Goal: Communication & Community: Participate in discussion

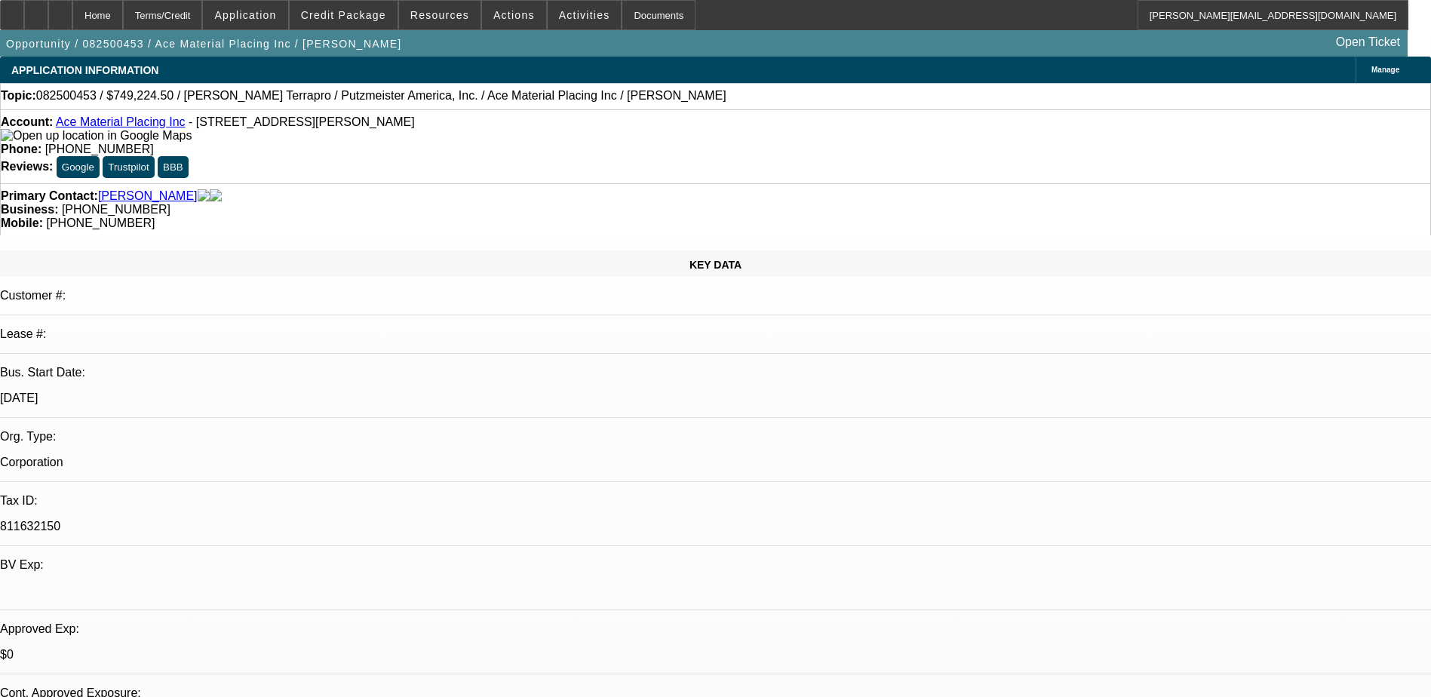
select select "0"
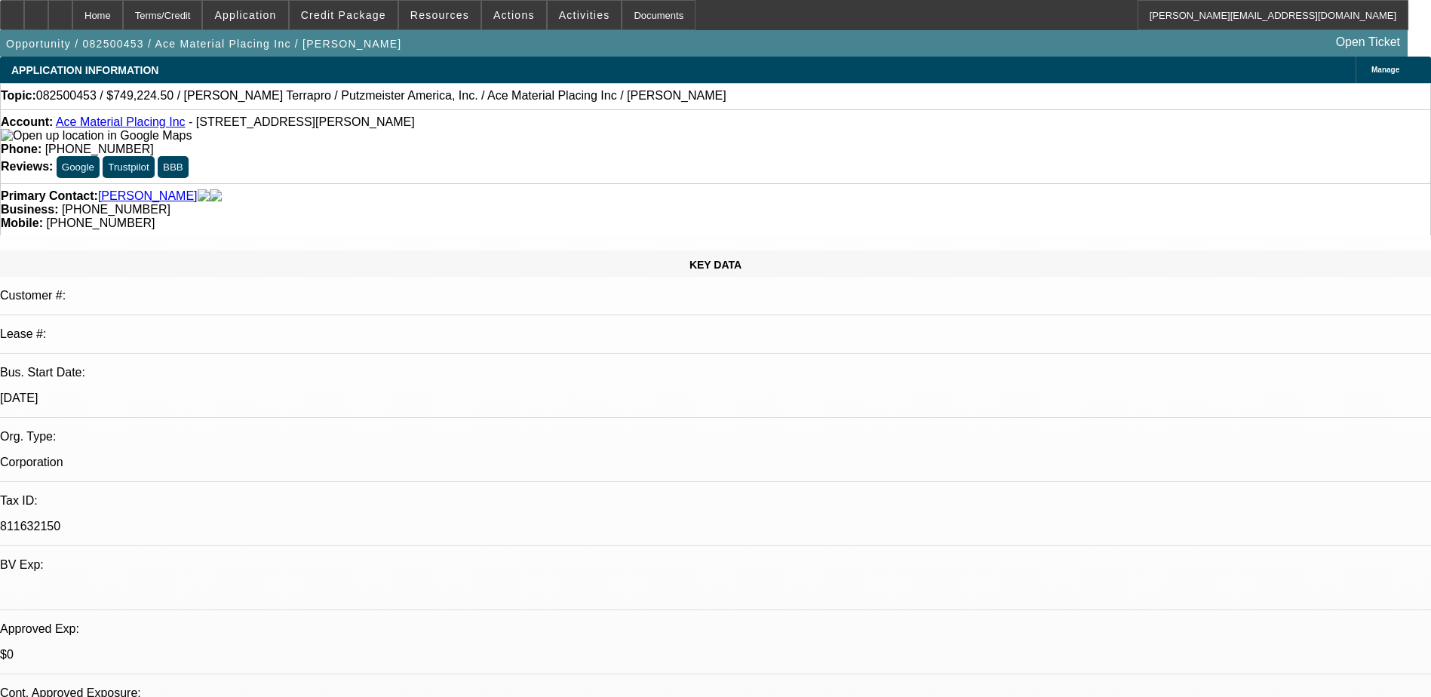
select select "0"
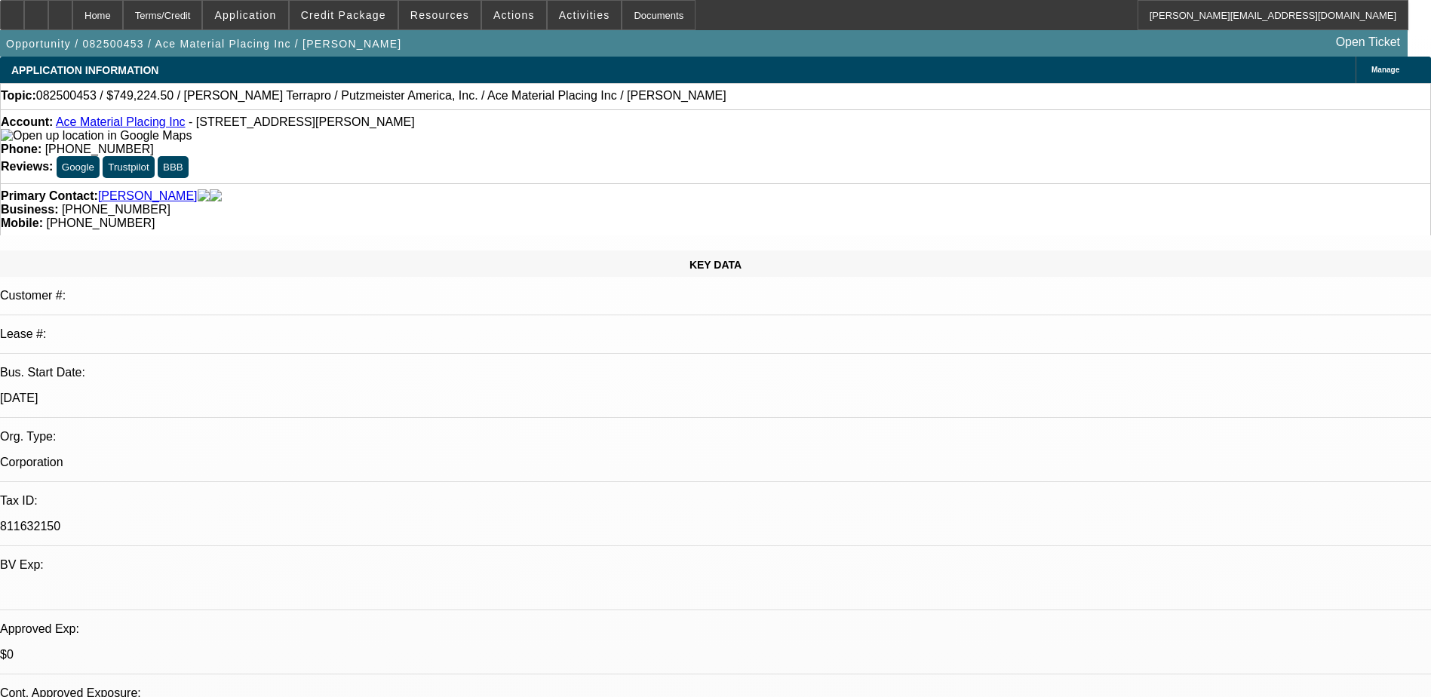
select select "0"
select select "1"
select select "6"
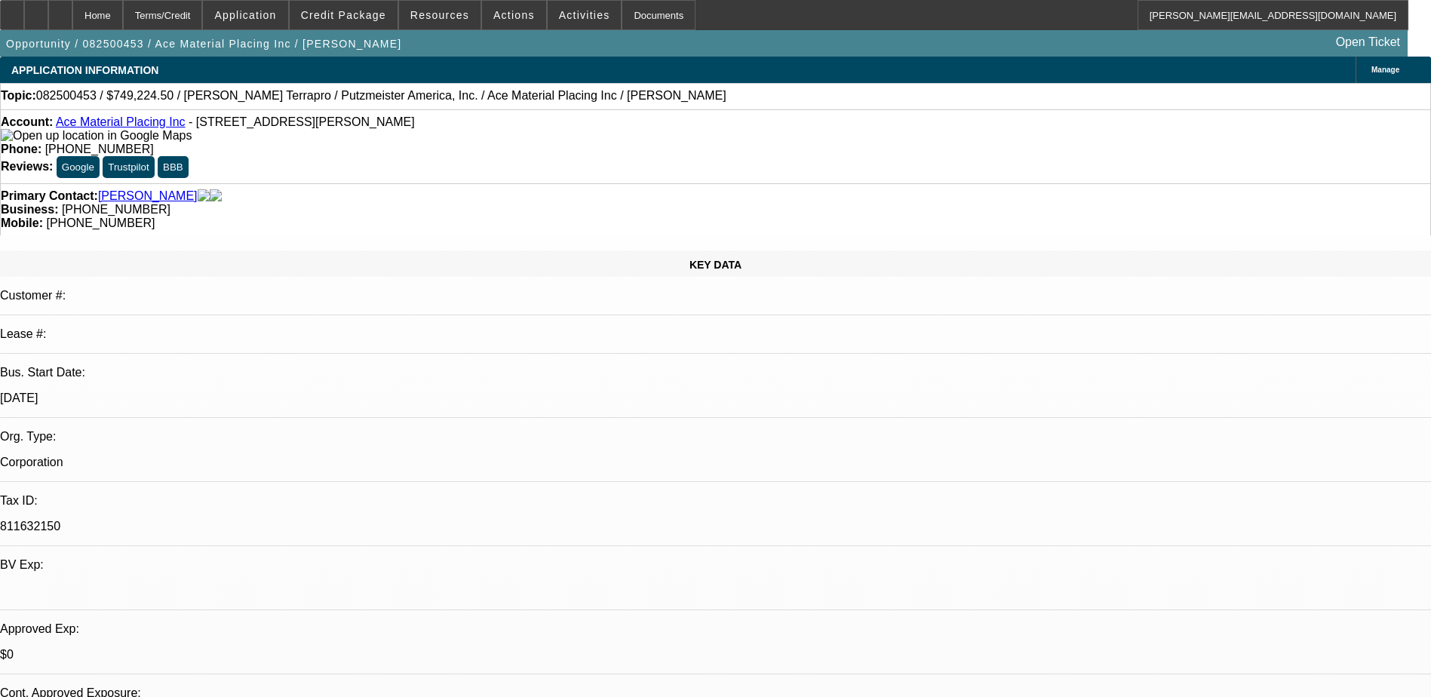
select select "1"
select select "6"
select select "1"
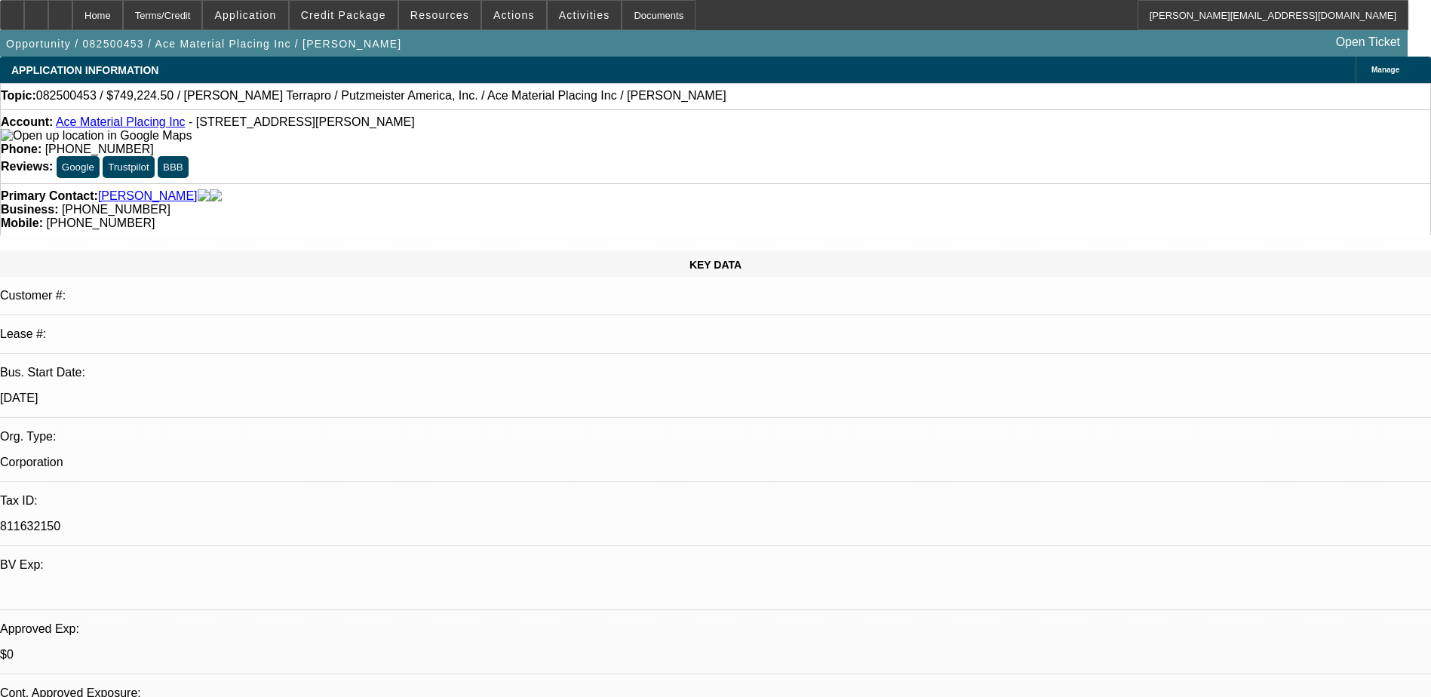
select select "6"
select select "1"
select select "6"
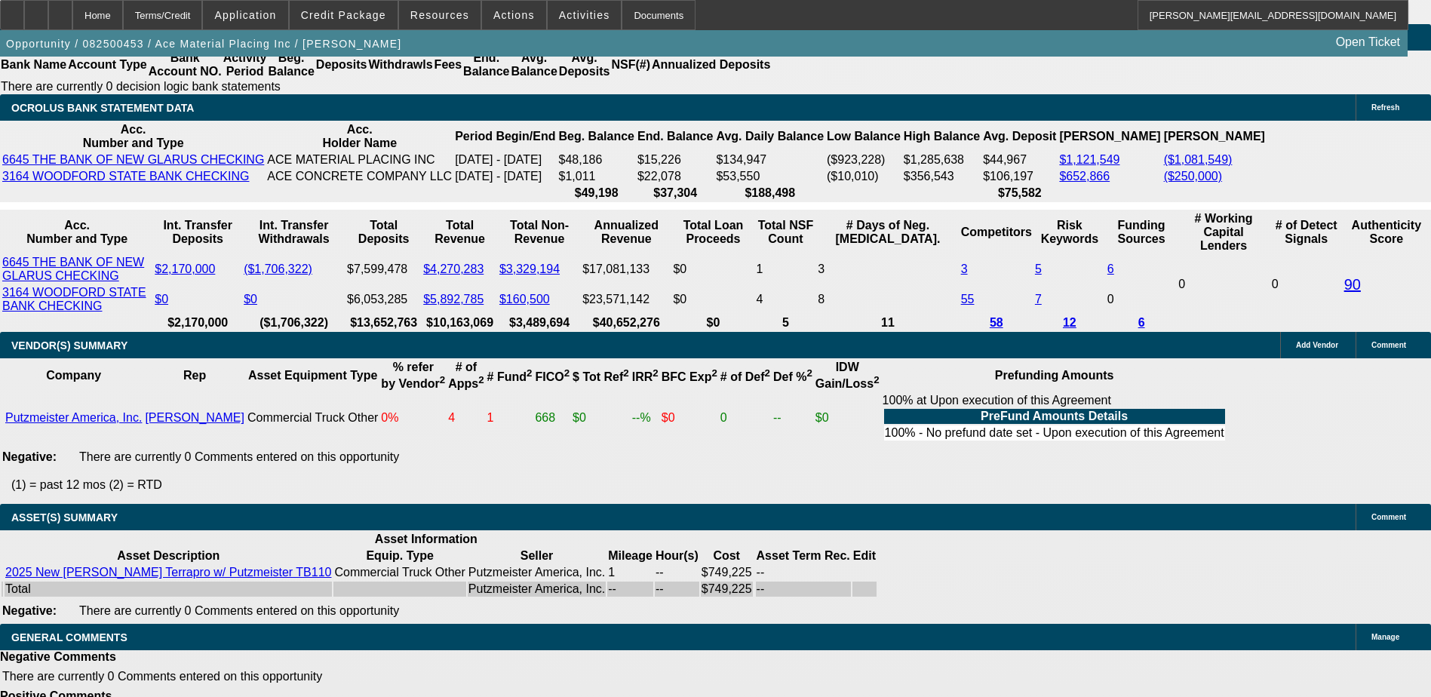
scroll to position [1145, 0]
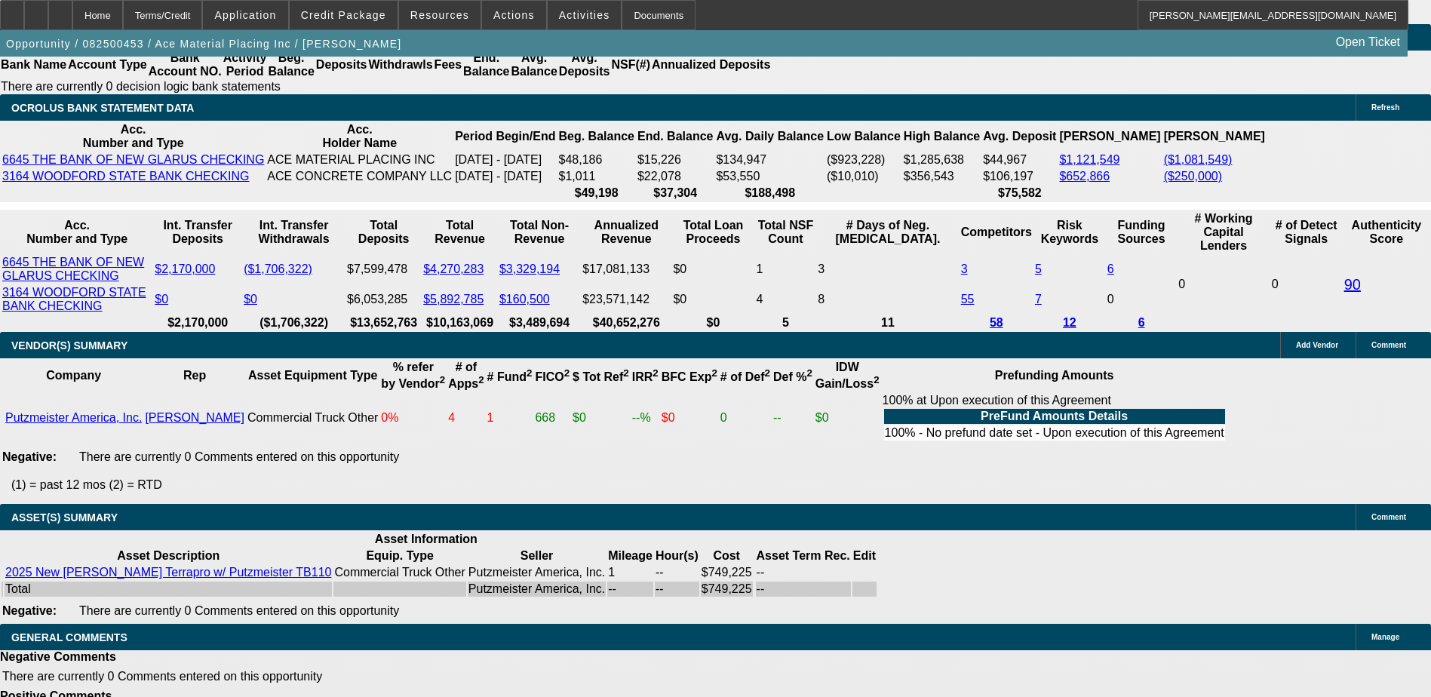
scroll to position [315, 0]
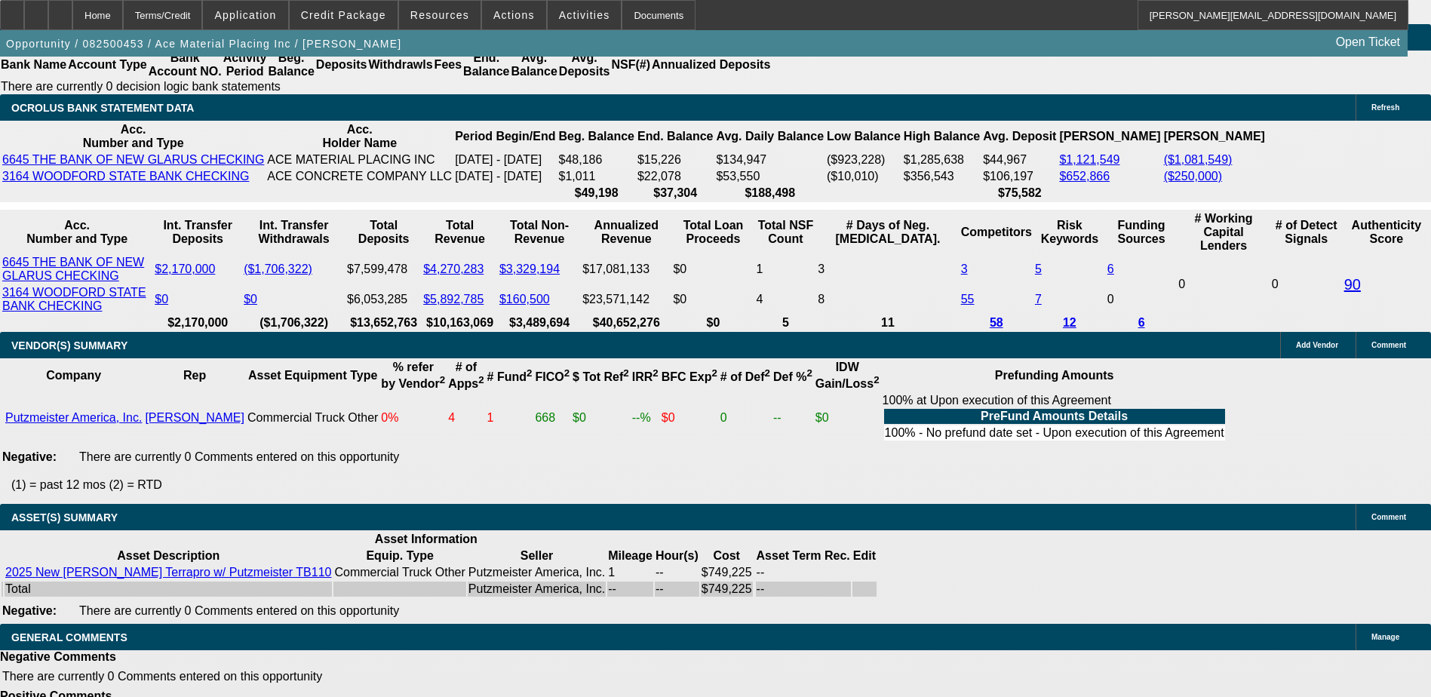
scroll to position [164, 0]
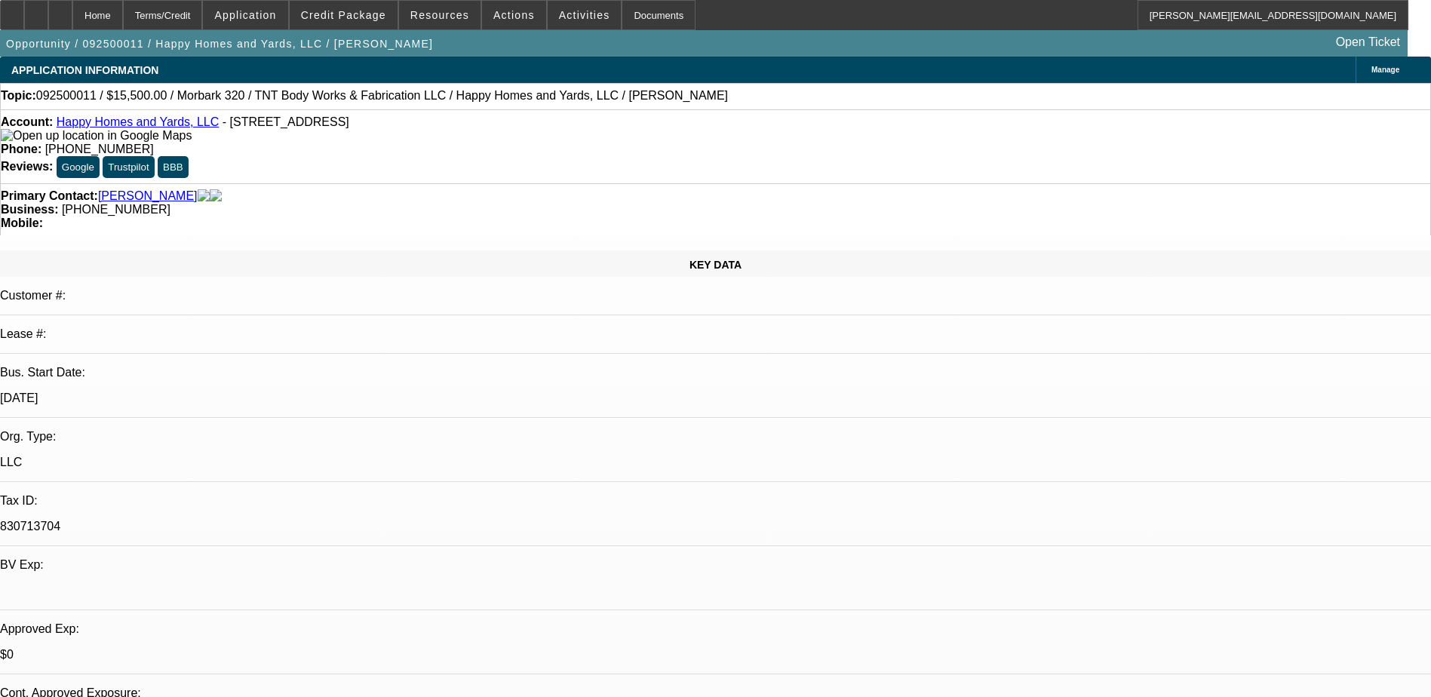
select select "0"
select select "6"
select select "0"
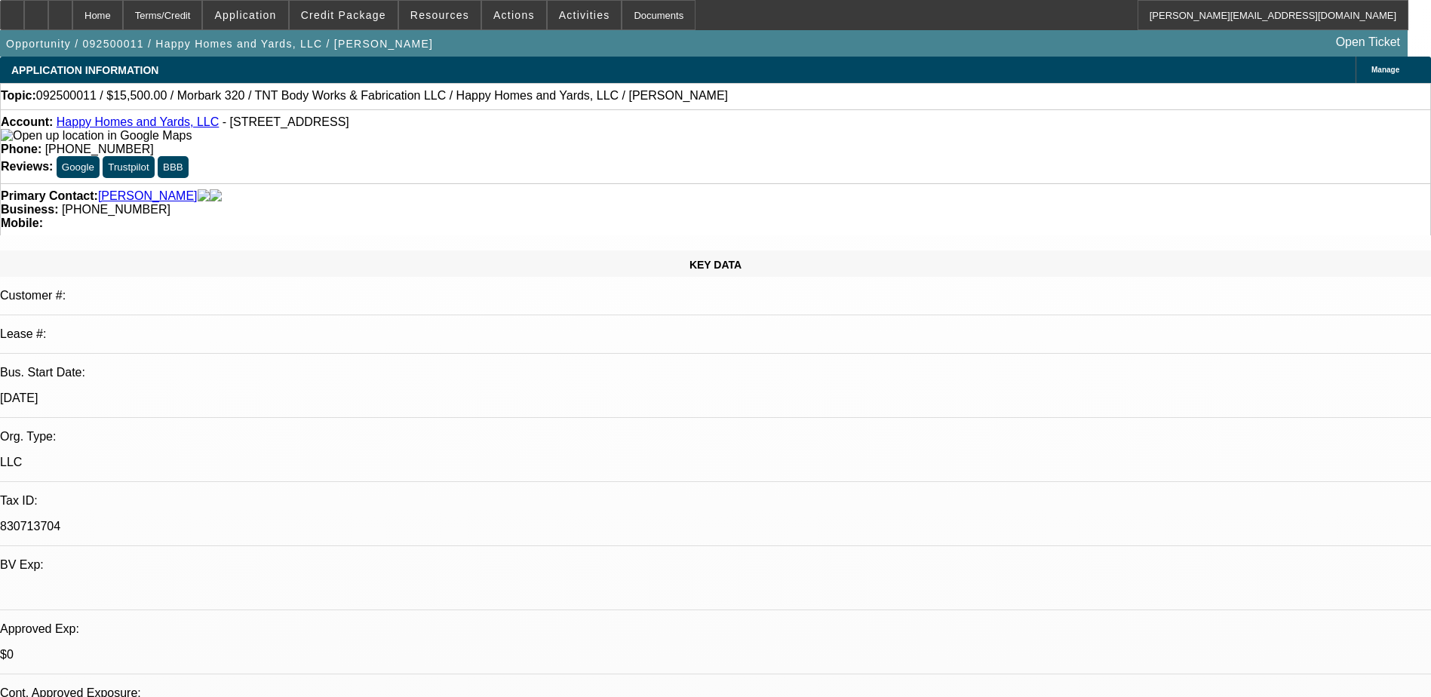
select select "0"
select select "6"
select select "0"
select select "2"
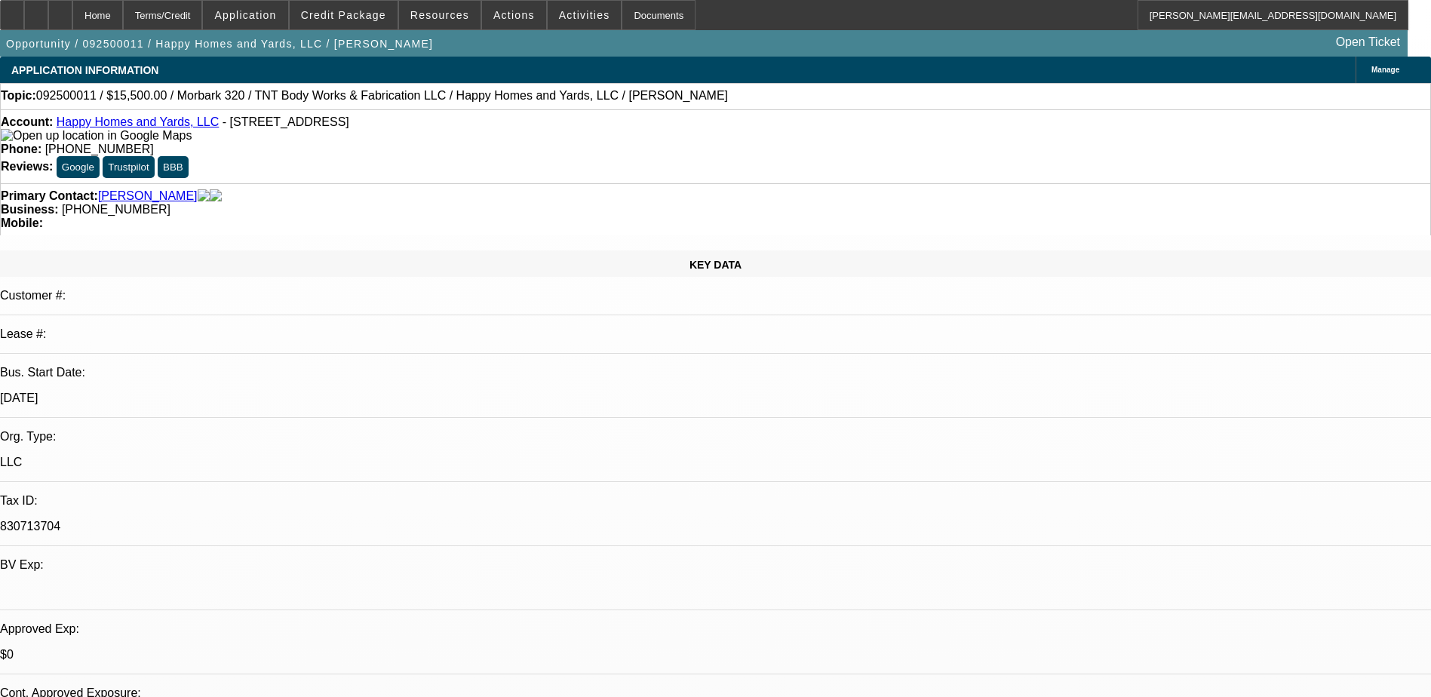
select select "2"
select select "0"
select select "6"
select select "0"
select select "2"
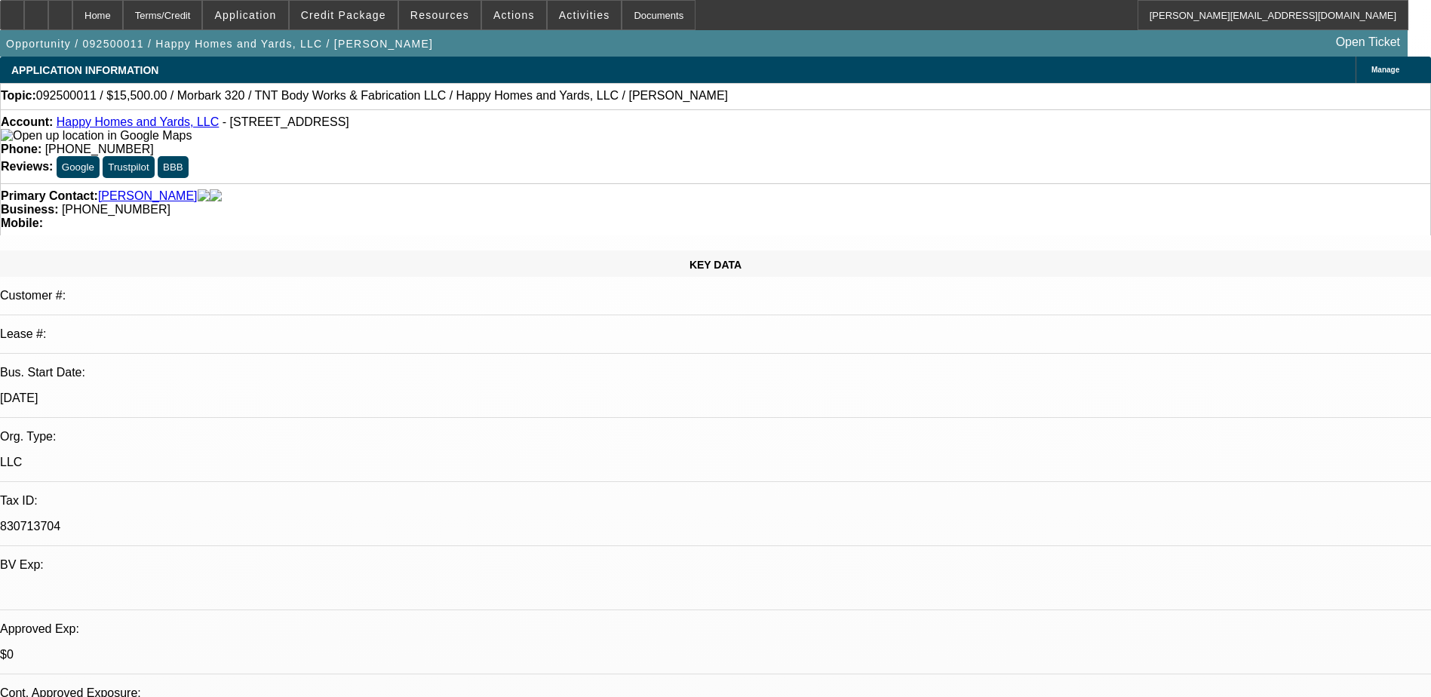
select select "2"
select select "0"
select select "6"
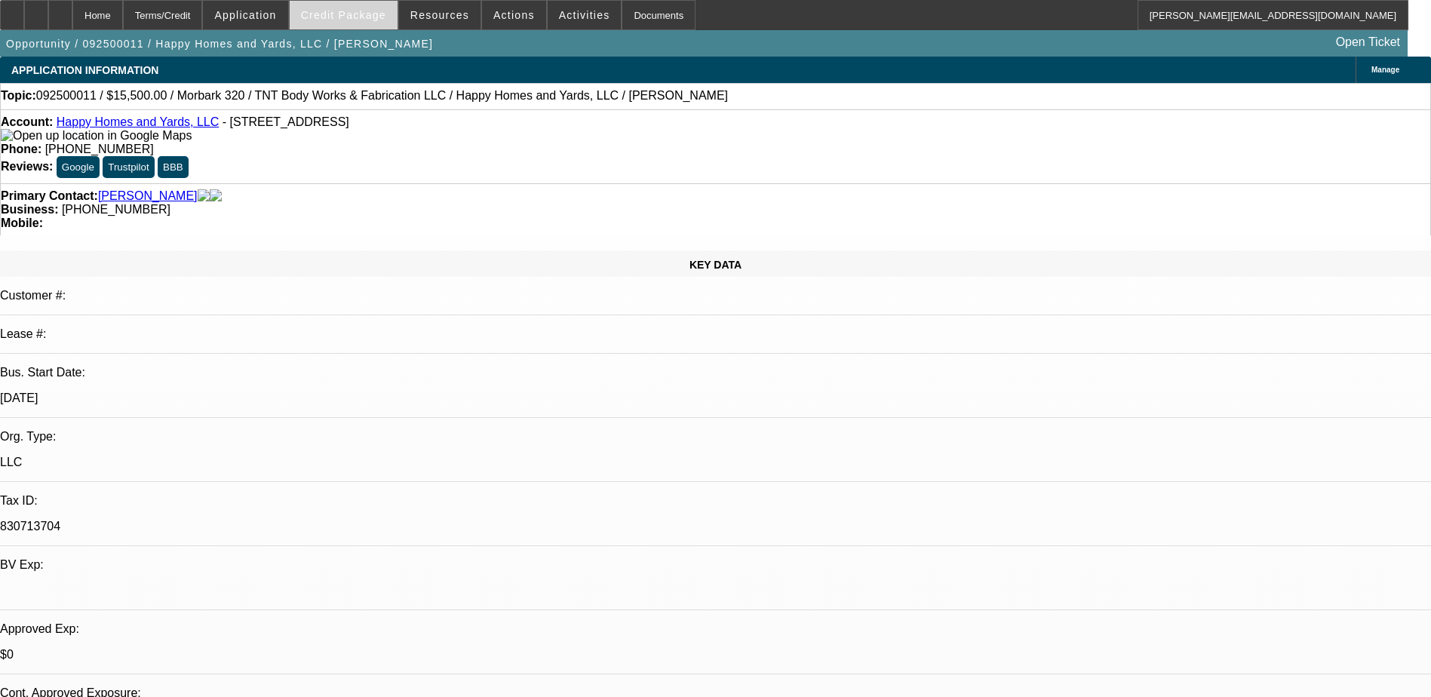
click at [363, 14] on span "Credit Package" at bounding box center [343, 15] width 85 height 12
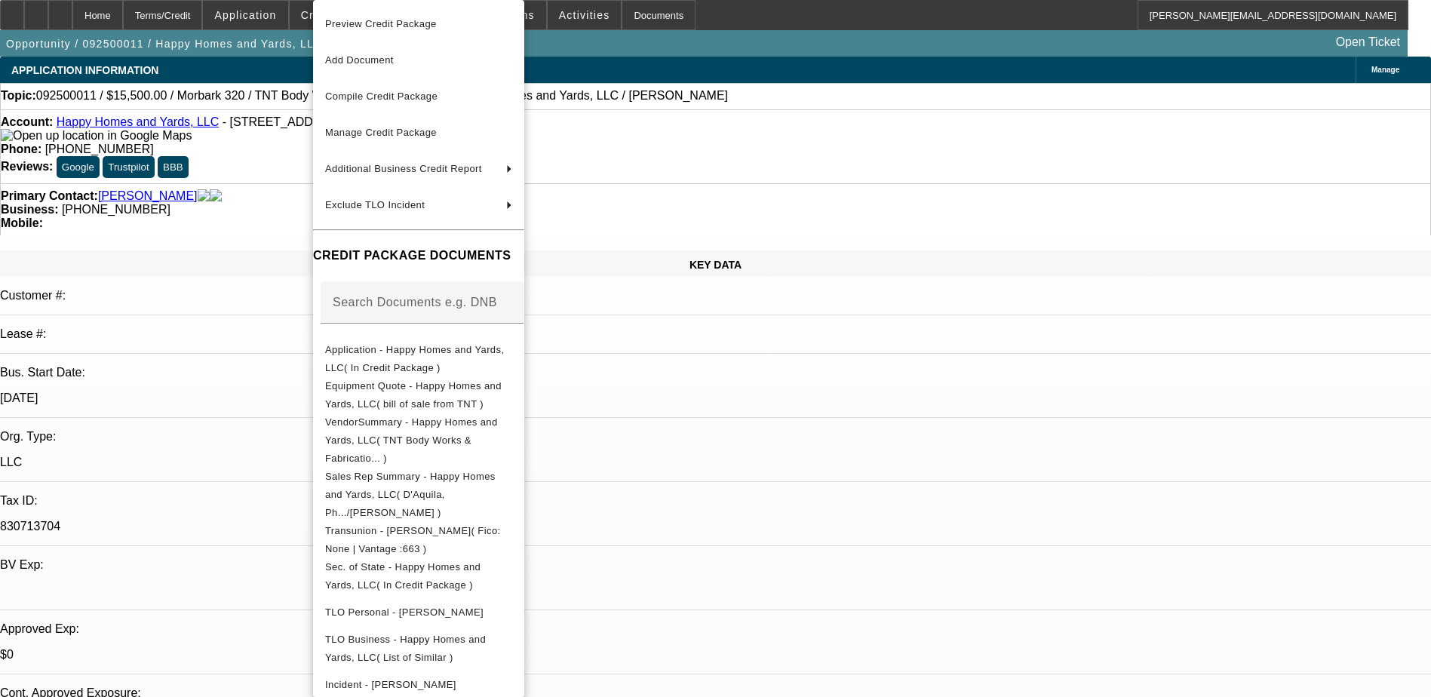
click at [386, 27] on span "Preview Credit Package" at bounding box center [381, 23] width 112 height 11
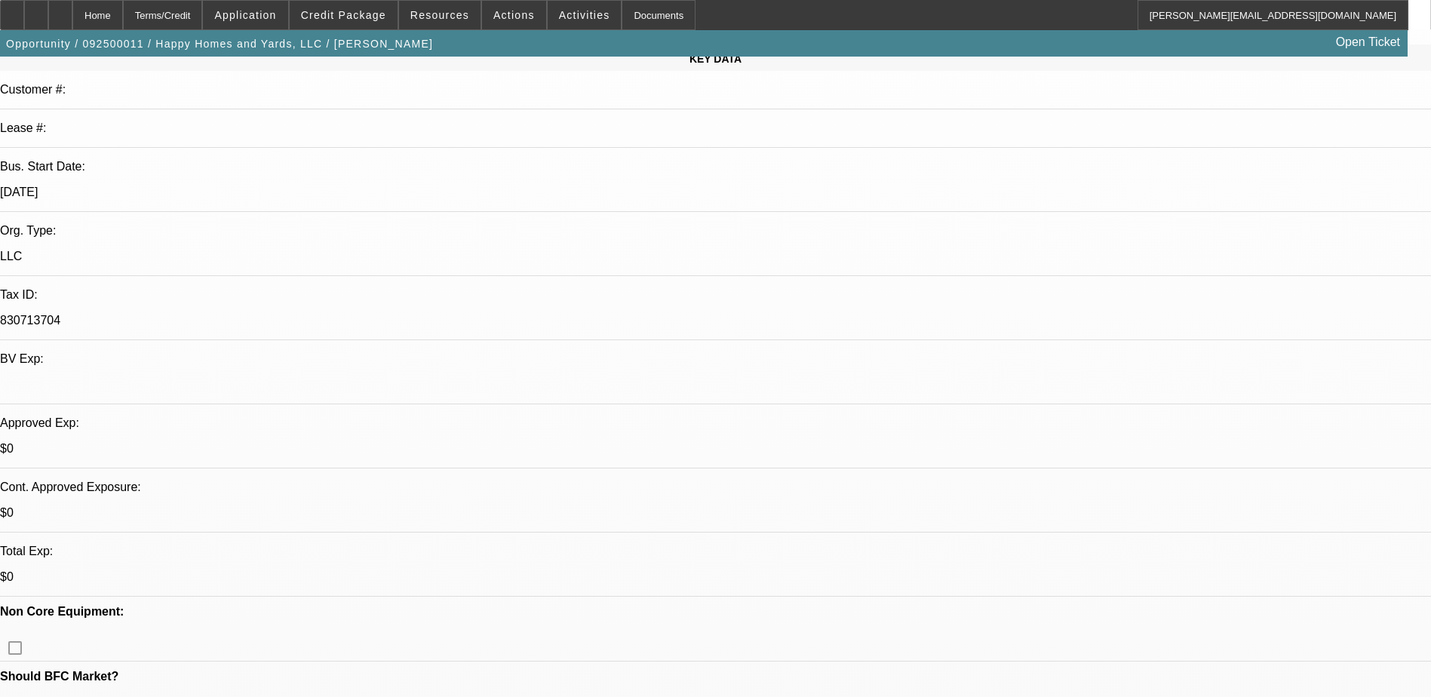
scroll to position [226, 0]
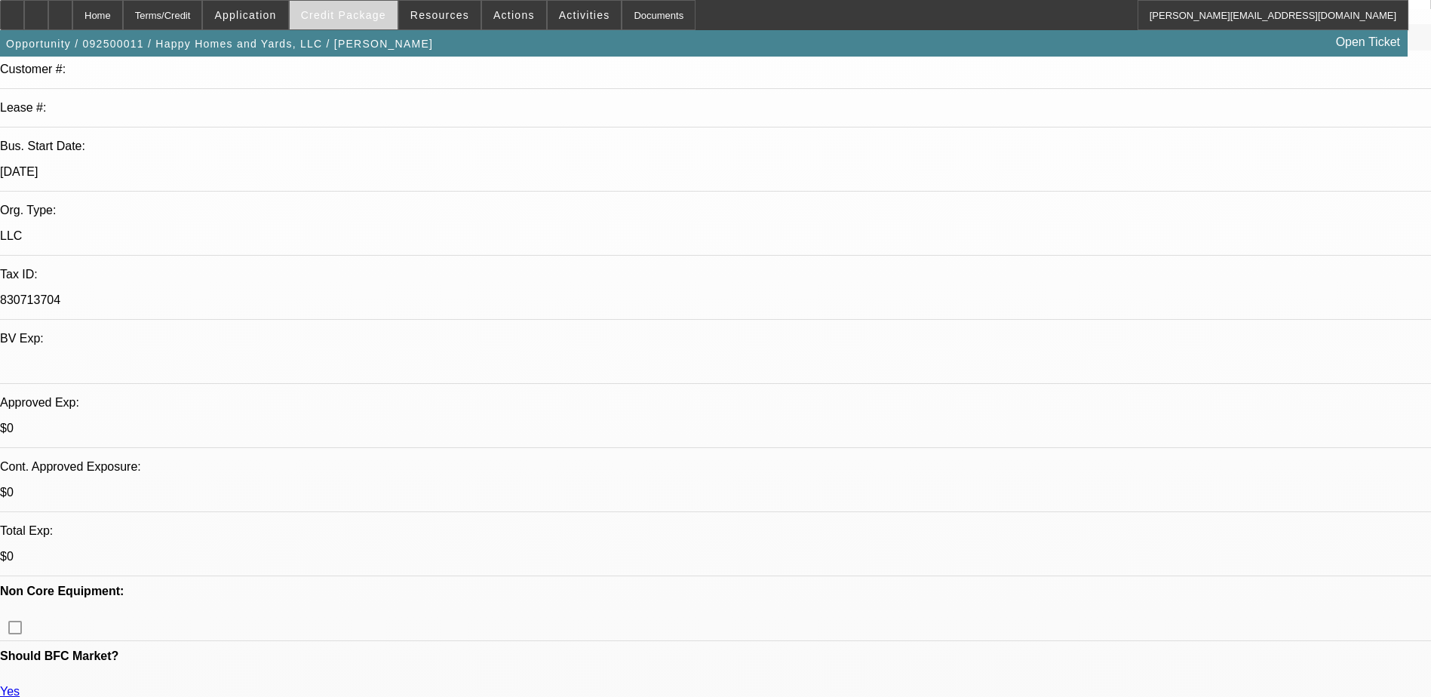
click at [361, 18] on span "Credit Package" at bounding box center [343, 15] width 85 height 12
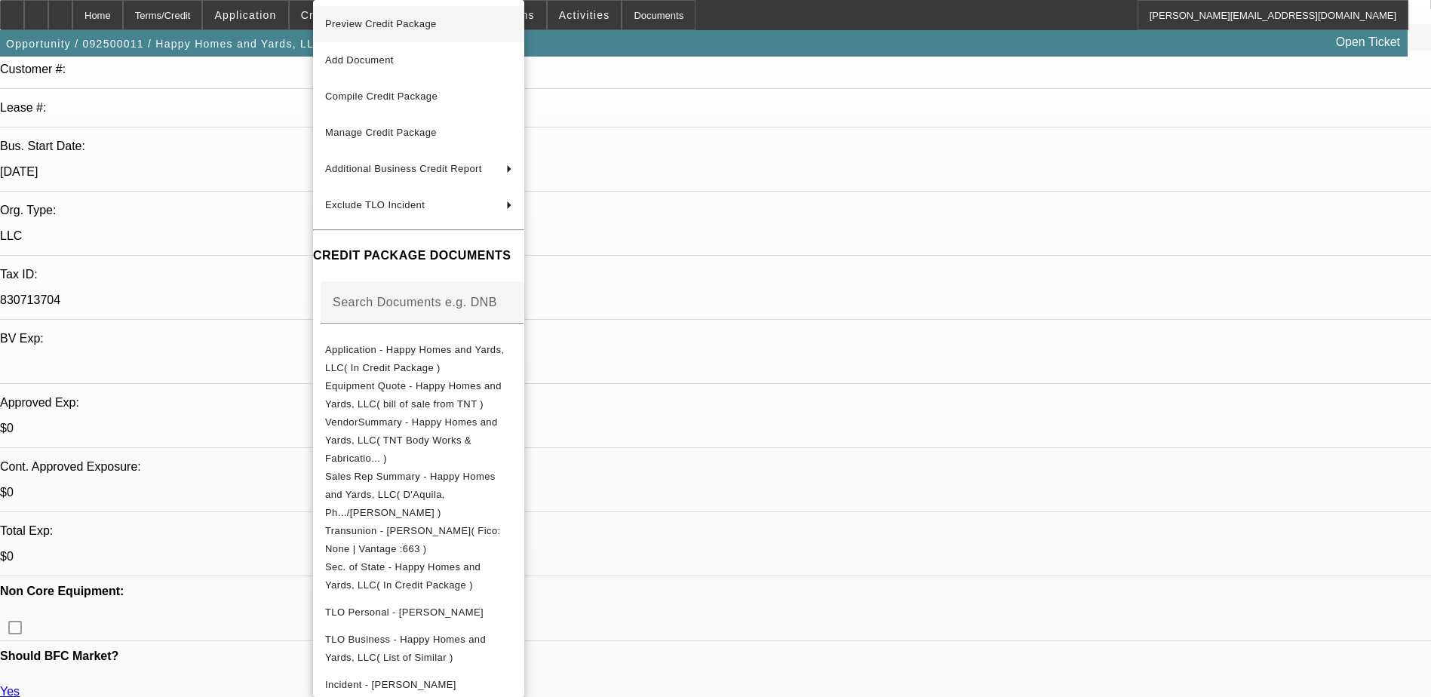
click at [399, 25] on span "Preview Credit Package" at bounding box center [381, 23] width 112 height 11
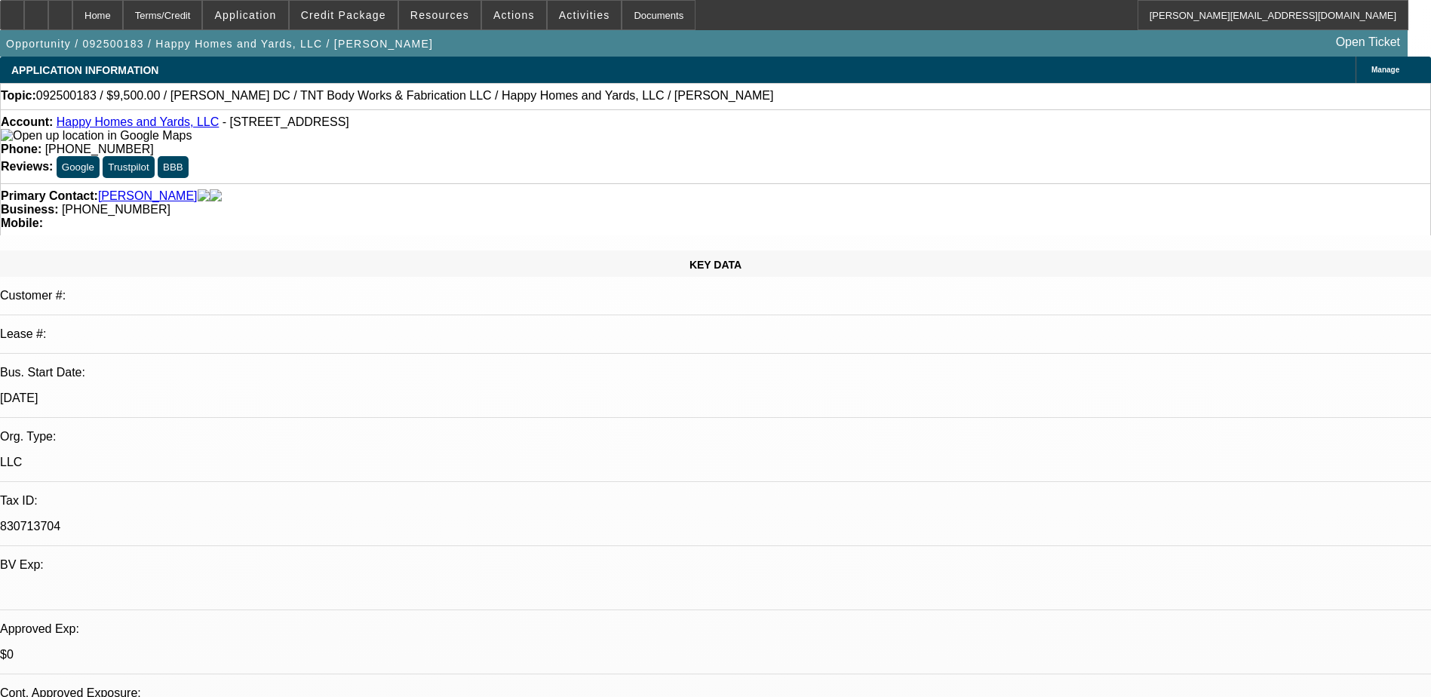
select select "0"
select select "6"
select select "0"
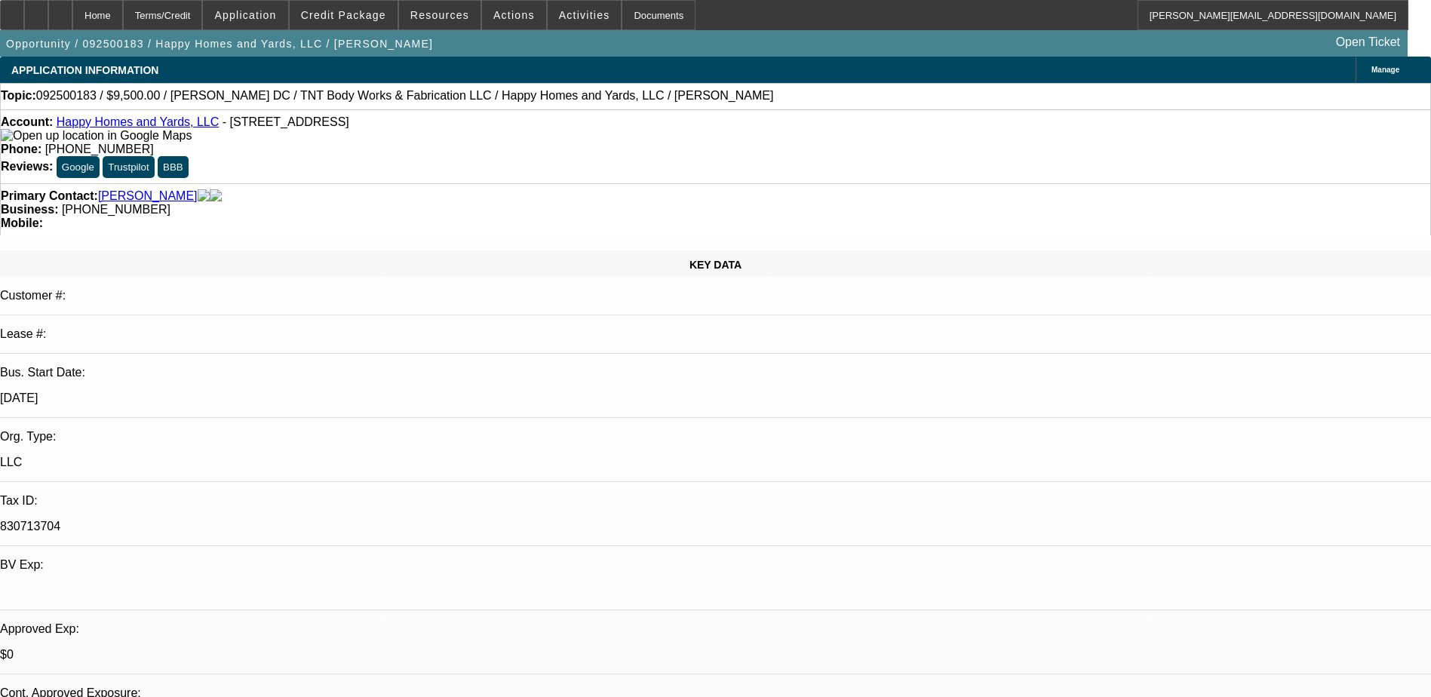
select select "0"
select select "6"
select select "0"
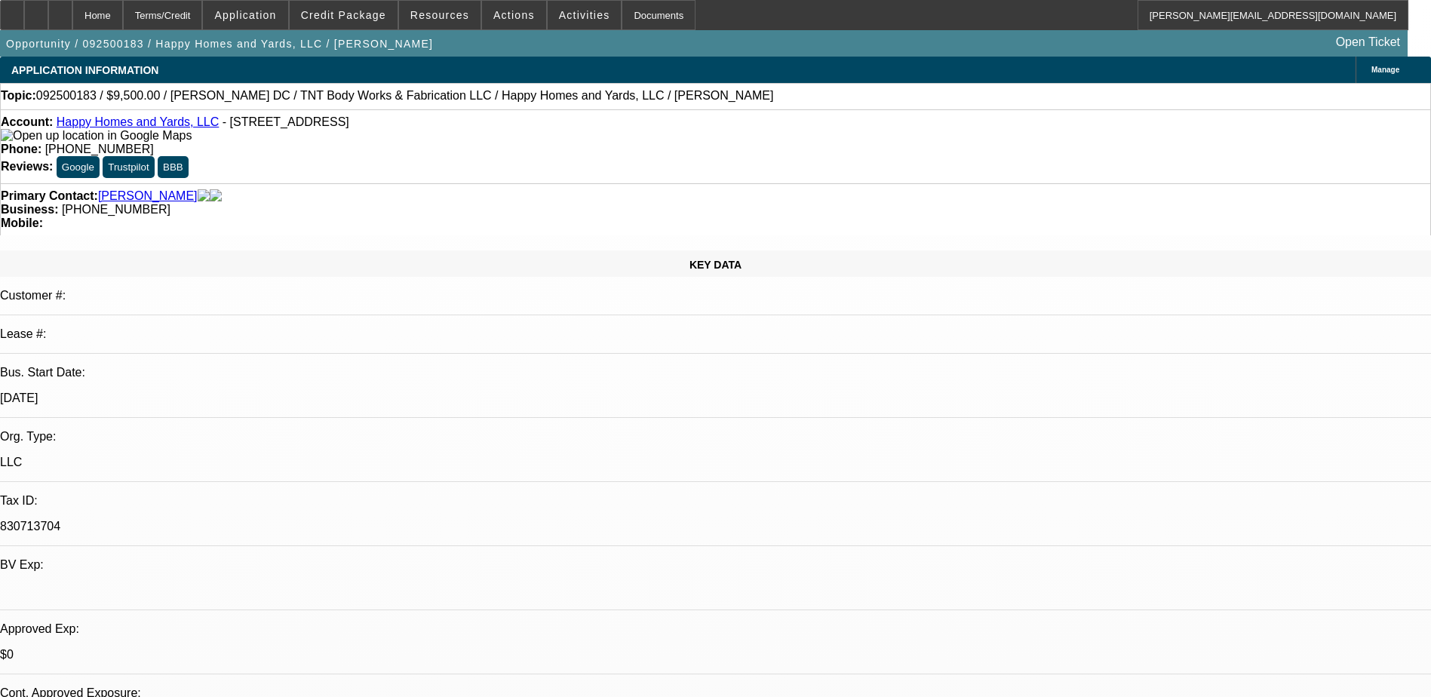
select select "0"
select select "6"
select select "0"
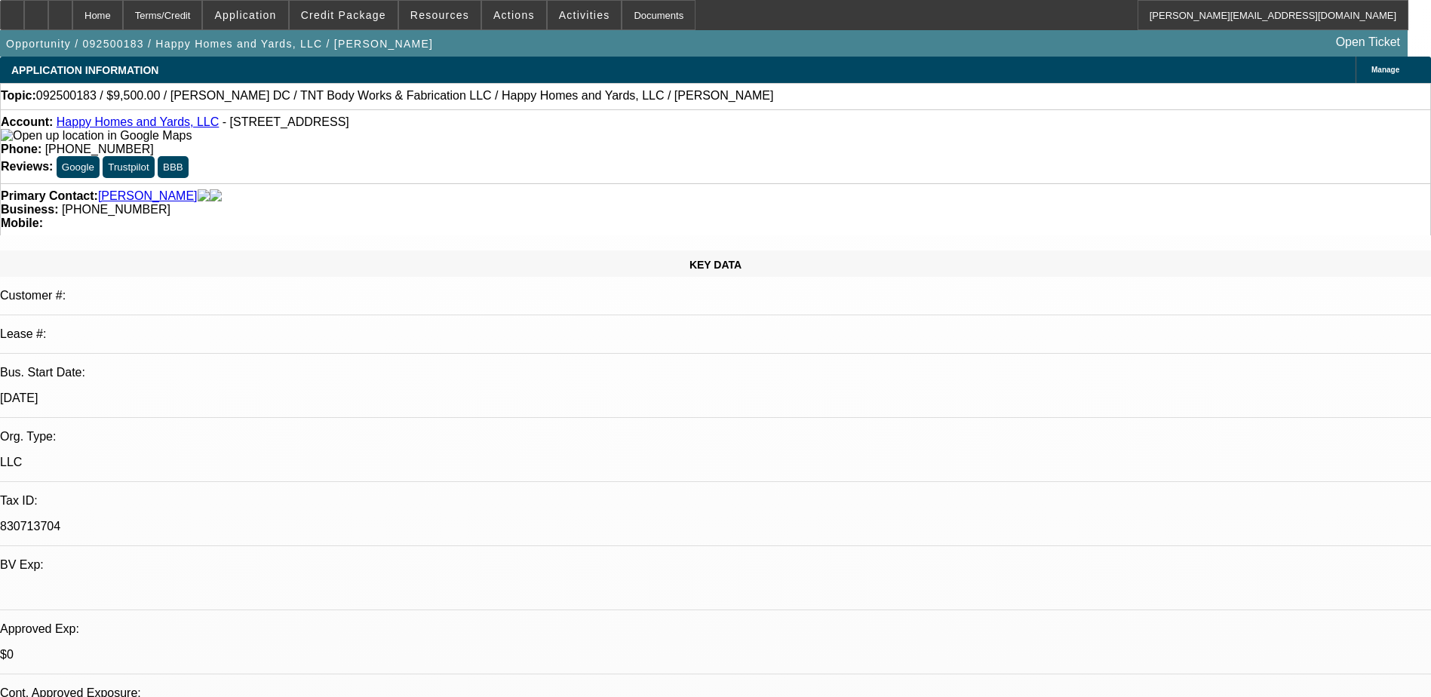
select select "6"
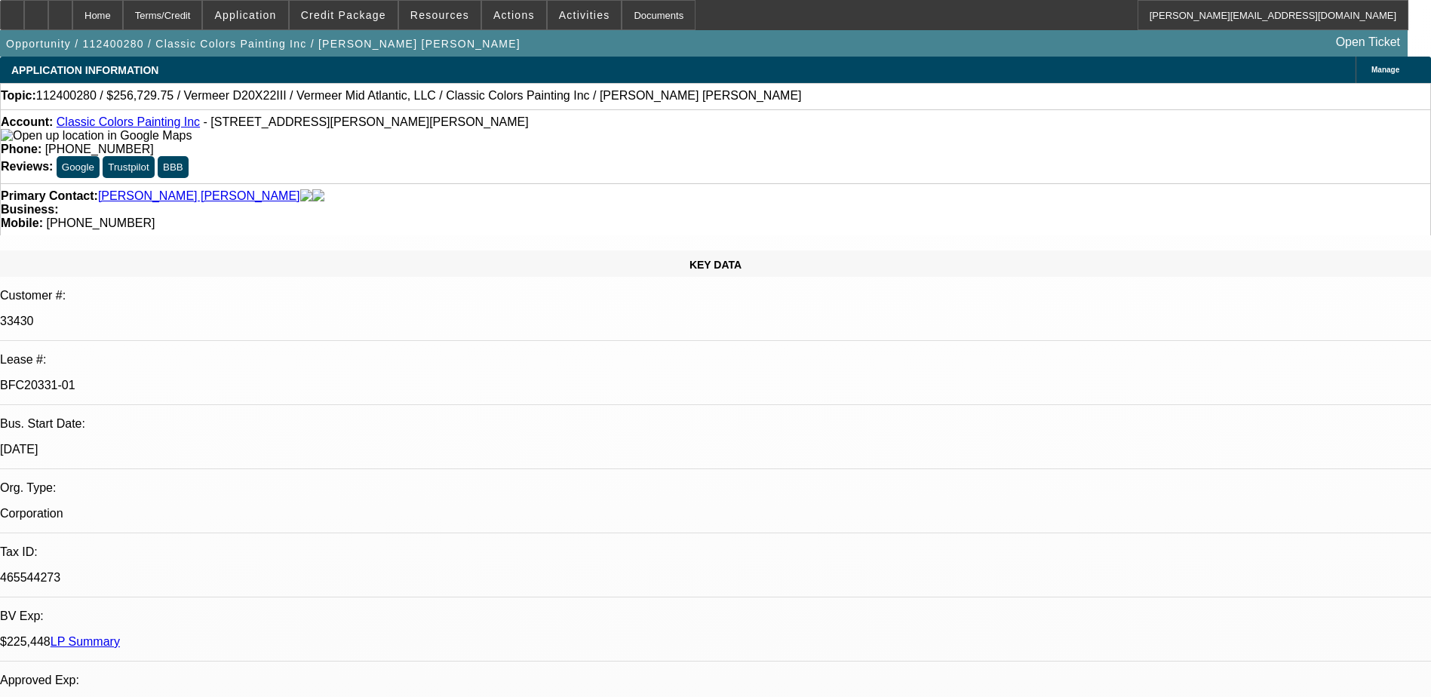
select select "0"
select select "2"
select select "0"
select select "2"
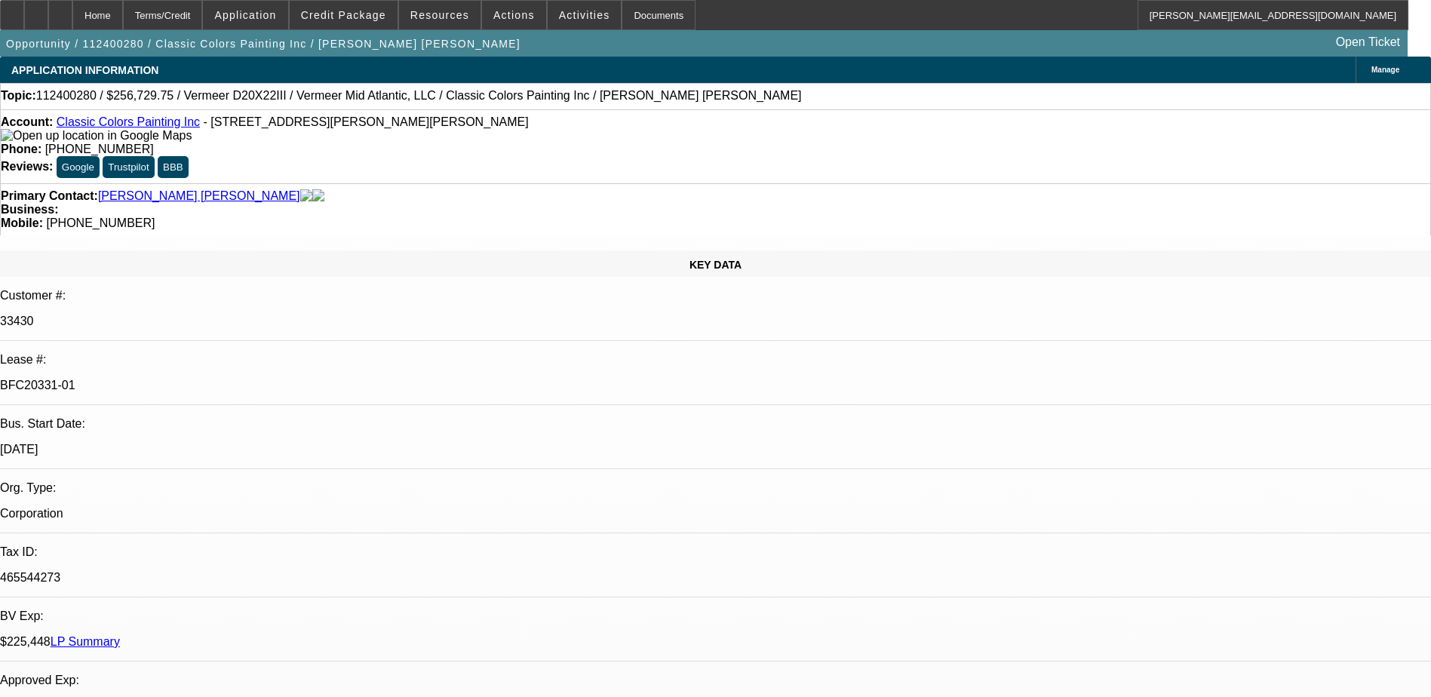
select select "0"
select select "2"
select select "0"
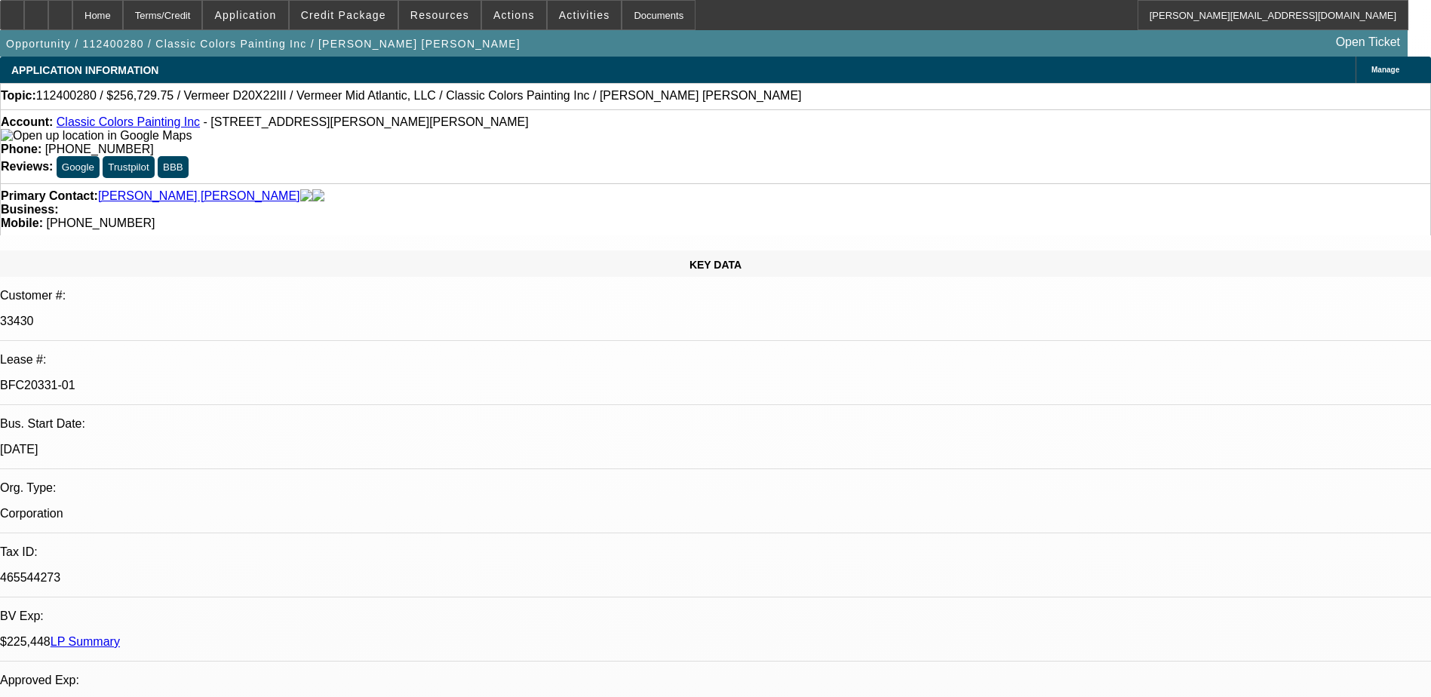
select select "2"
select select "0"
select select "1"
select select "2"
select select "6"
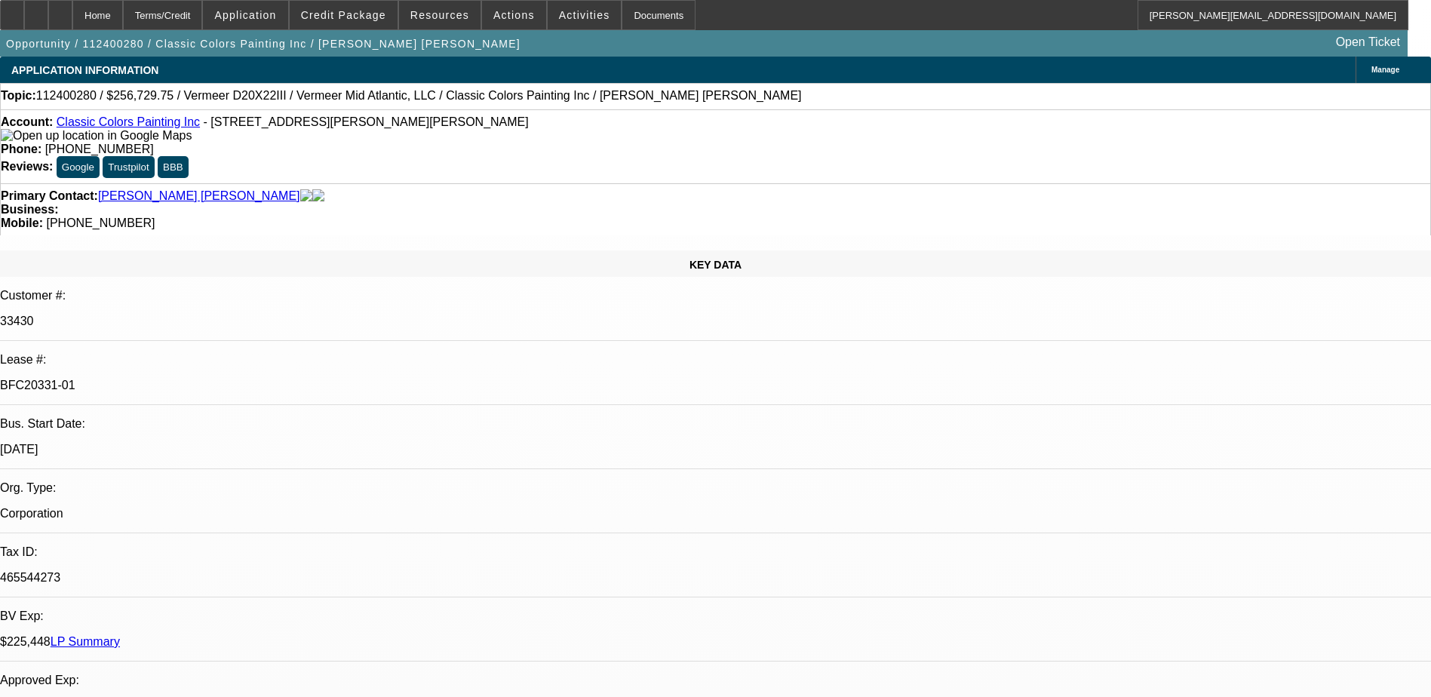
select select "1"
select select "2"
select select "6"
select select "1"
select select "2"
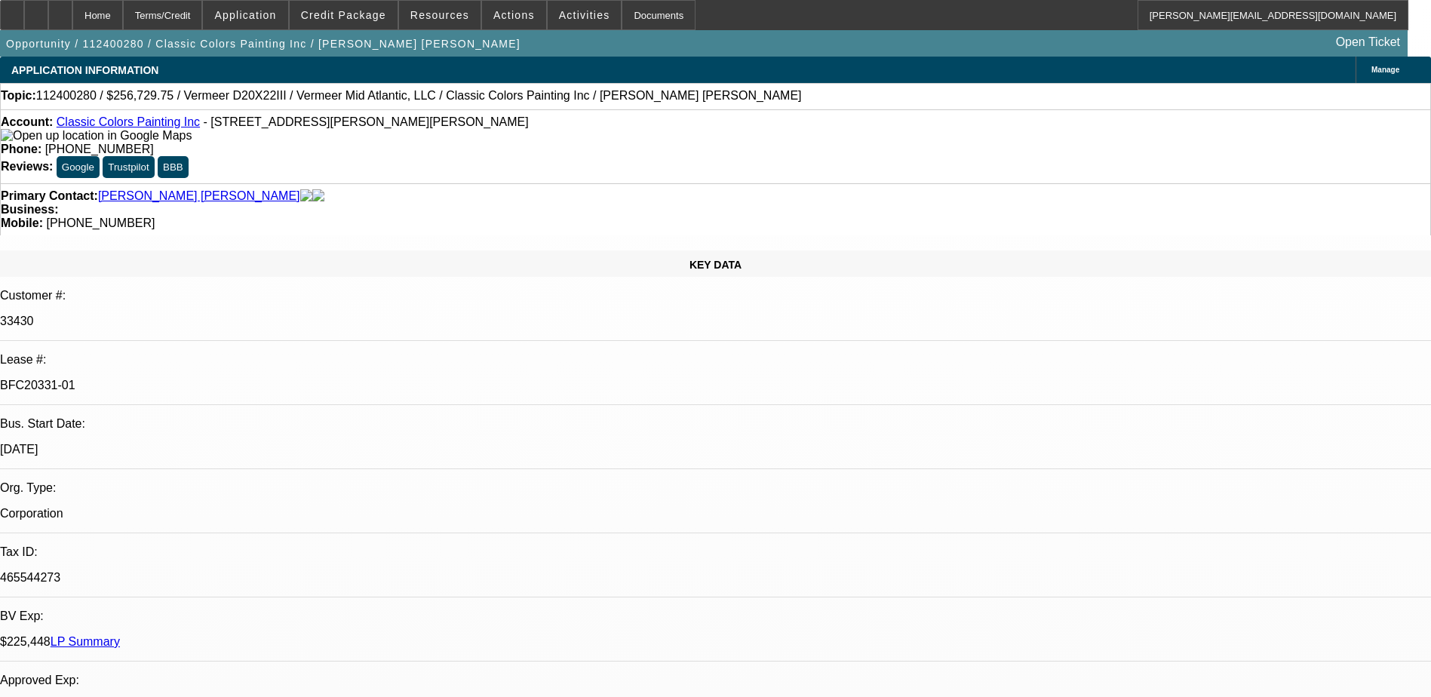
select select "6"
select select "1"
select select "2"
select select "6"
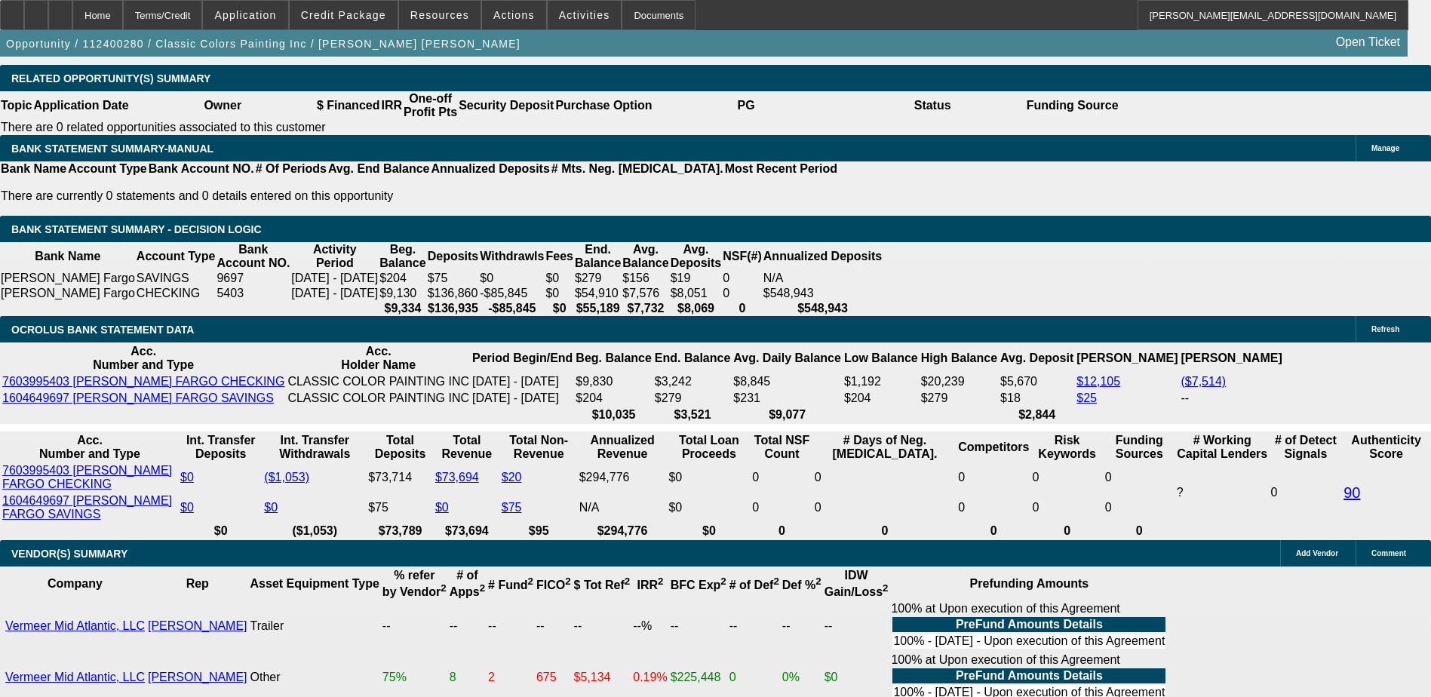
scroll to position [2362, 0]
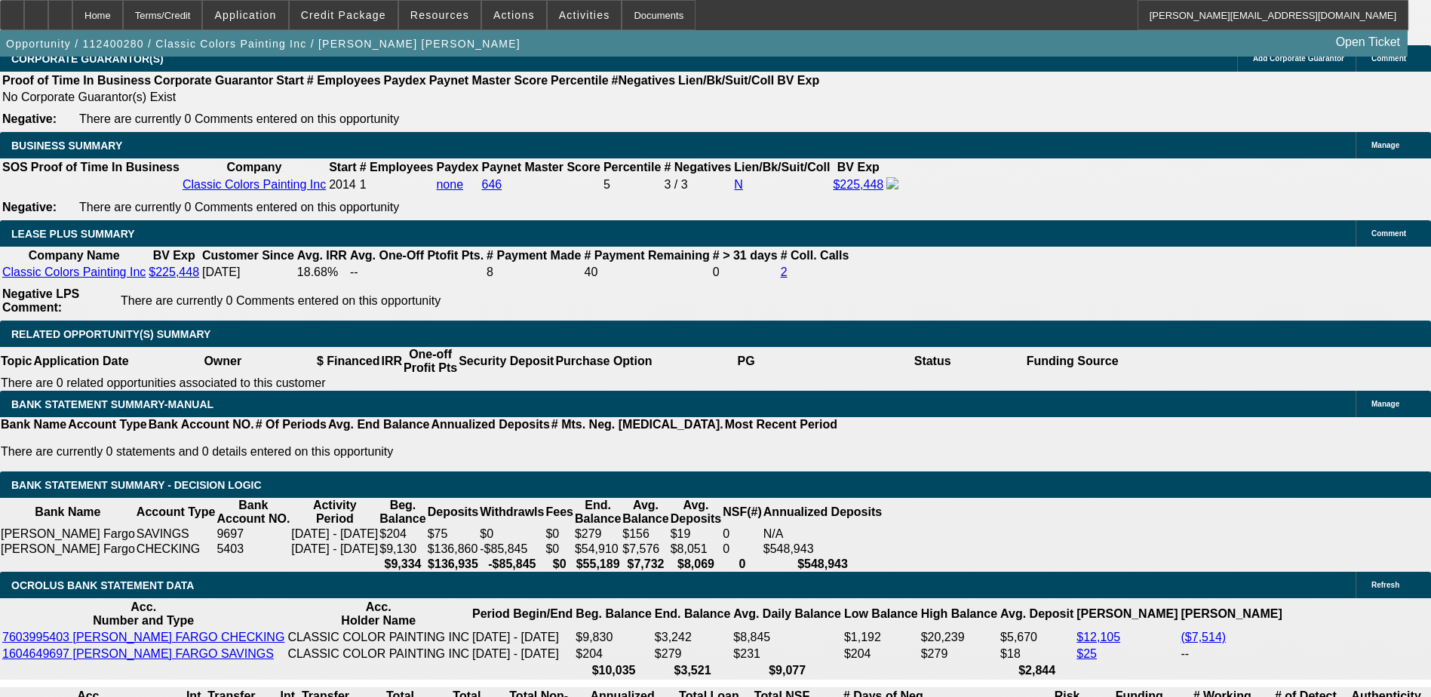
select select "0"
select select "2"
select select "0"
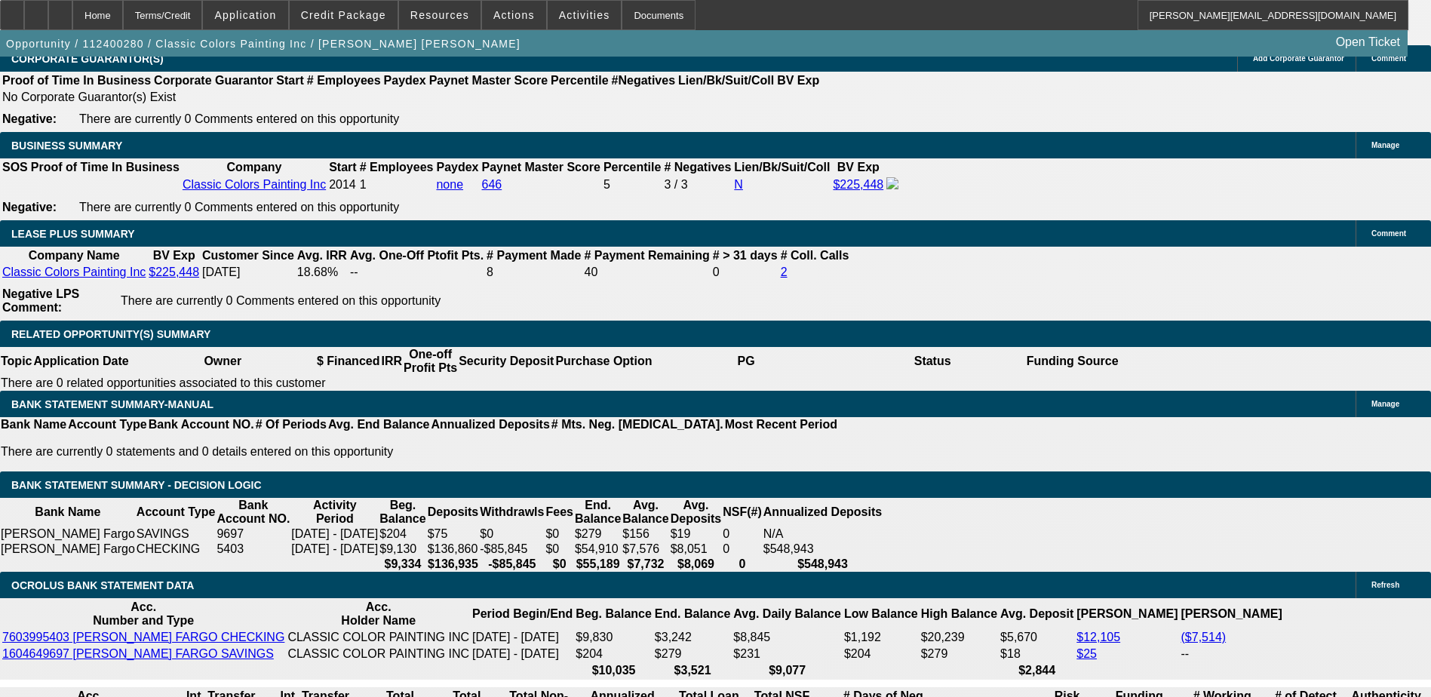
select select "6"
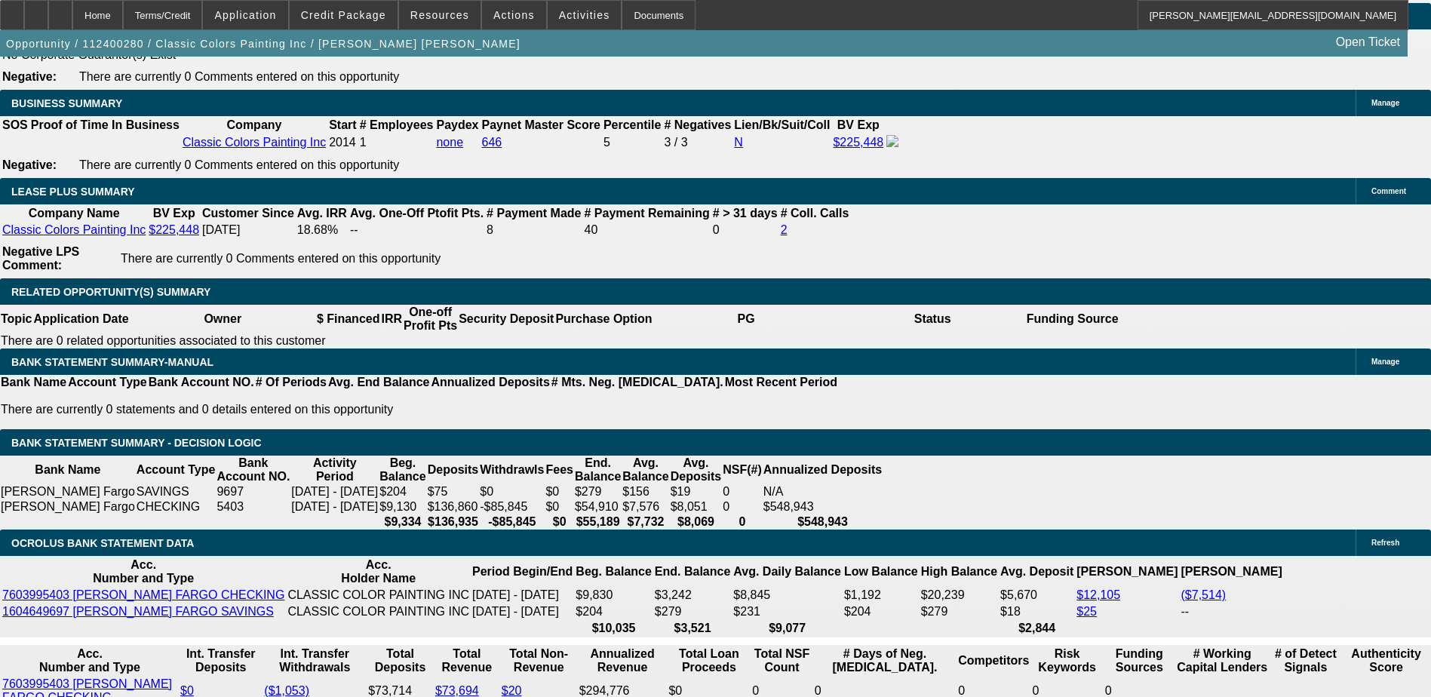
scroll to position [2211, 0]
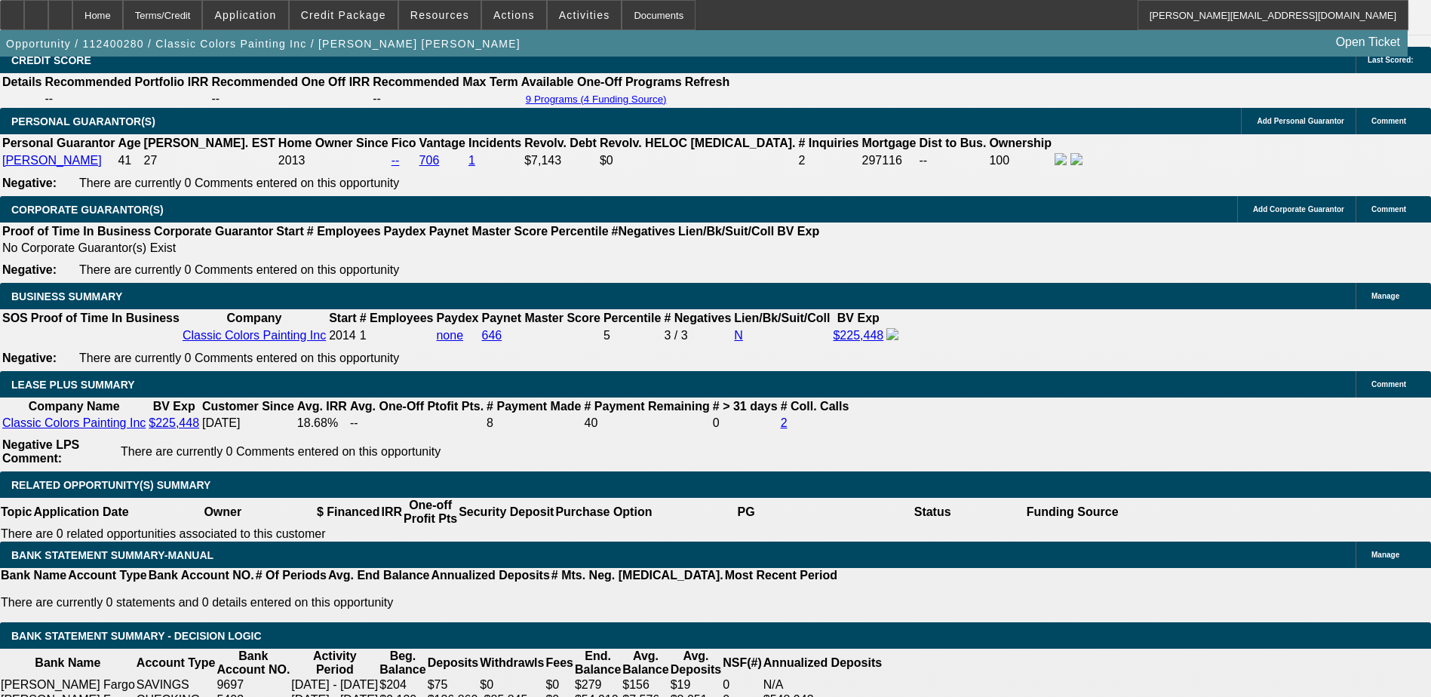
select select "0"
select select "2"
select select "0"
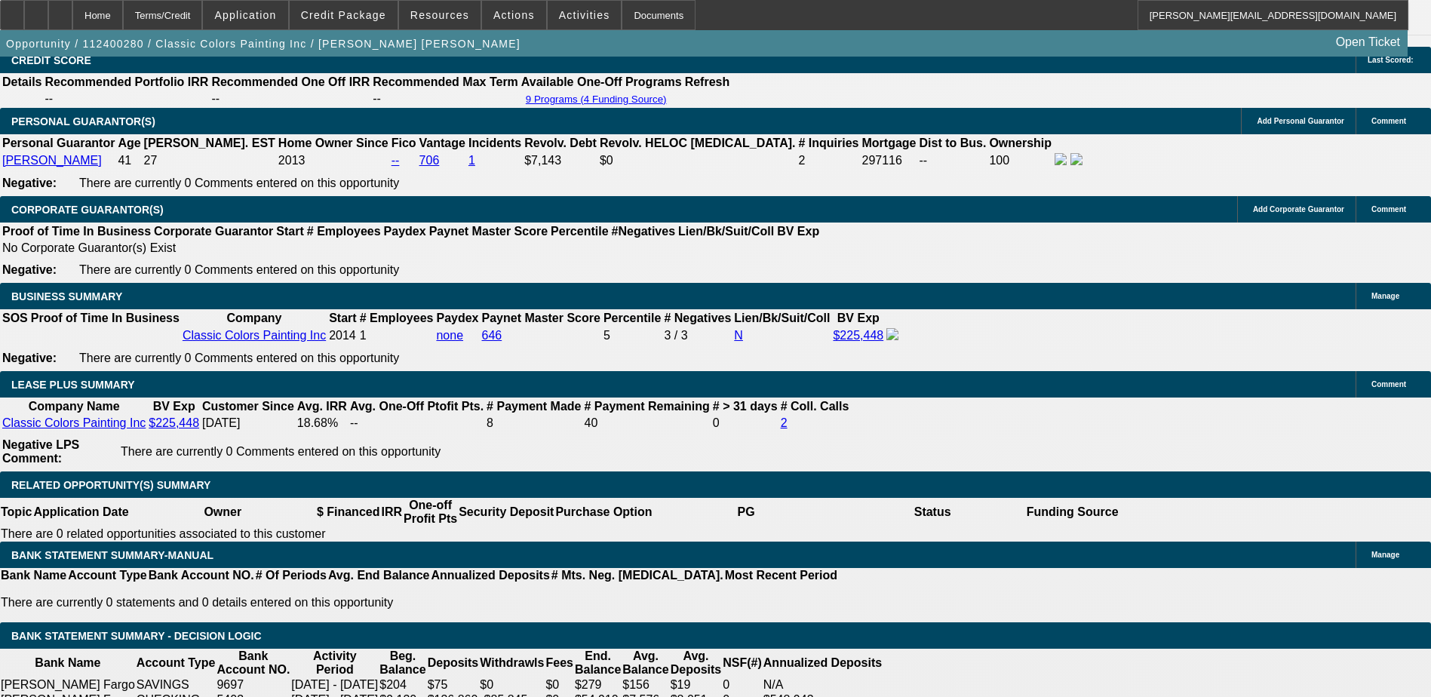
select select "6"
select select "0"
select select "2"
select select "0"
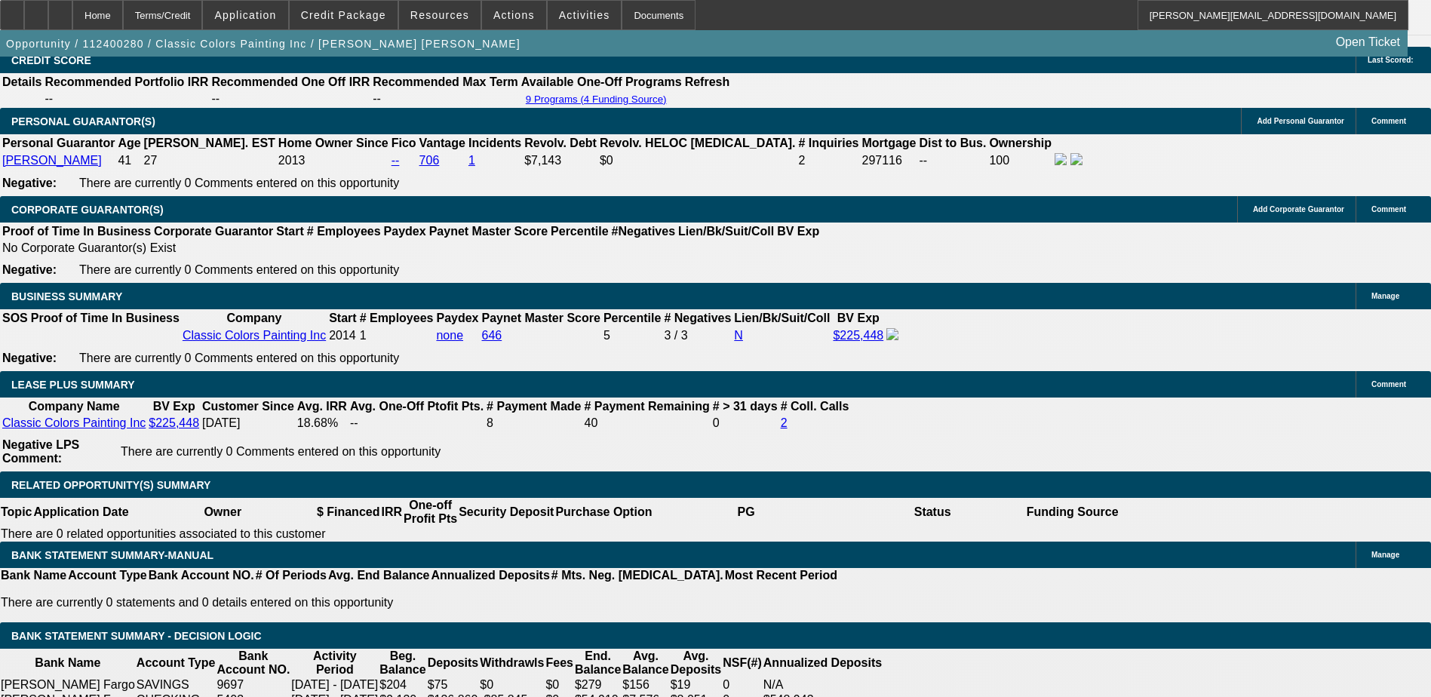
select select "6"
select select "0"
select select "2"
select select "0"
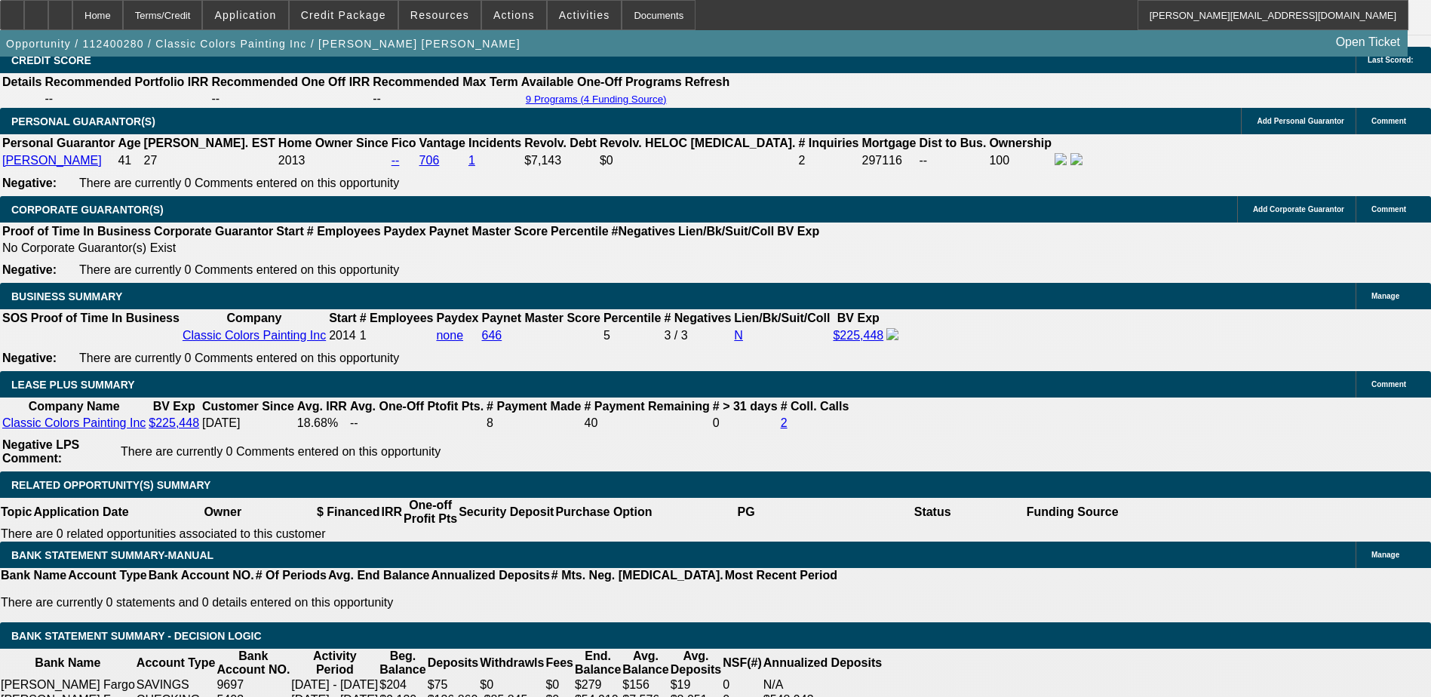
select select "6"
select select "0"
select select "2"
select select "0"
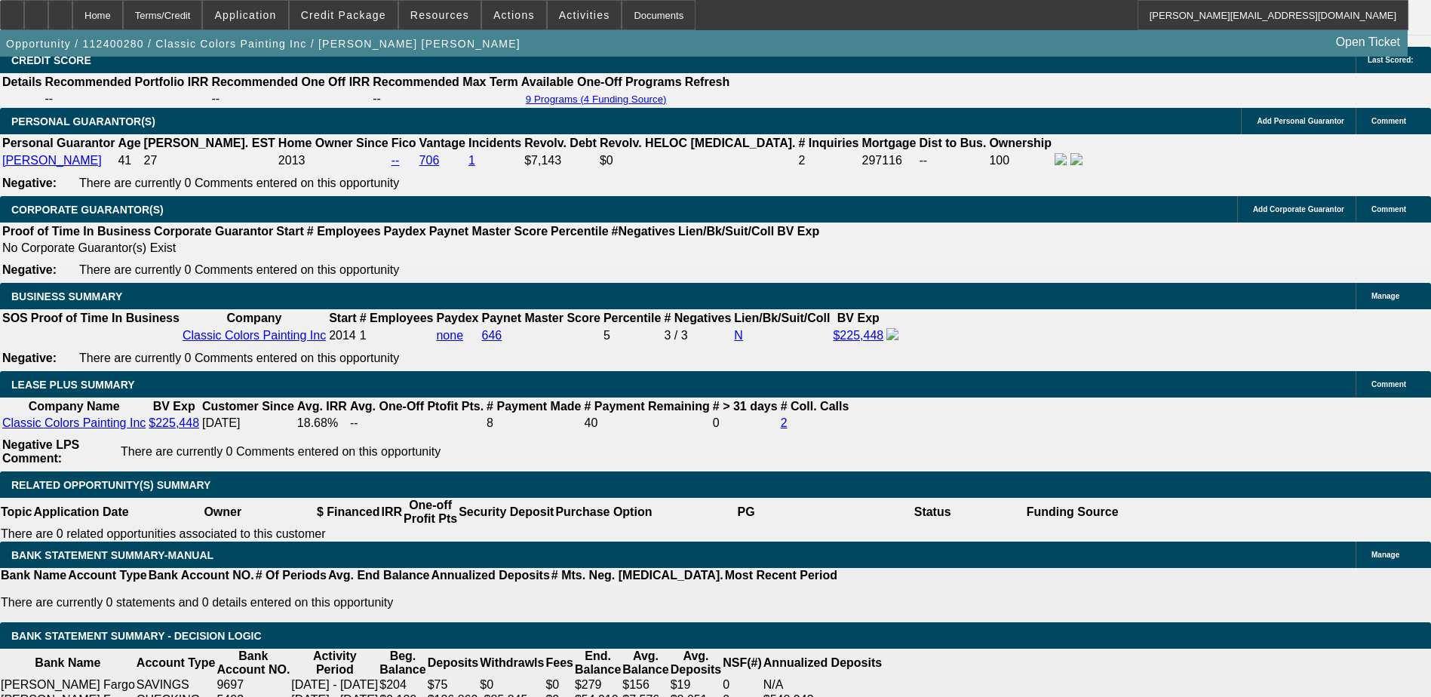
select select "6"
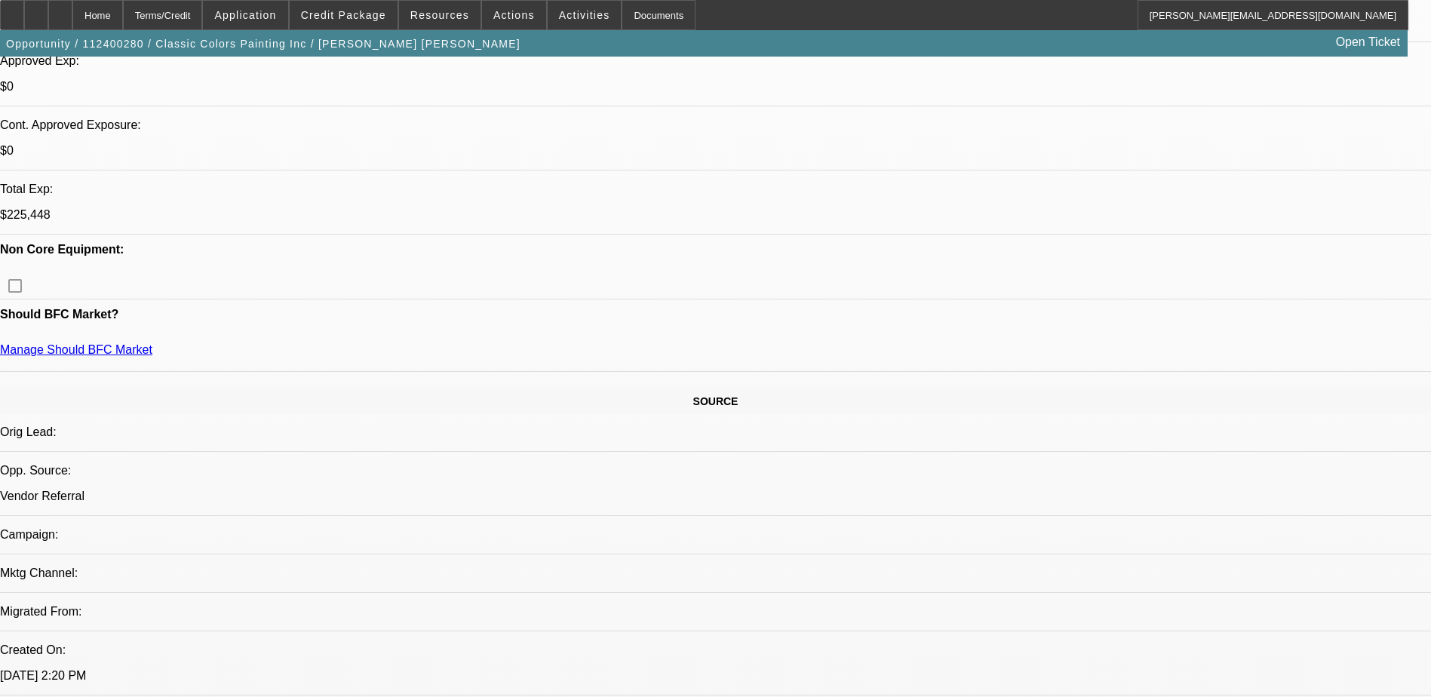
scroll to position [475, 0]
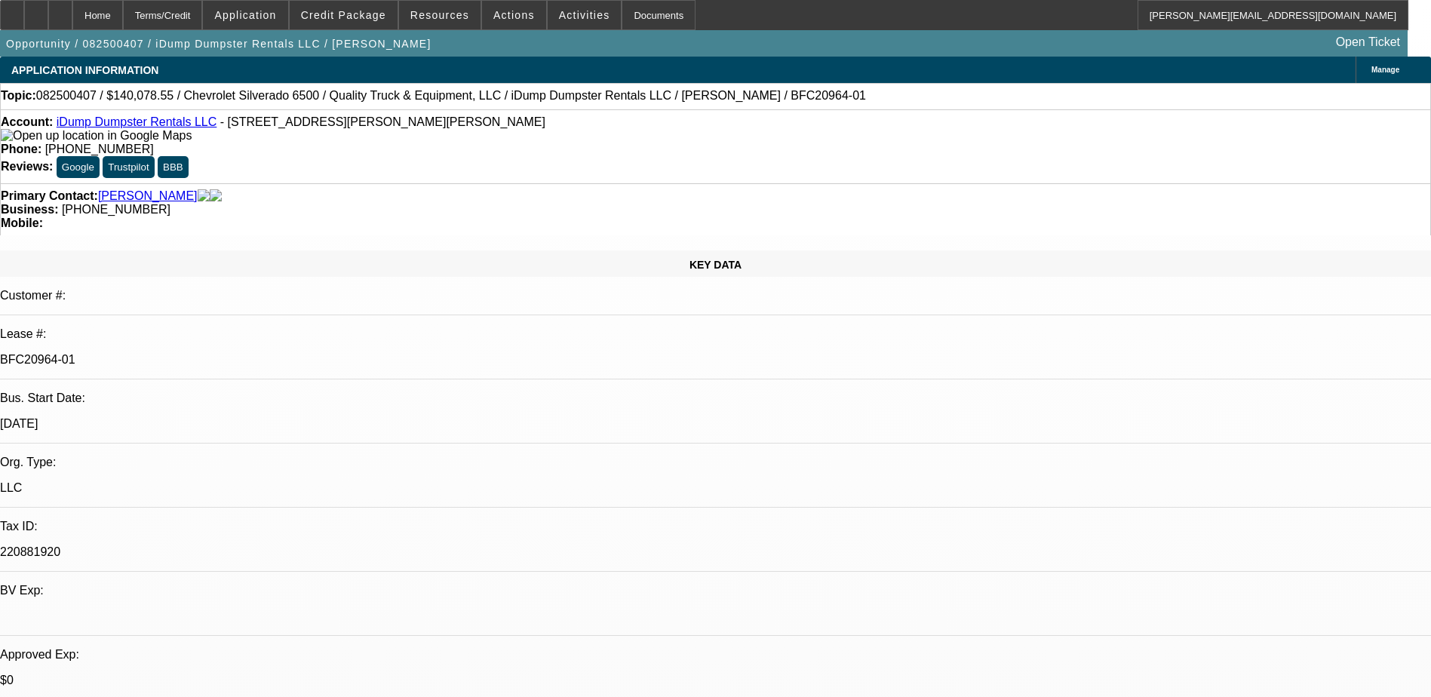
select select "0"
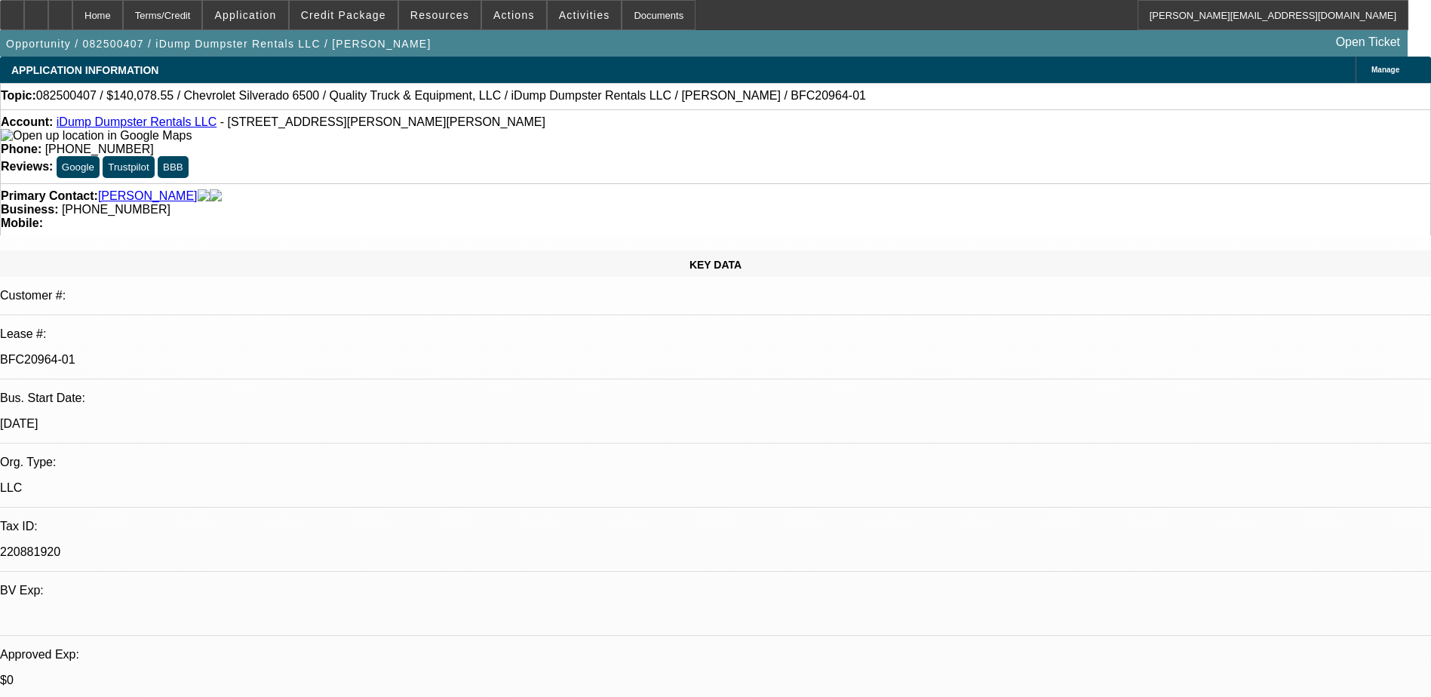
select select "0"
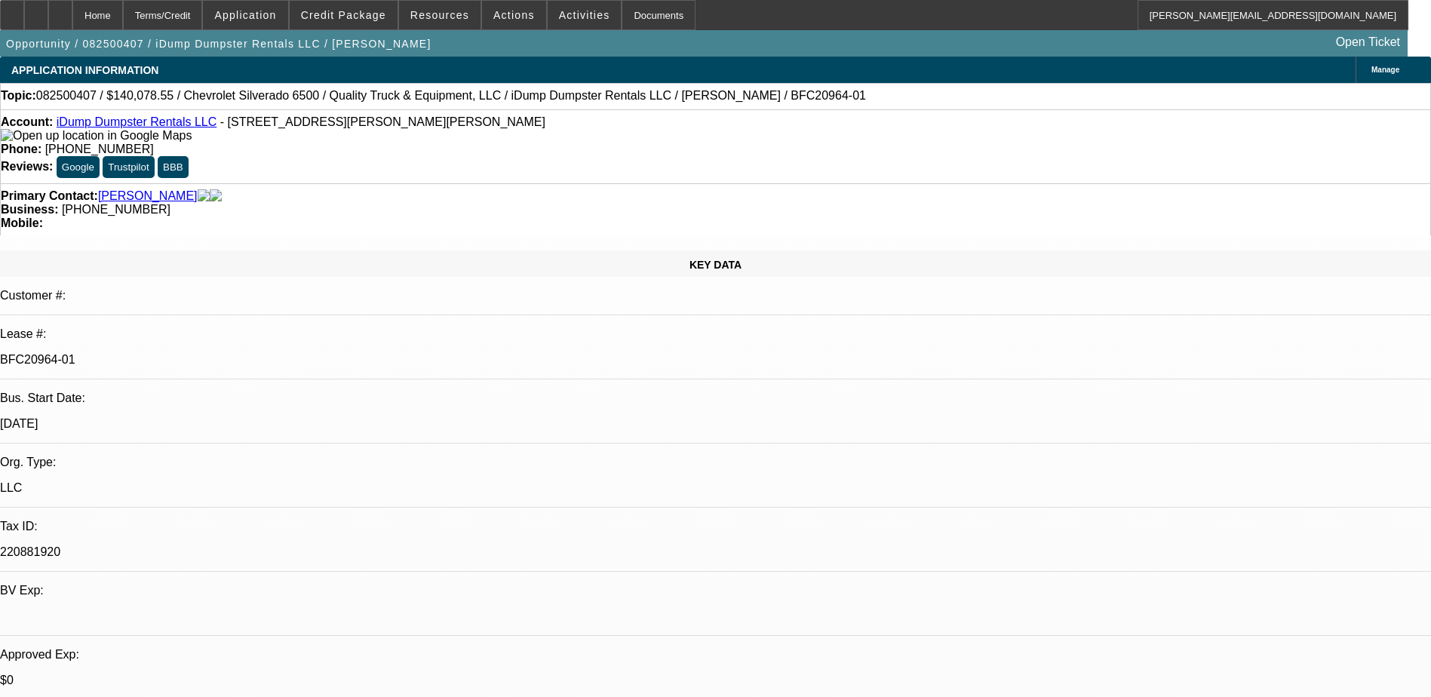
select select "0"
select select "1"
select select "6"
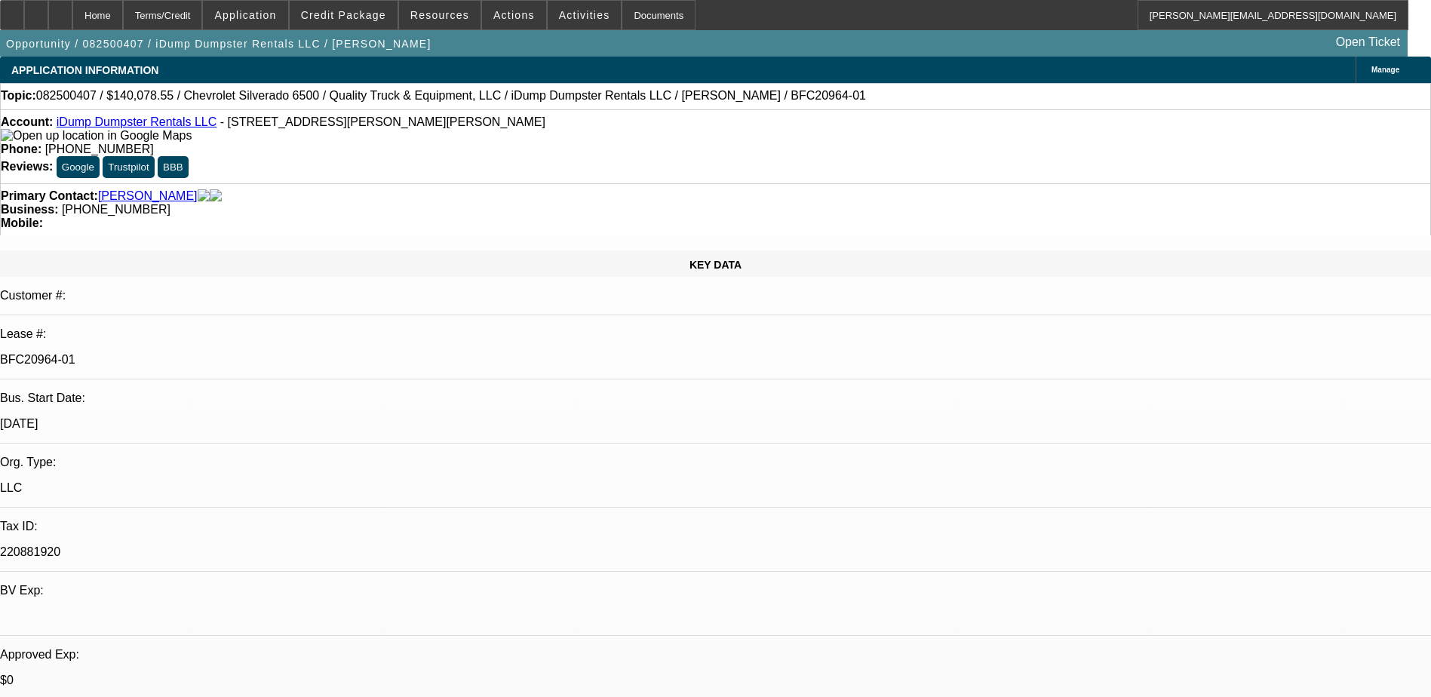
select select "1"
select select "6"
select select "1"
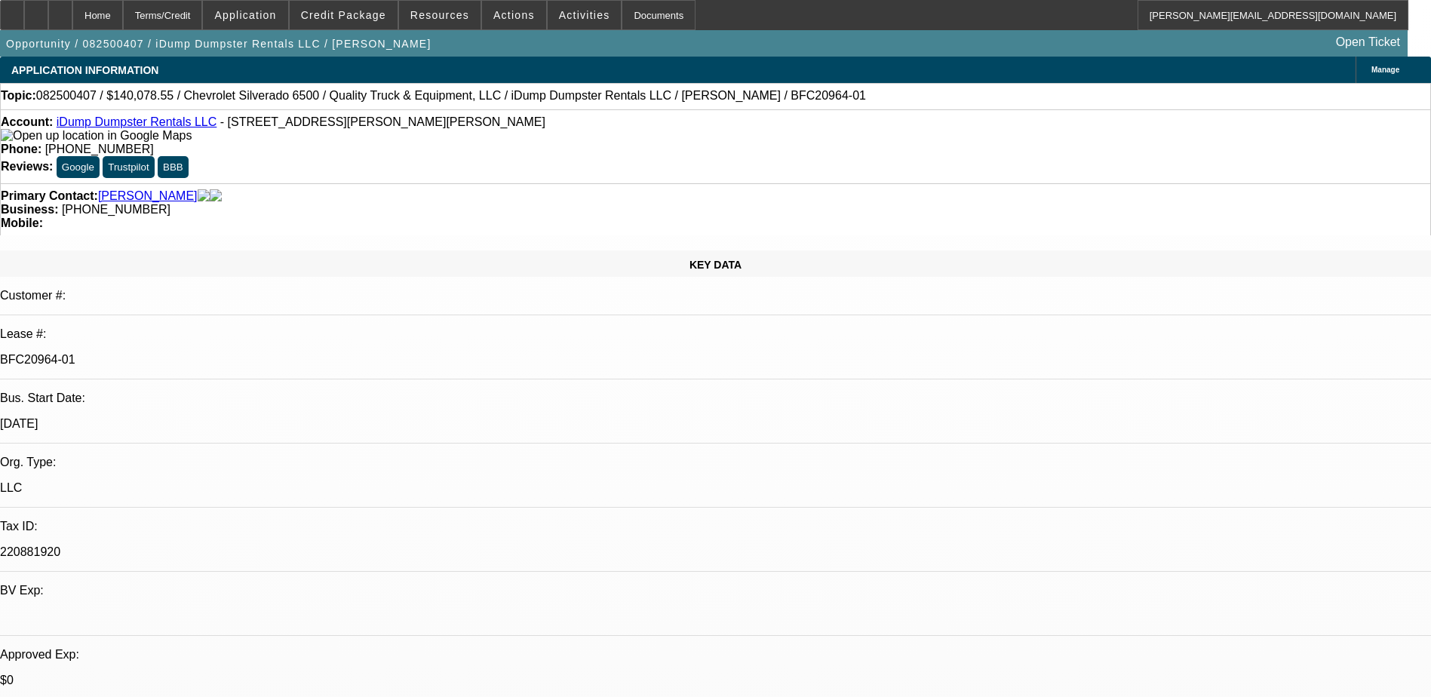
select select "6"
select select "1"
select select "6"
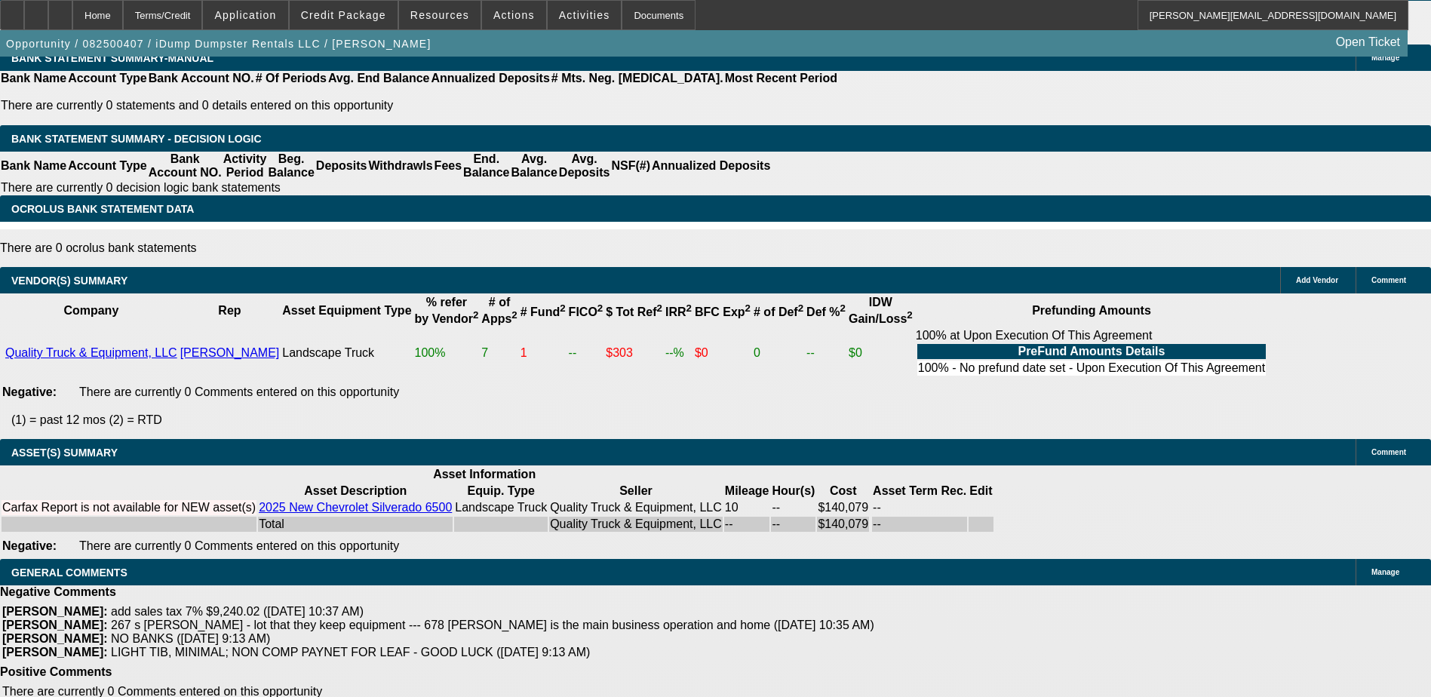
scroll to position [981, 0]
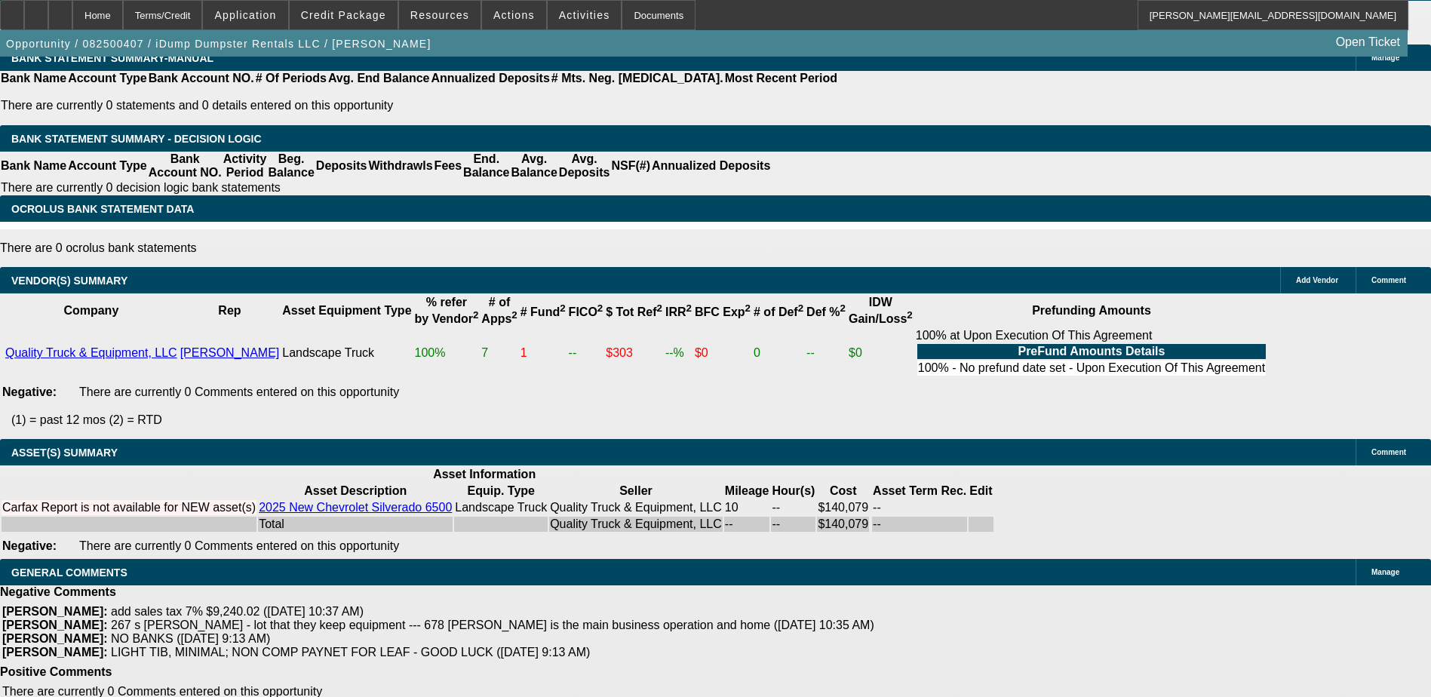
scroll to position [226, 0]
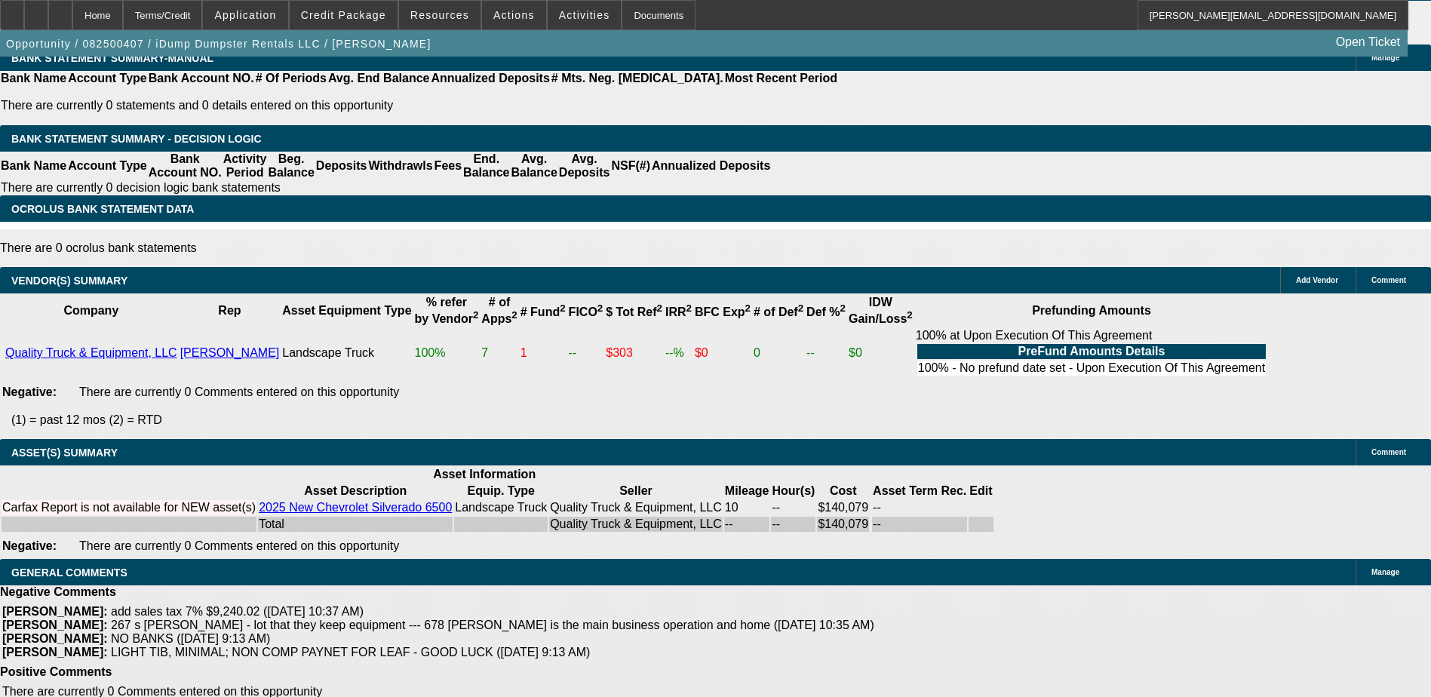
scroll to position [75, 0]
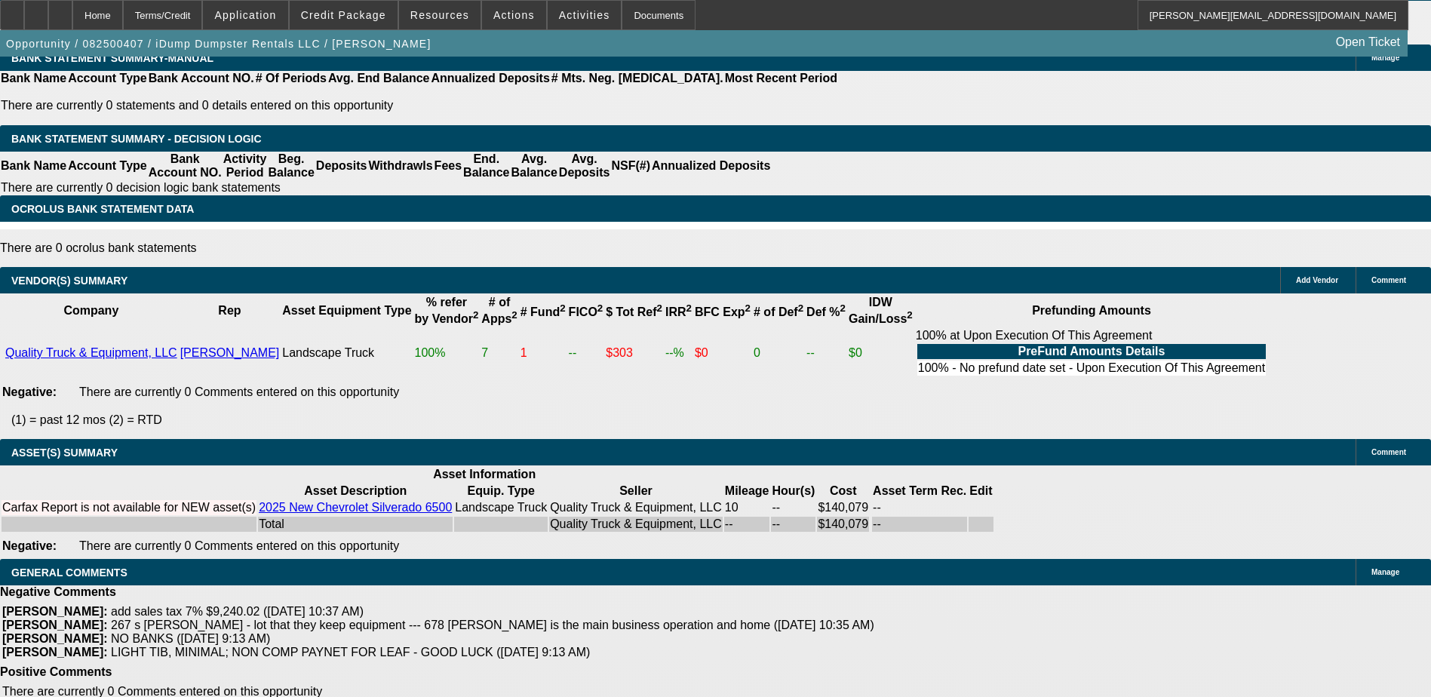
scroll to position [0, 0]
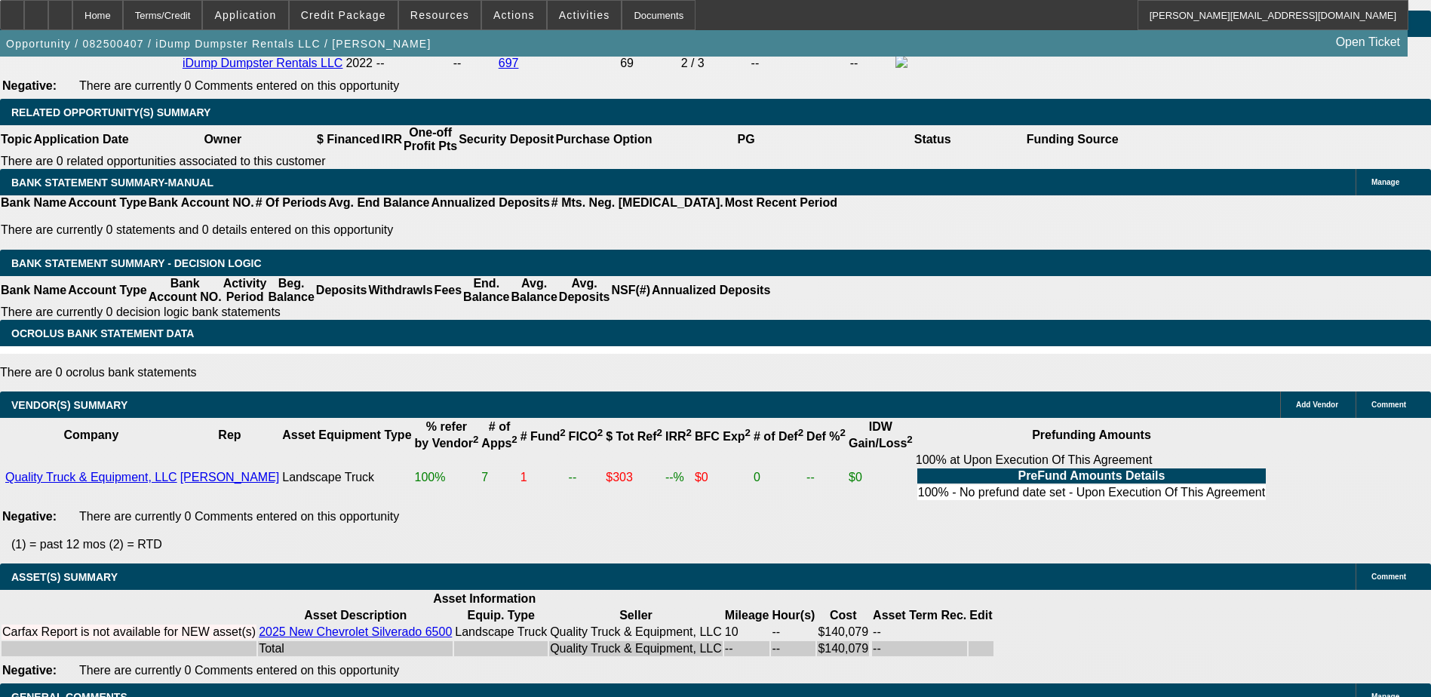
scroll to position [2518, 0]
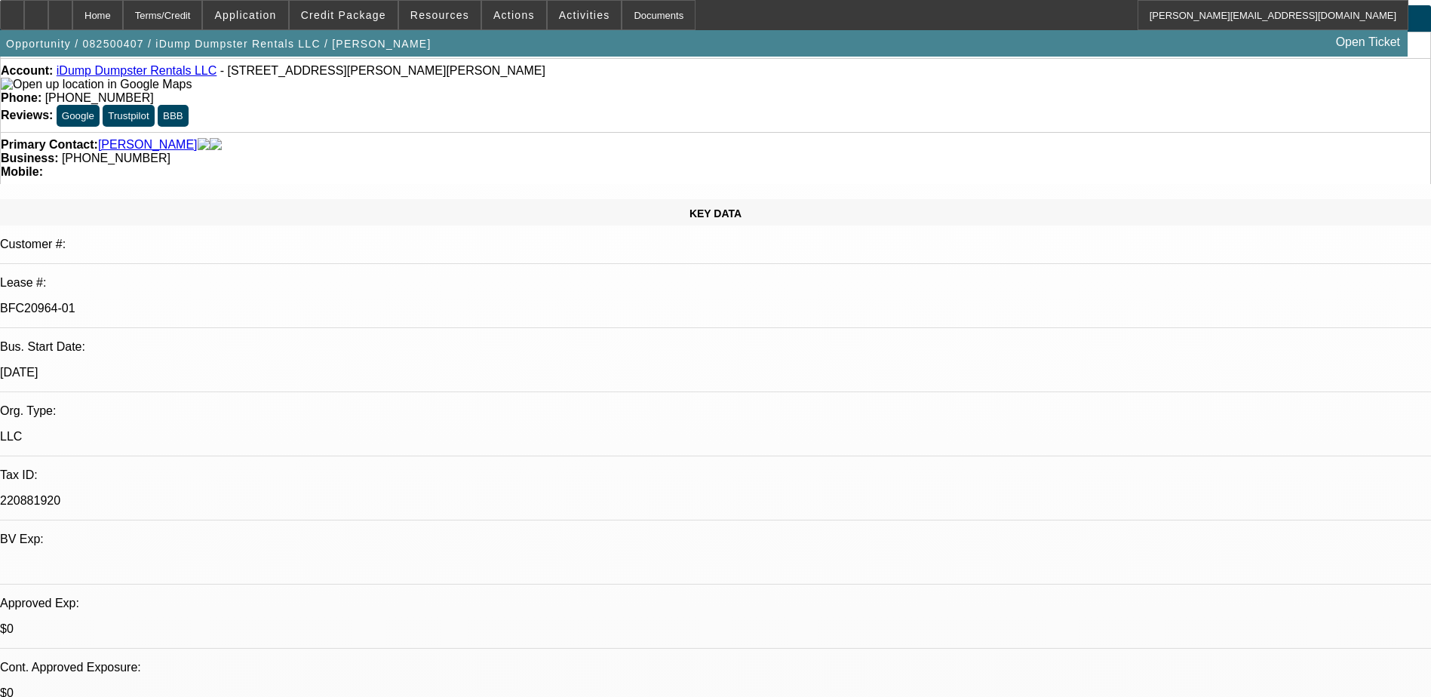
scroll to position [0, 0]
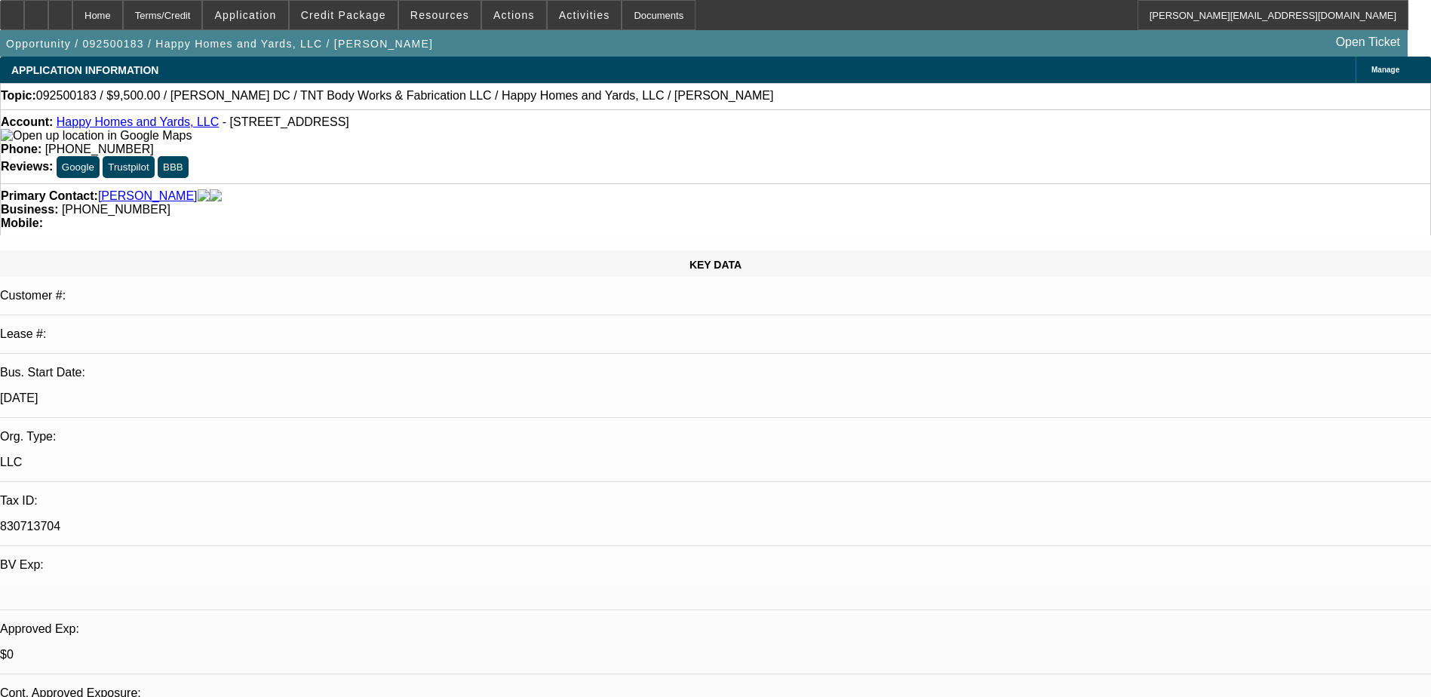
select select "0"
select select "6"
select select "0"
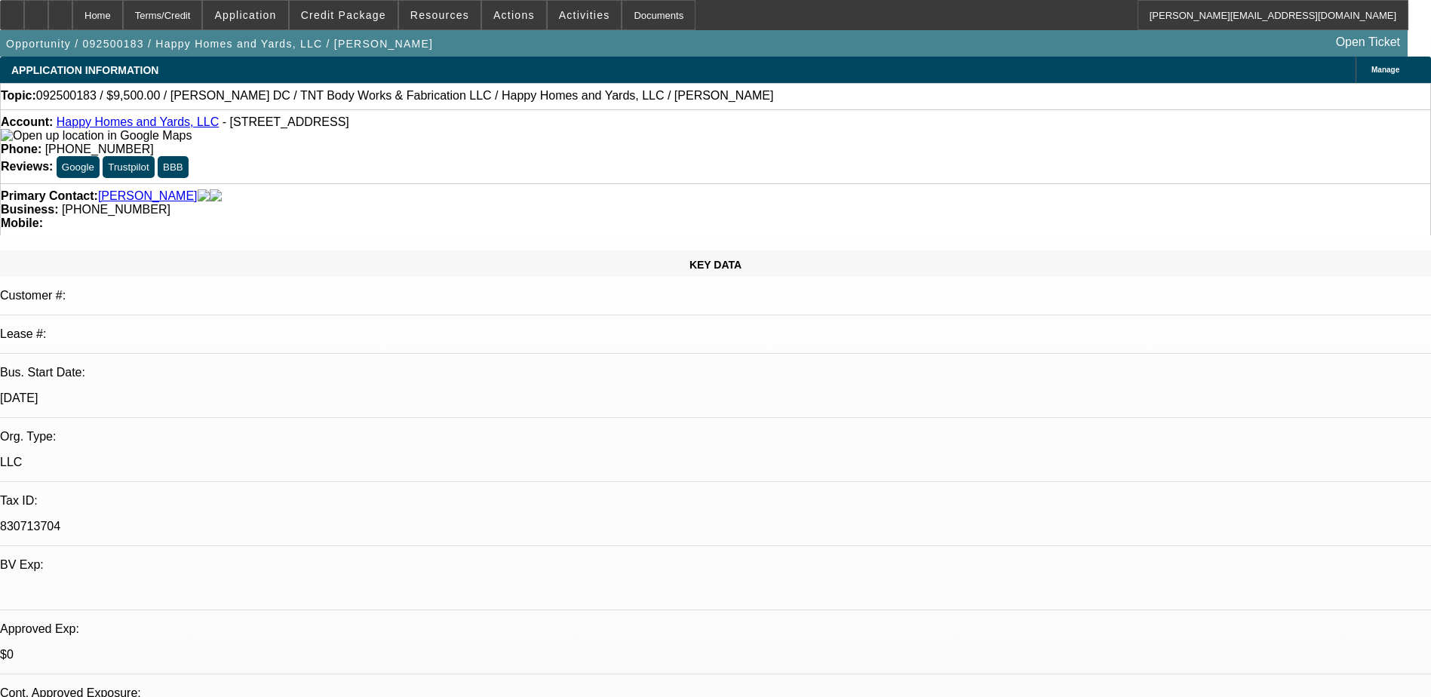
select select "0"
select select "6"
select select "0"
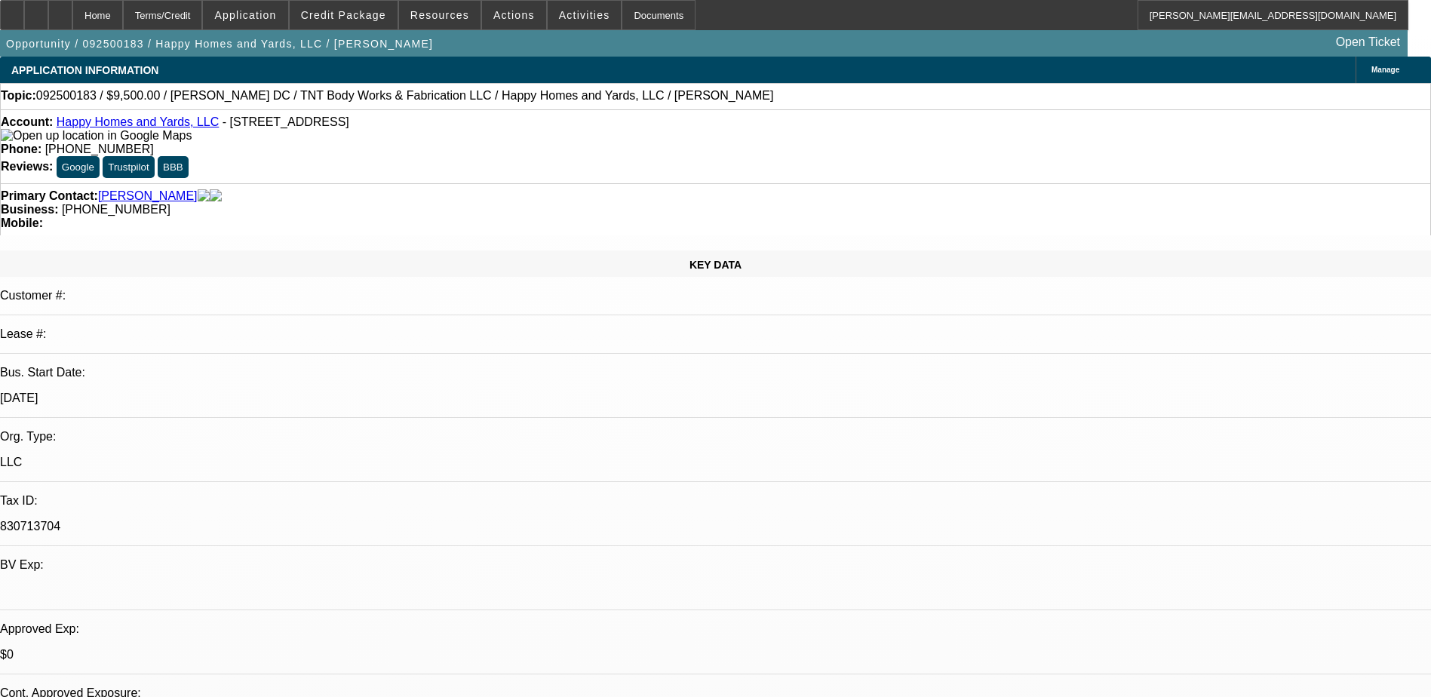
select select "0"
select select "6"
select select "0"
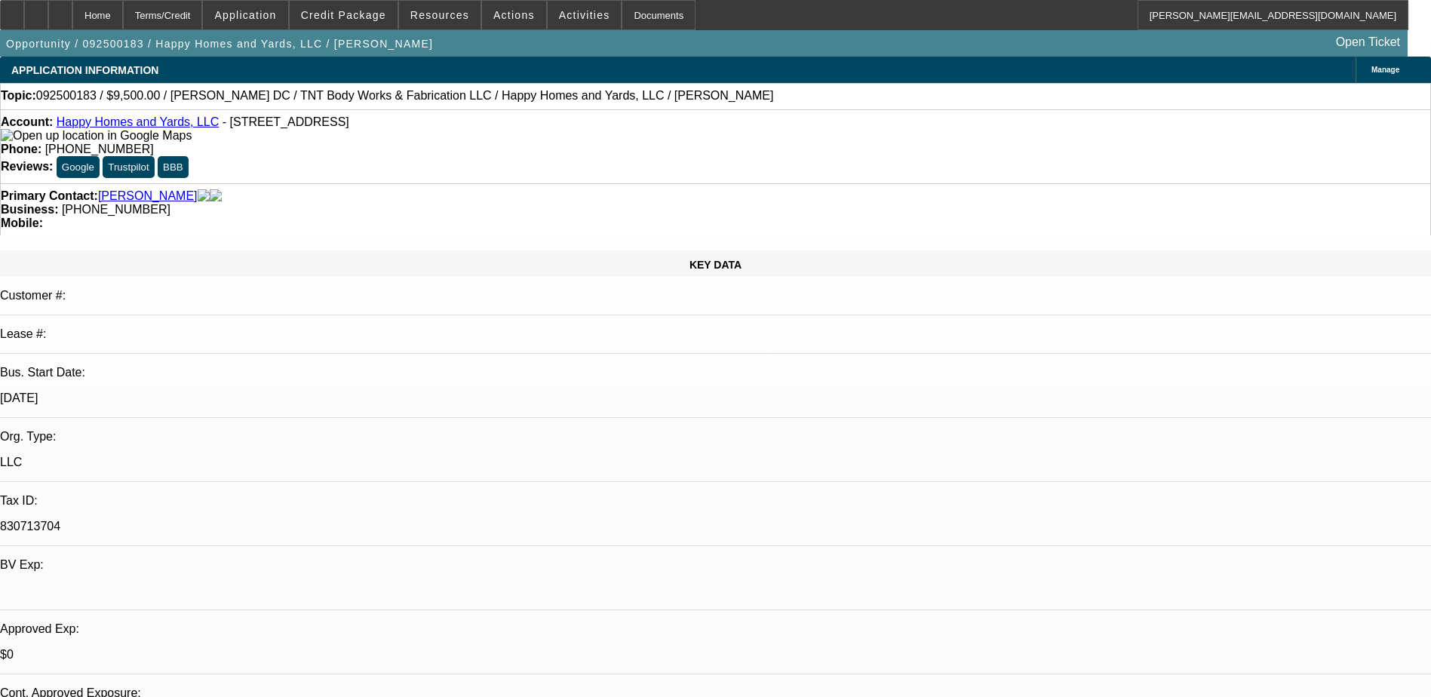
select select "6"
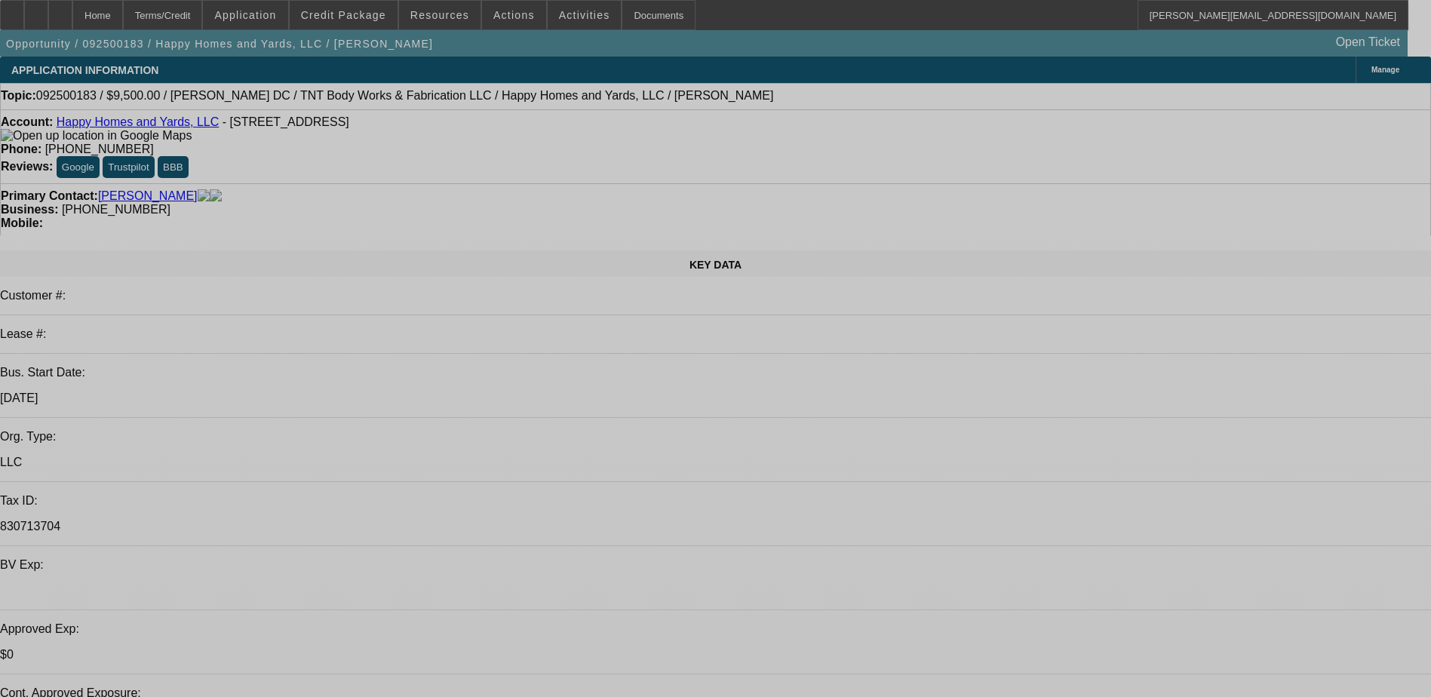
select select "0"
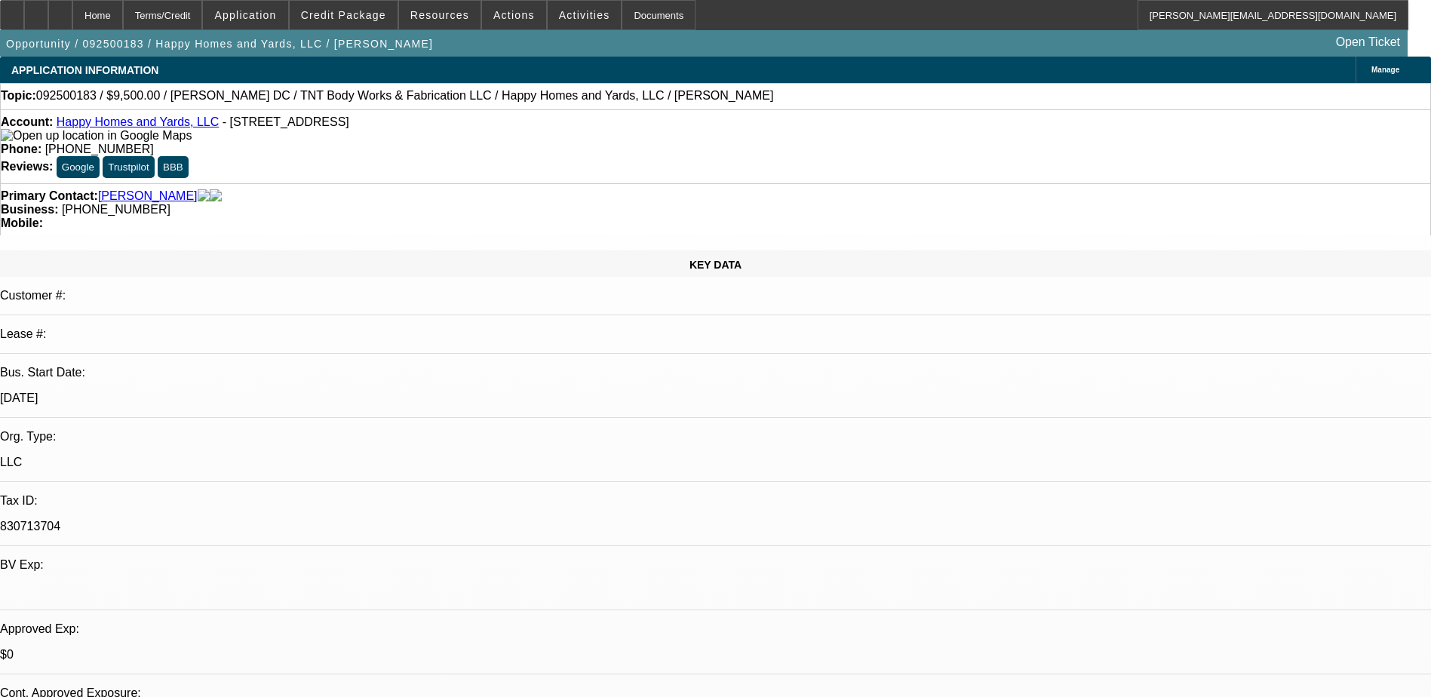
select select "0"
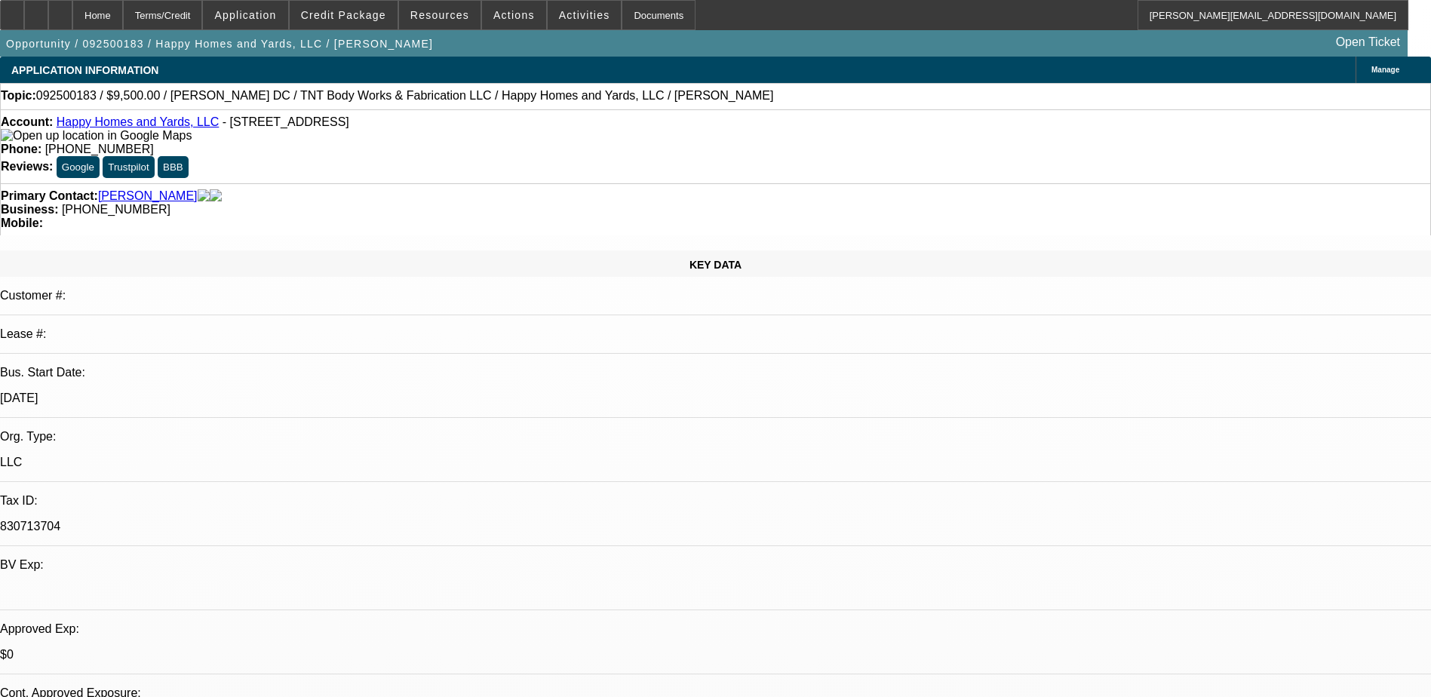
select select "0"
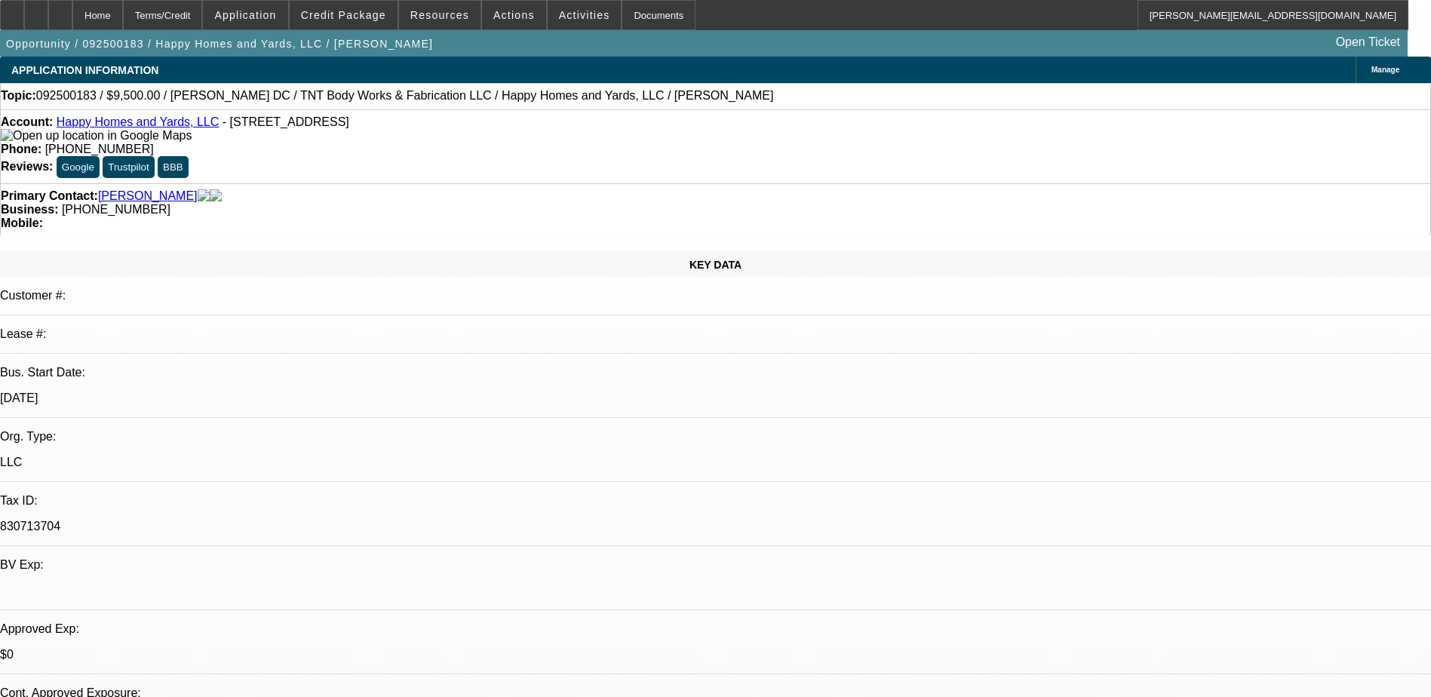
select select "0"
select select "1"
select select "2"
select select "6"
select select "1"
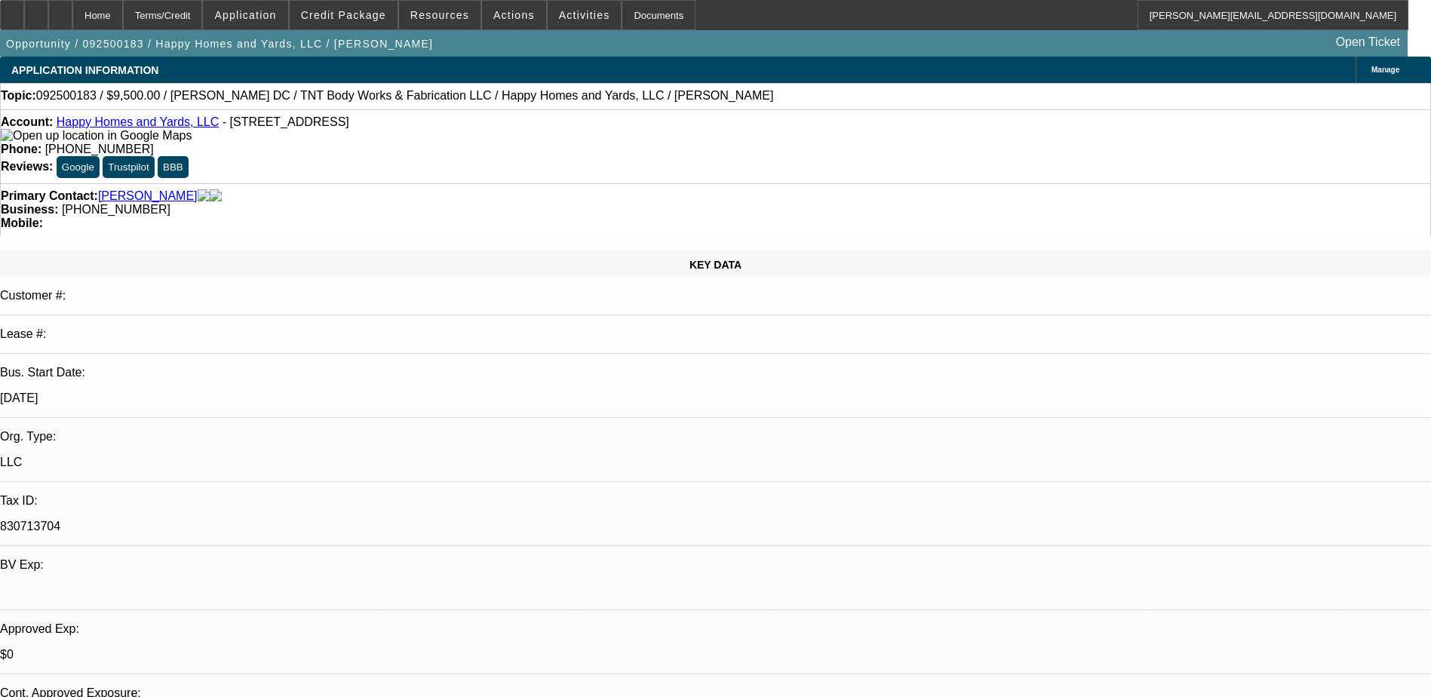
select select "1"
select select "6"
select select "1"
select select "6"
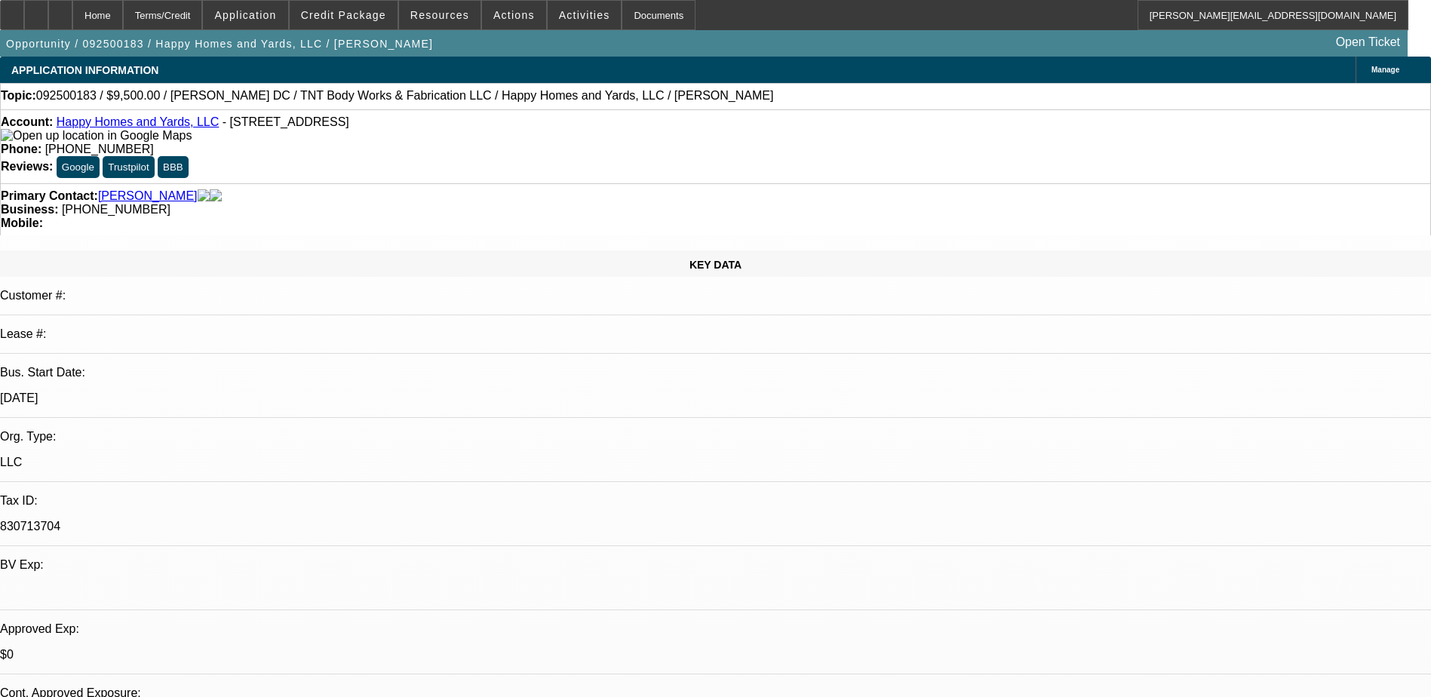
select select "1"
select select "6"
select select "0"
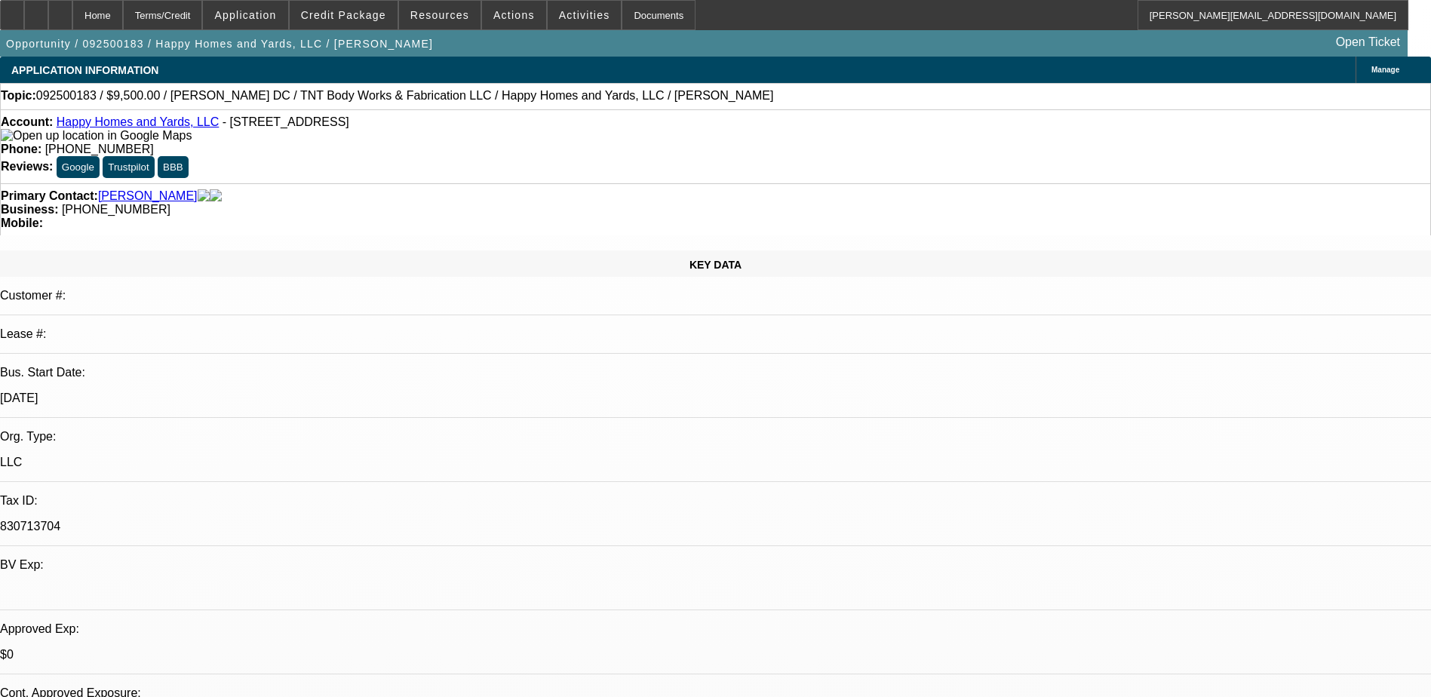
select select "0"
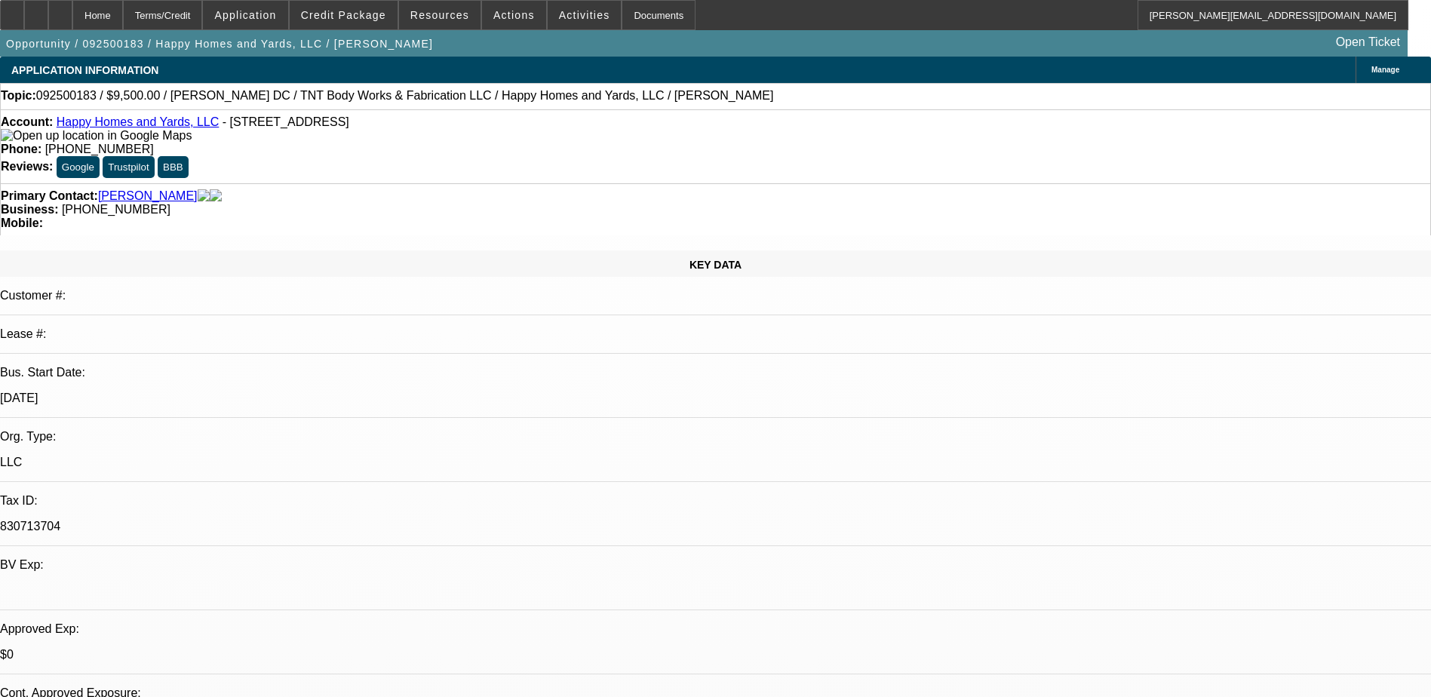
select select "0"
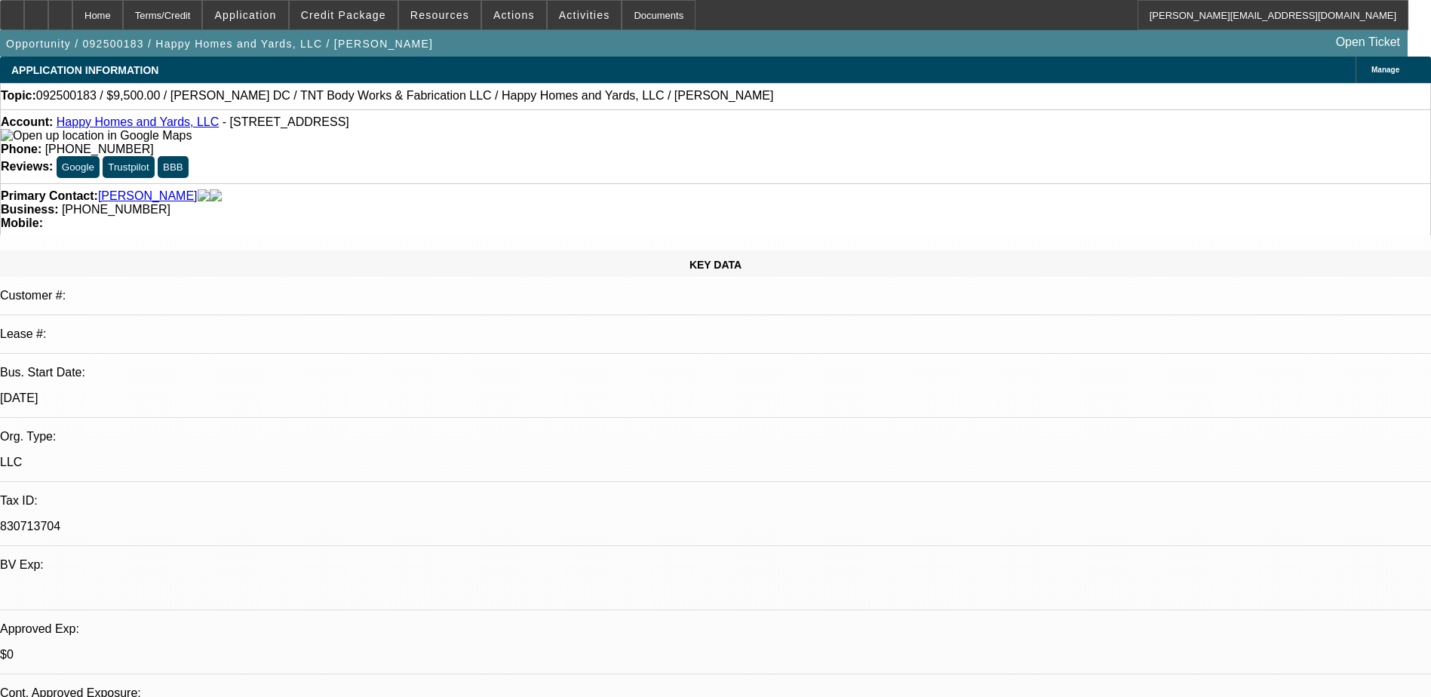
select select "1"
select select "2"
select select "6"
select select "1"
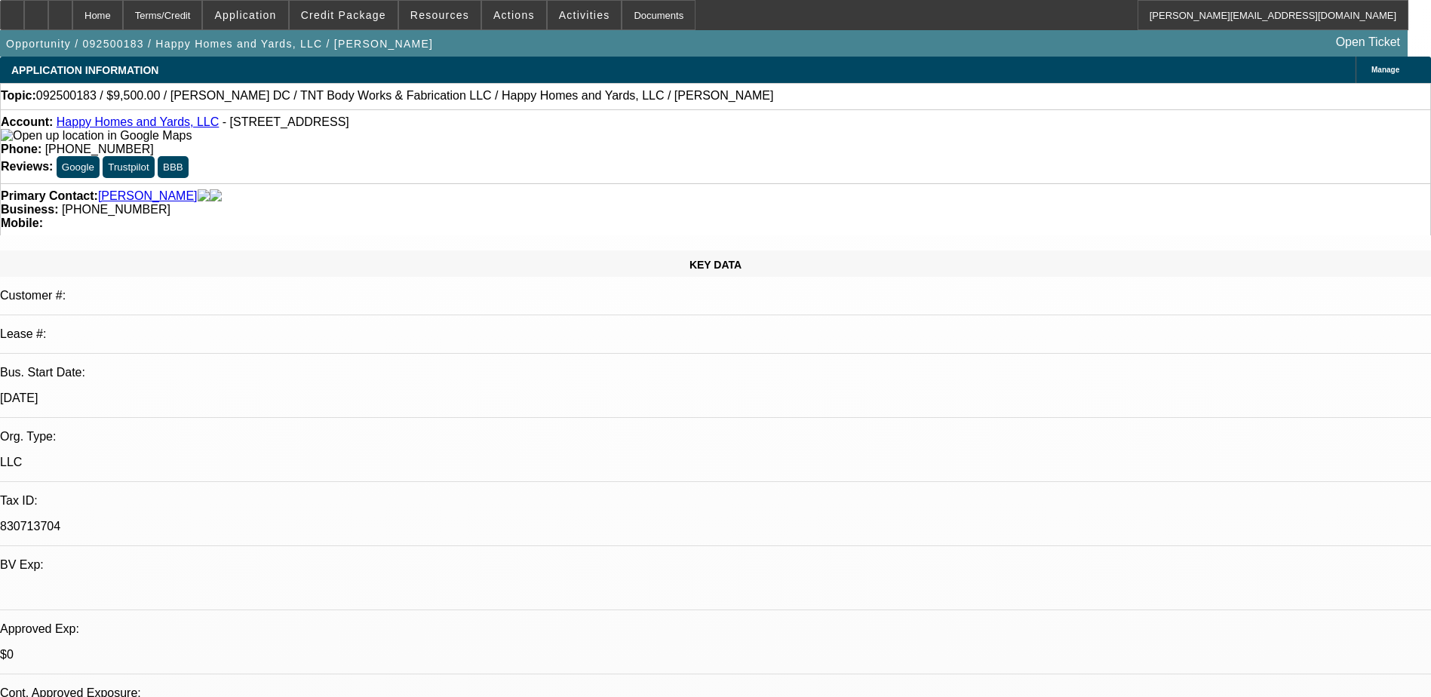
select select "6"
select select "1"
select select "6"
select select "1"
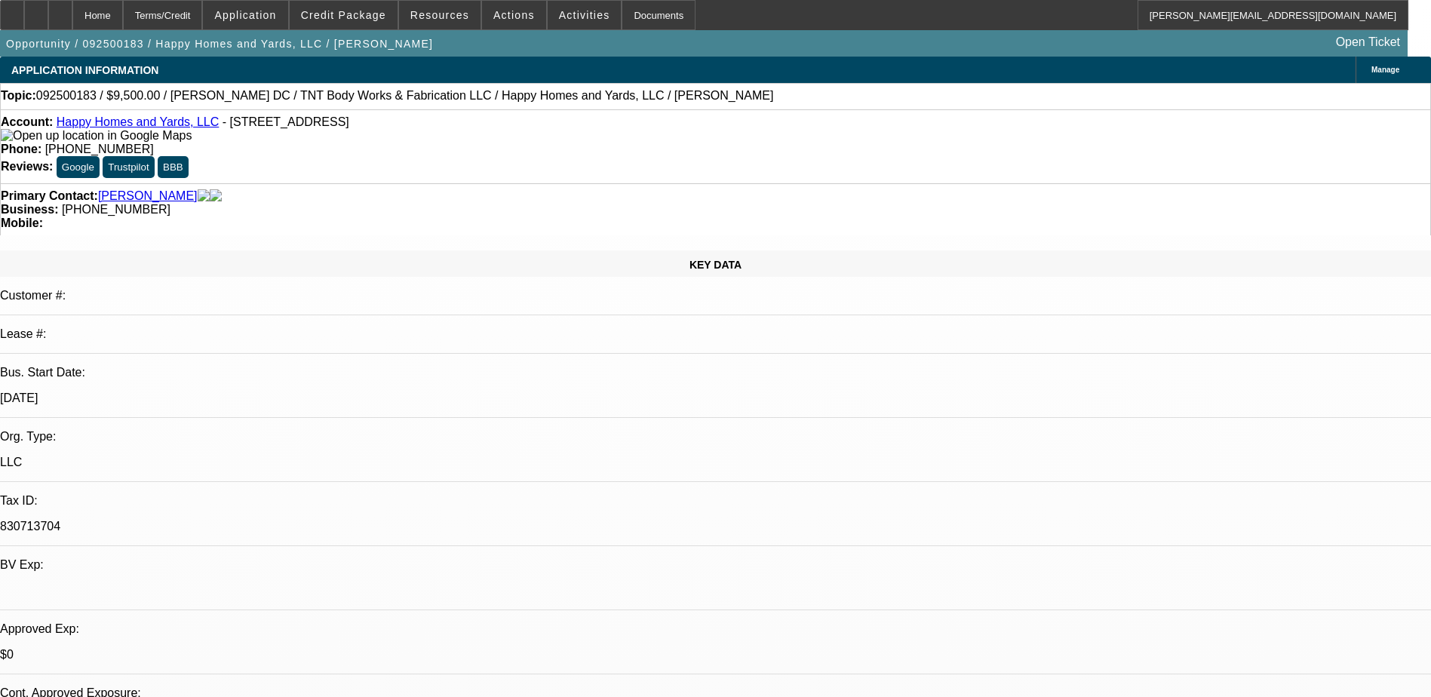
select select "1"
select select "6"
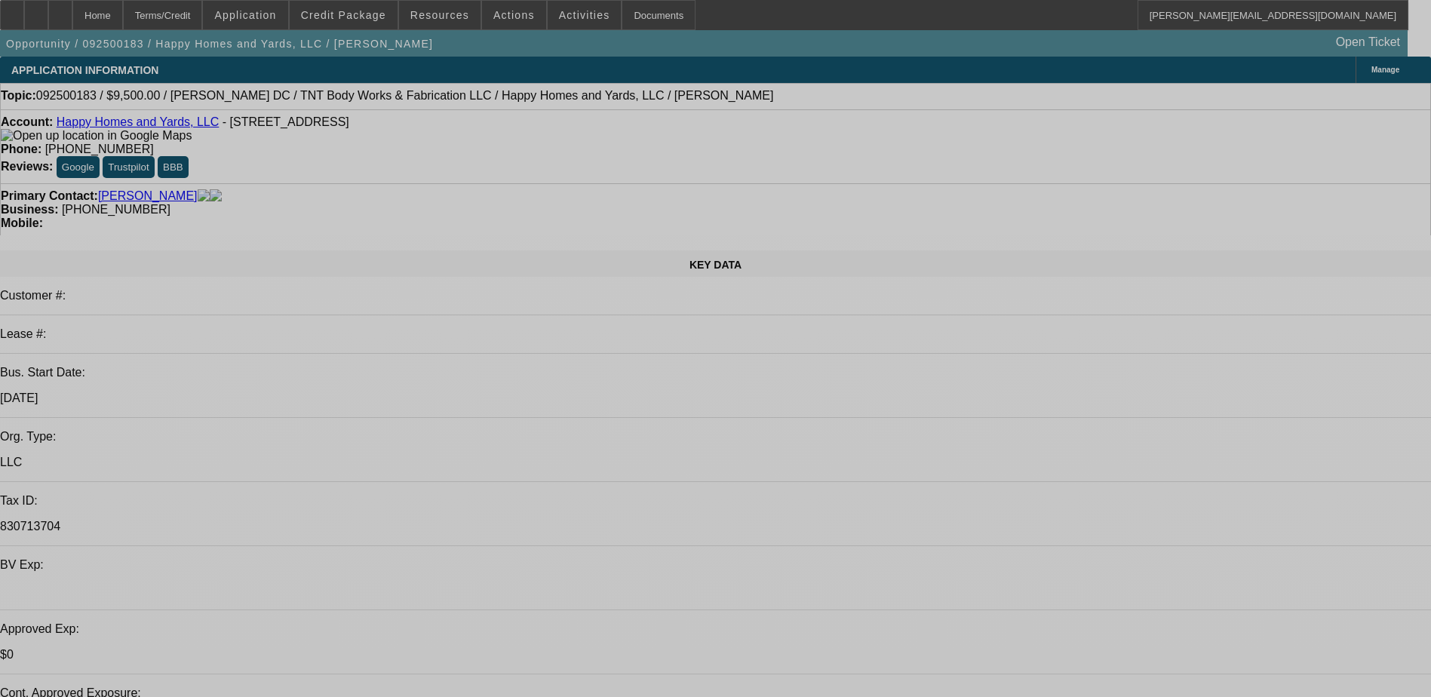
select select "0"
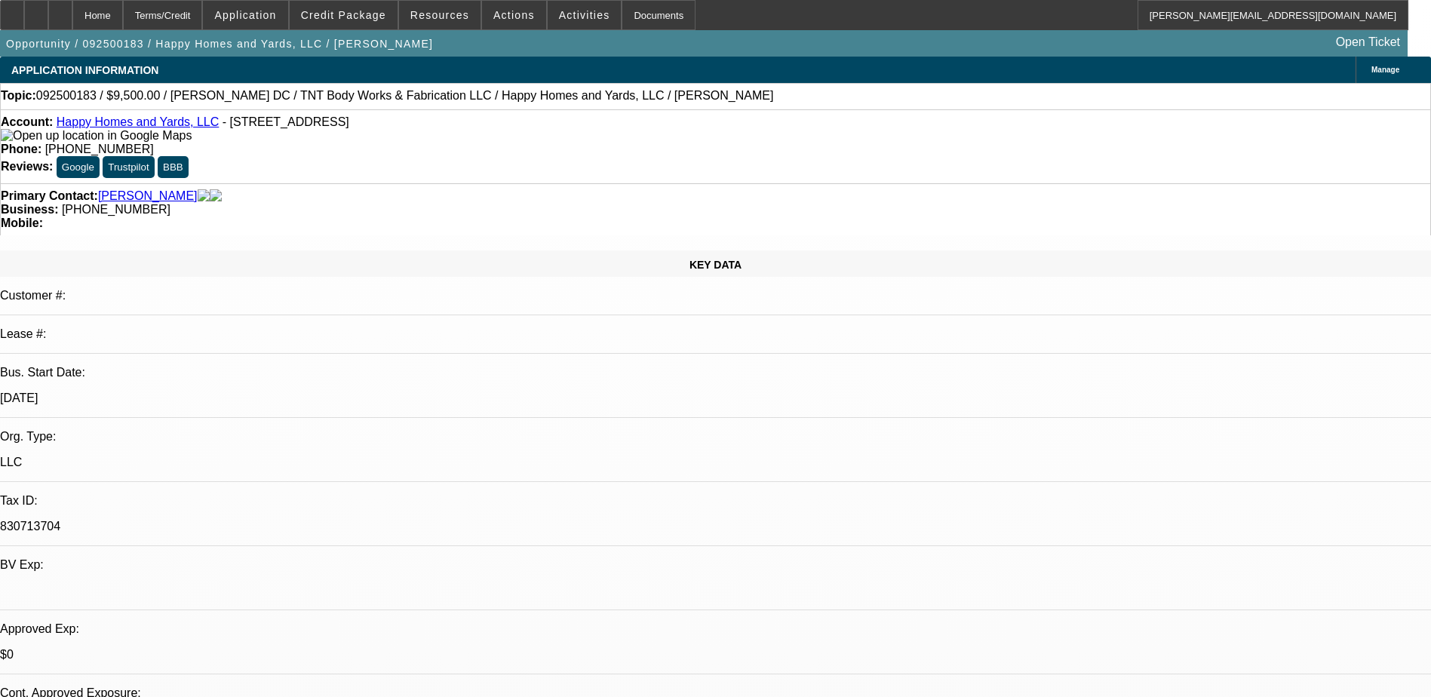
select select "0"
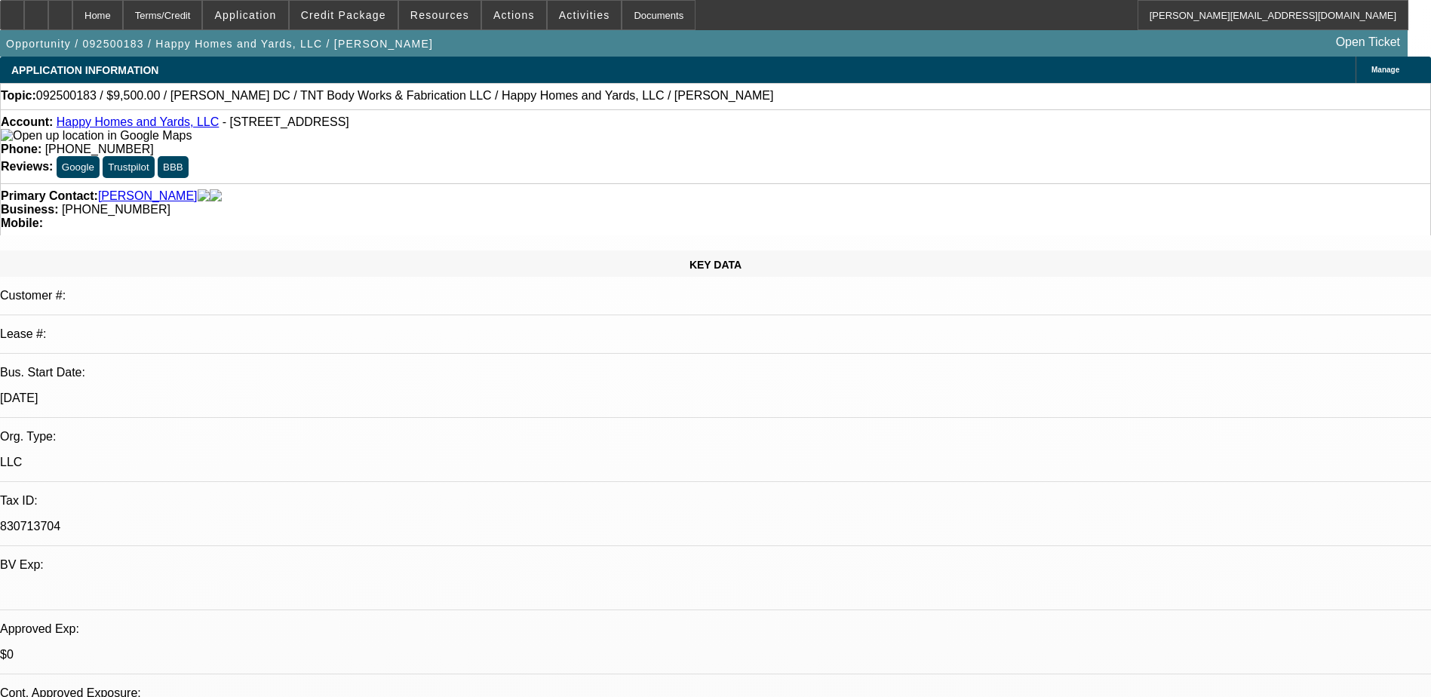
select select "0"
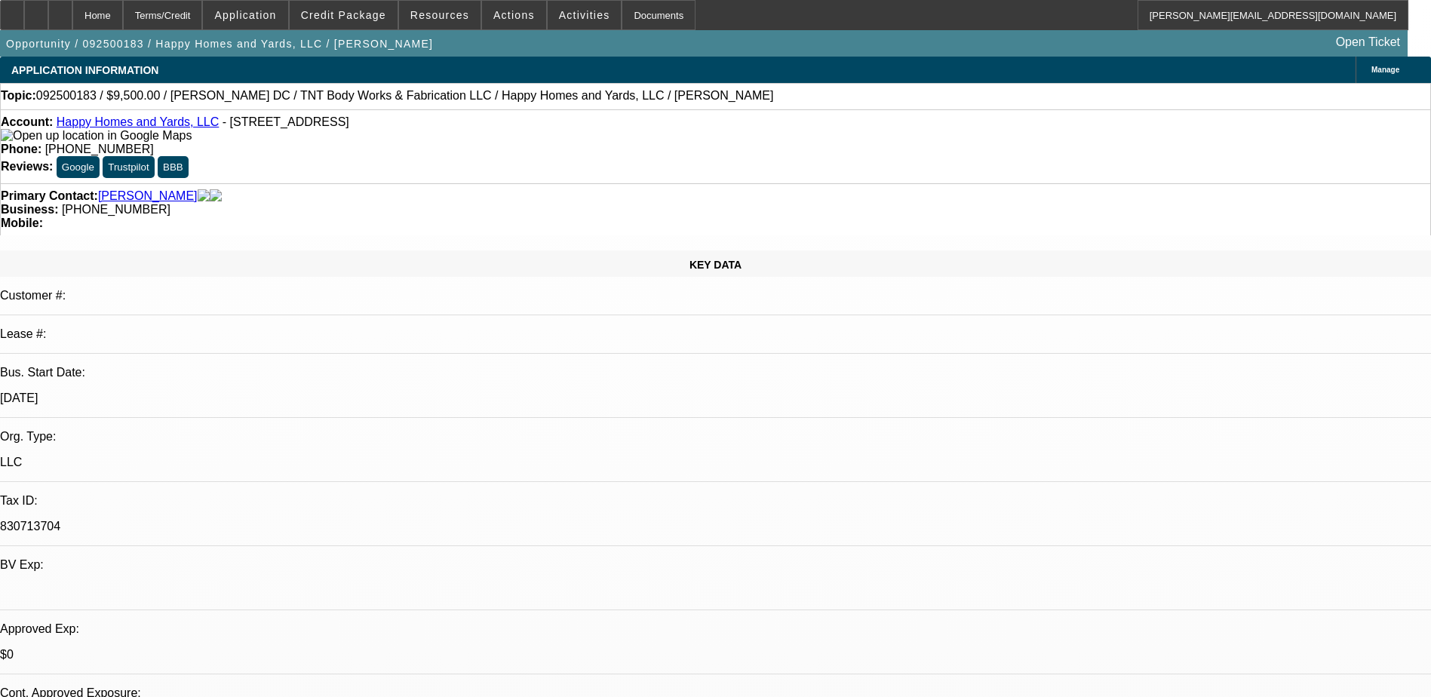
select select "0"
select select "1"
select select "2"
select select "6"
select select "1"
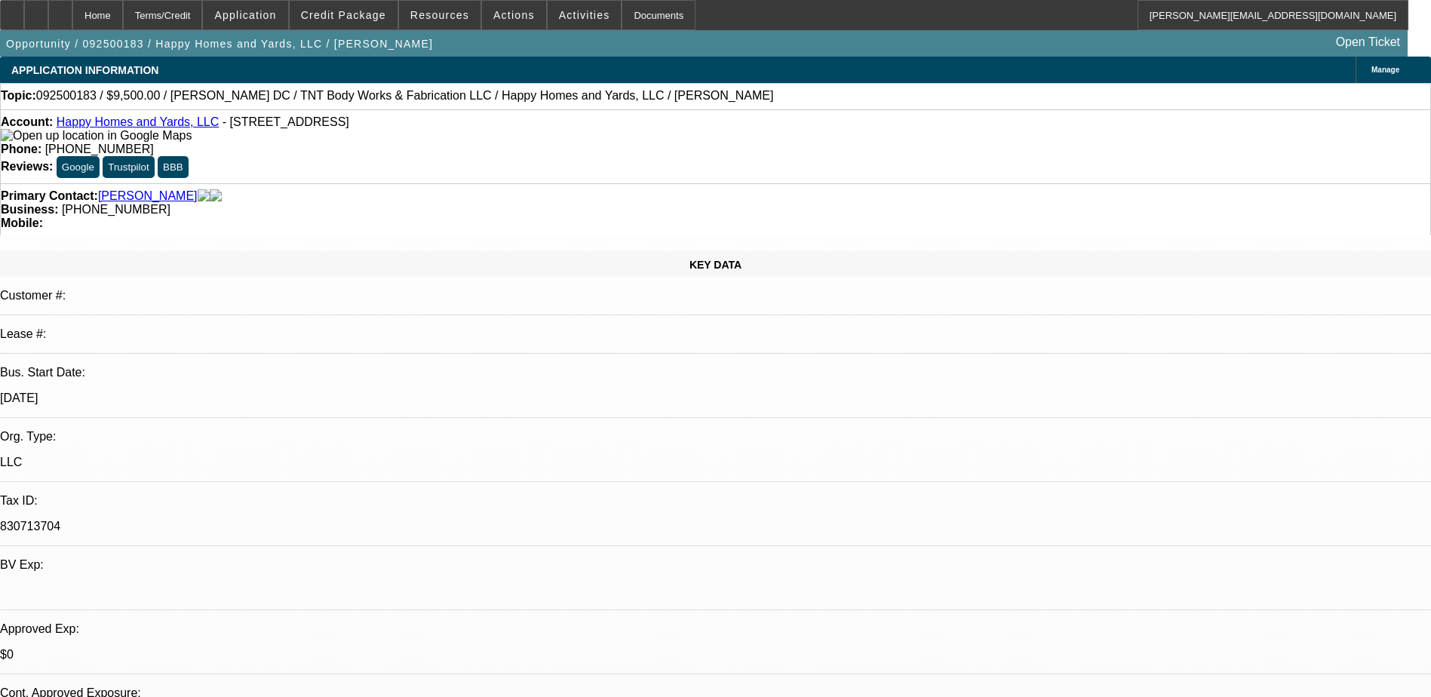
select select "1"
select select "6"
select select "1"
select select "6"
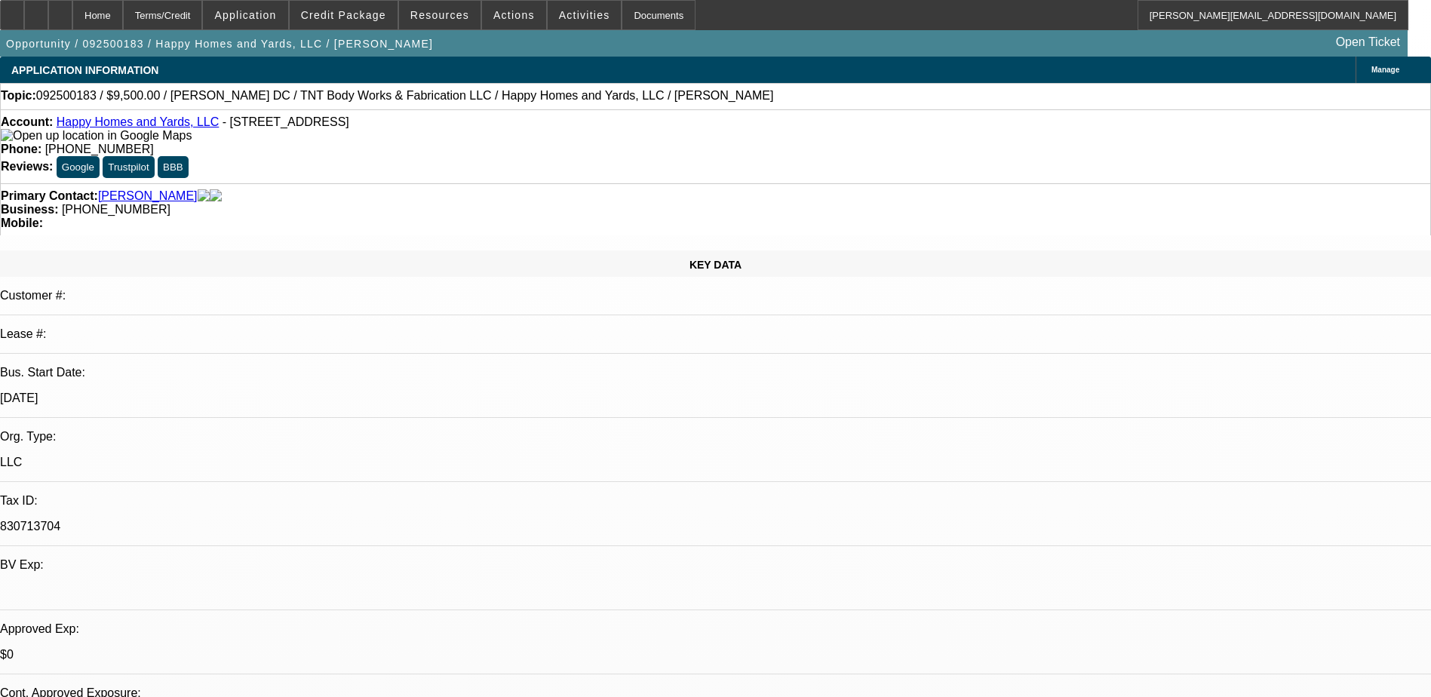
select select "1"
select select "6"
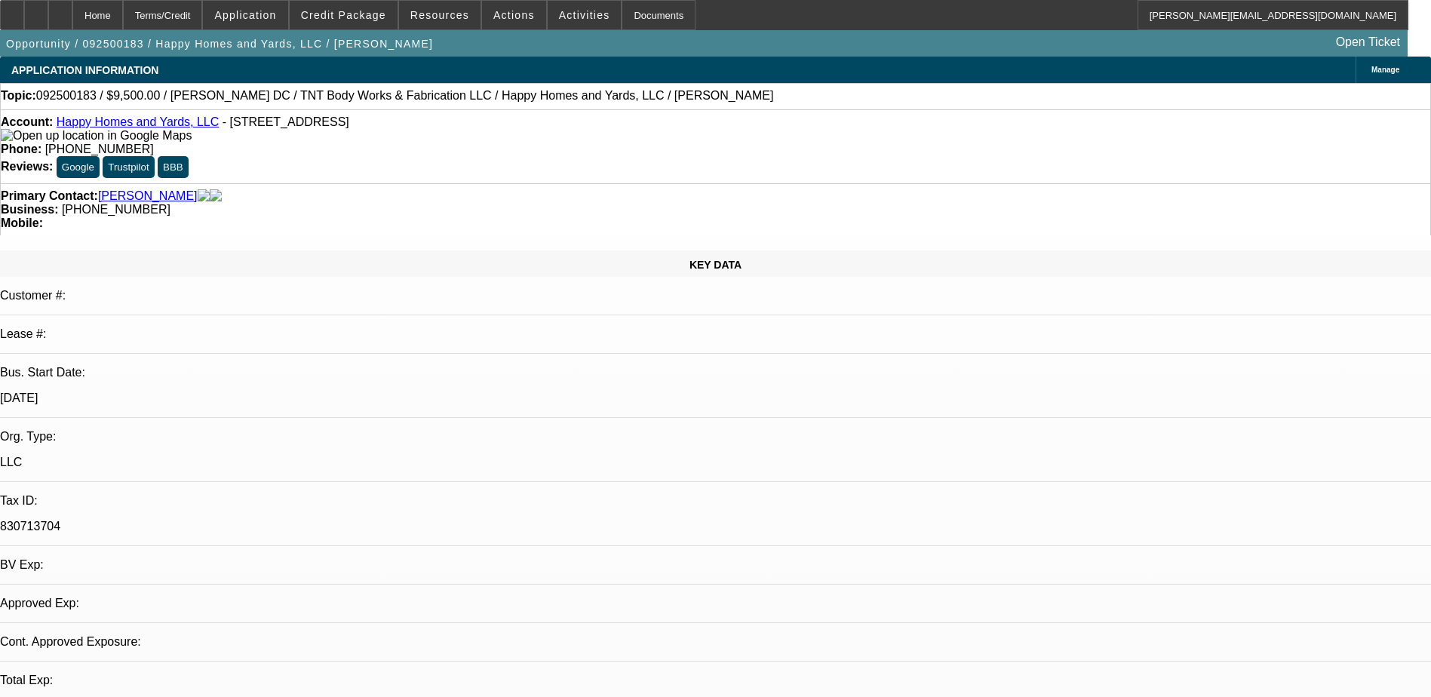
select select "0"
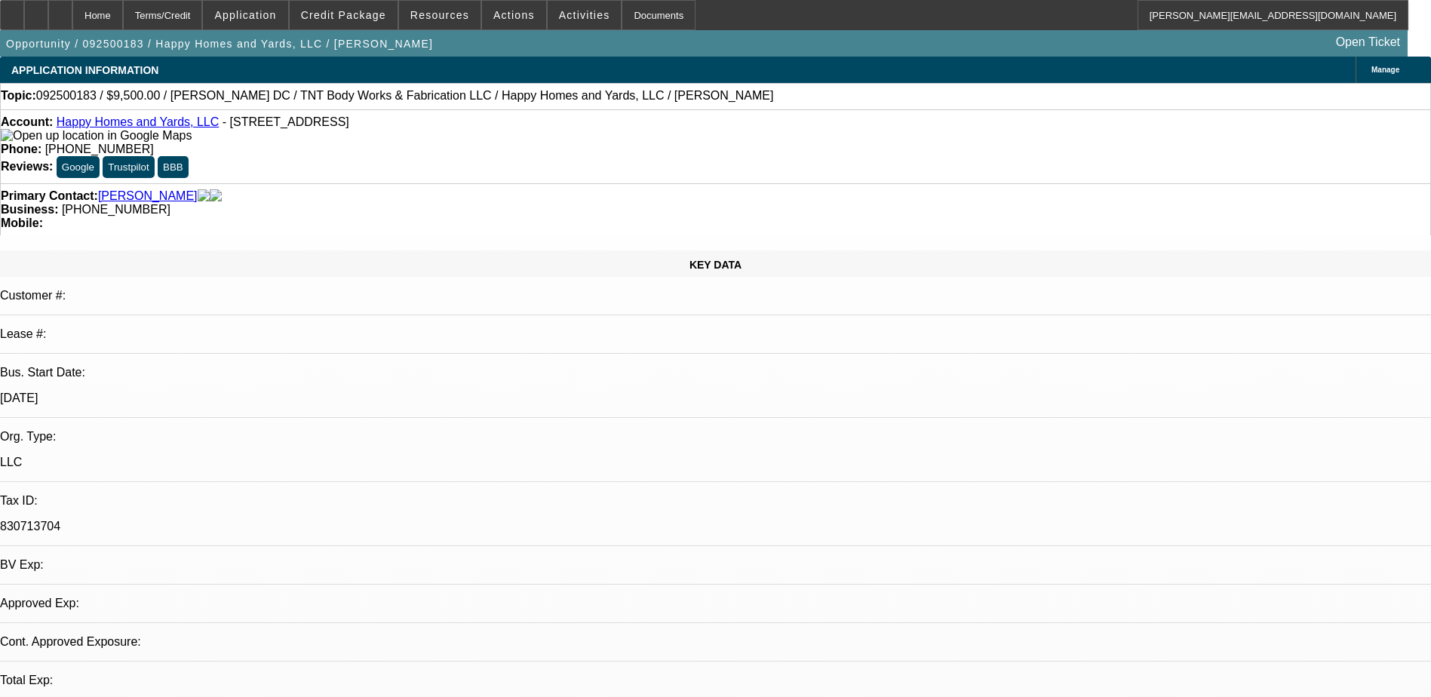
select select "0"
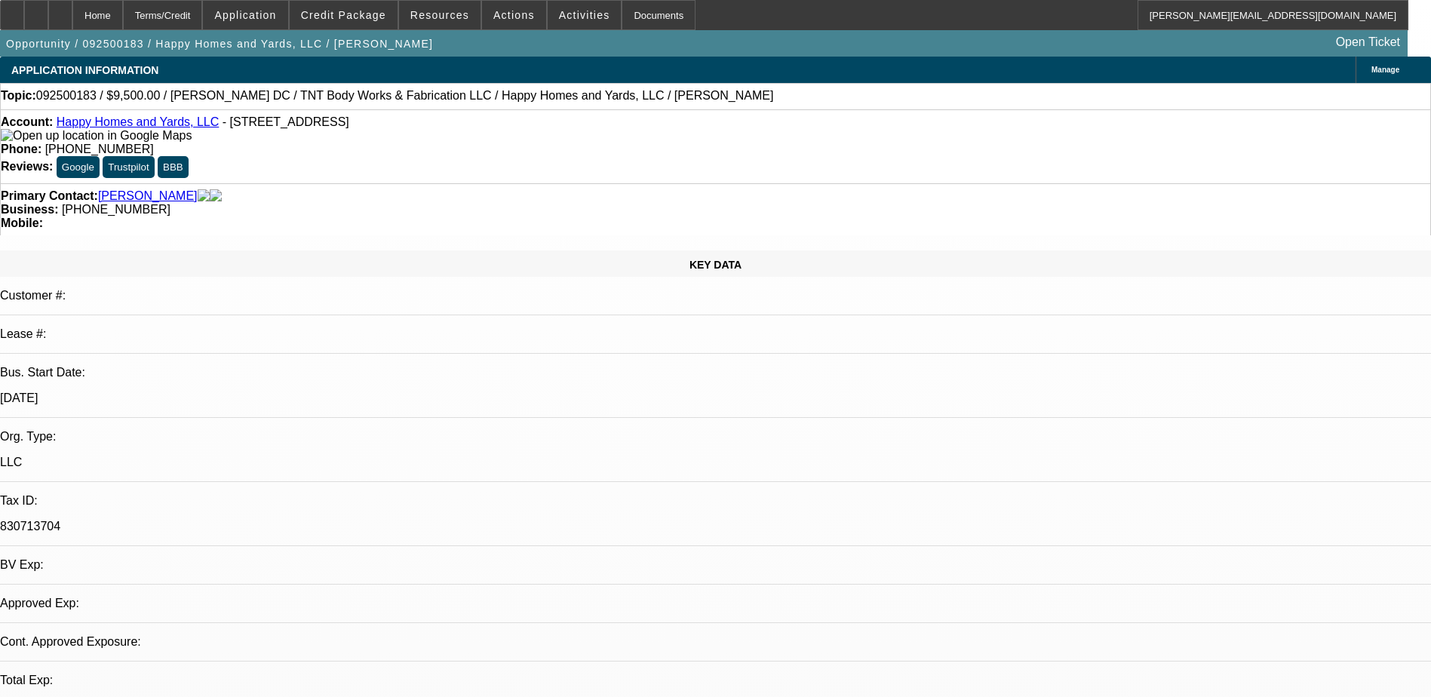
select select "0"
select select "1"
select select "2"
select select "6"
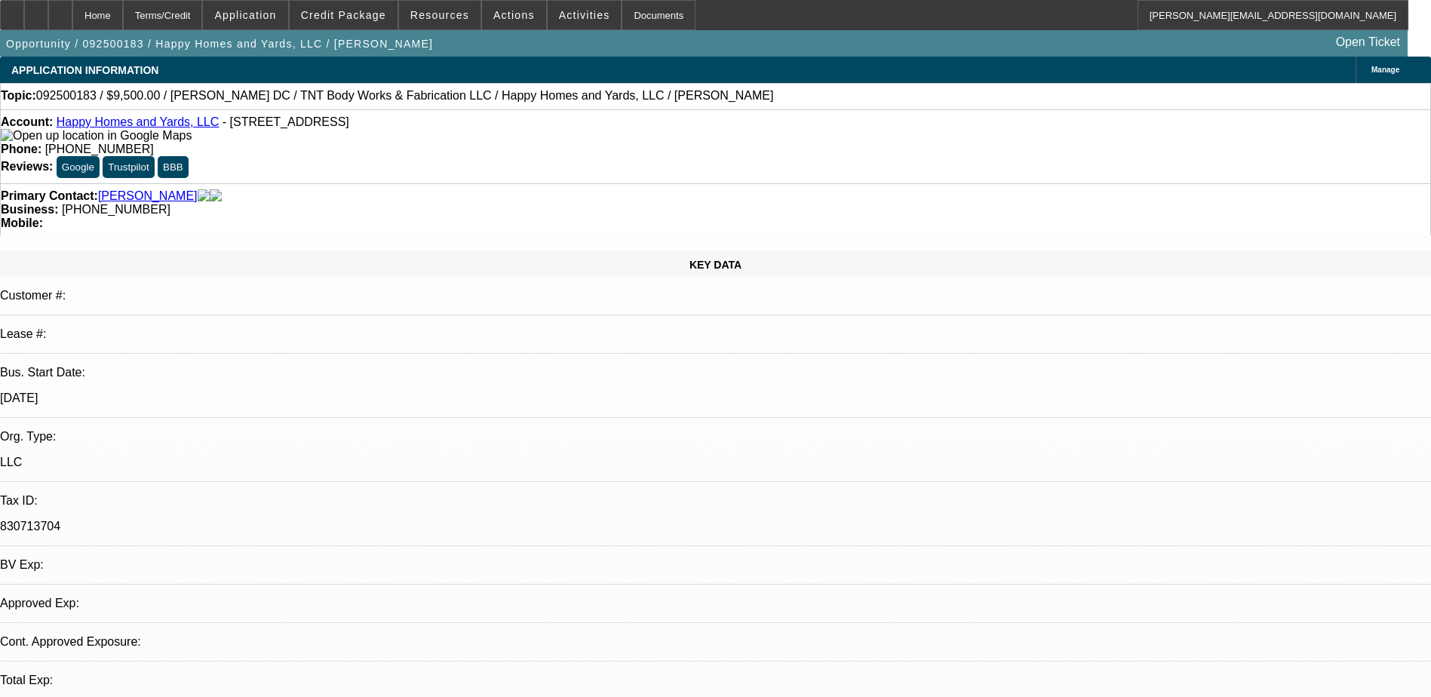
select select "1"
select select "6"
select select "1"
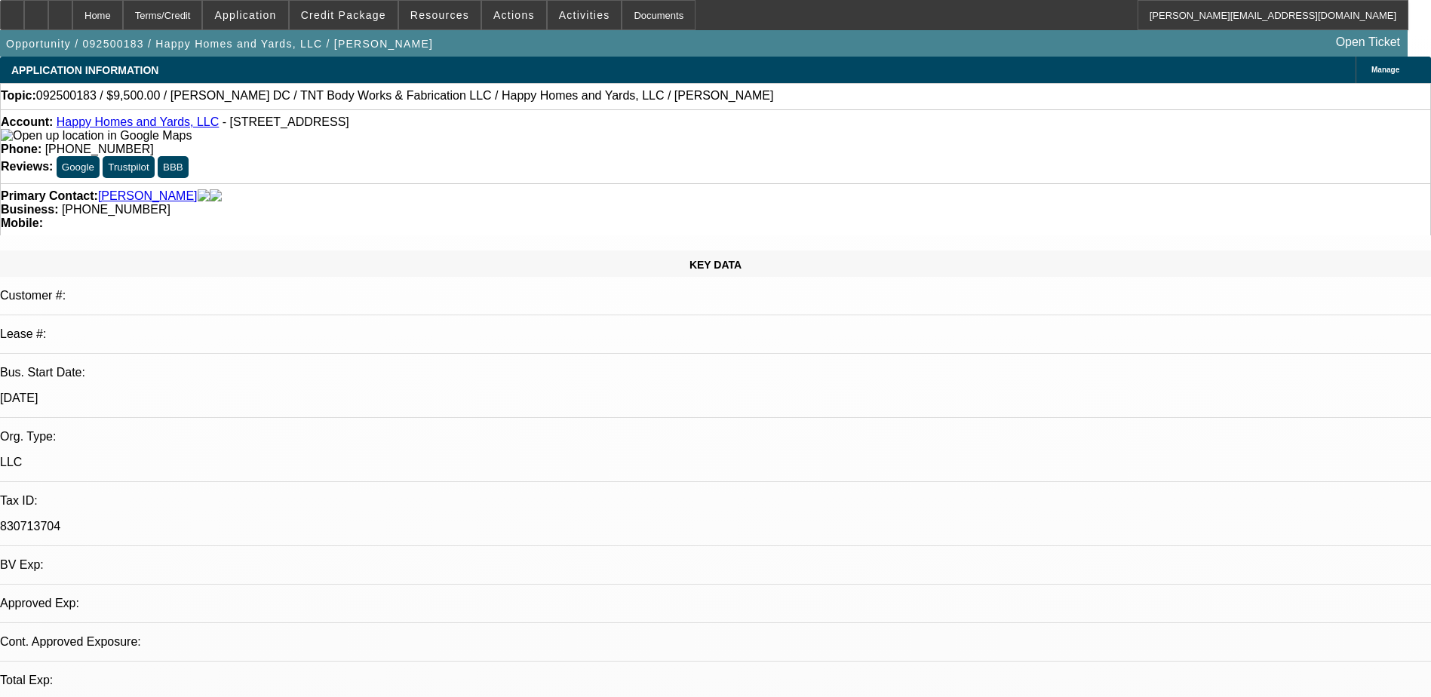
select select "6"
select select "1"
select select "6"
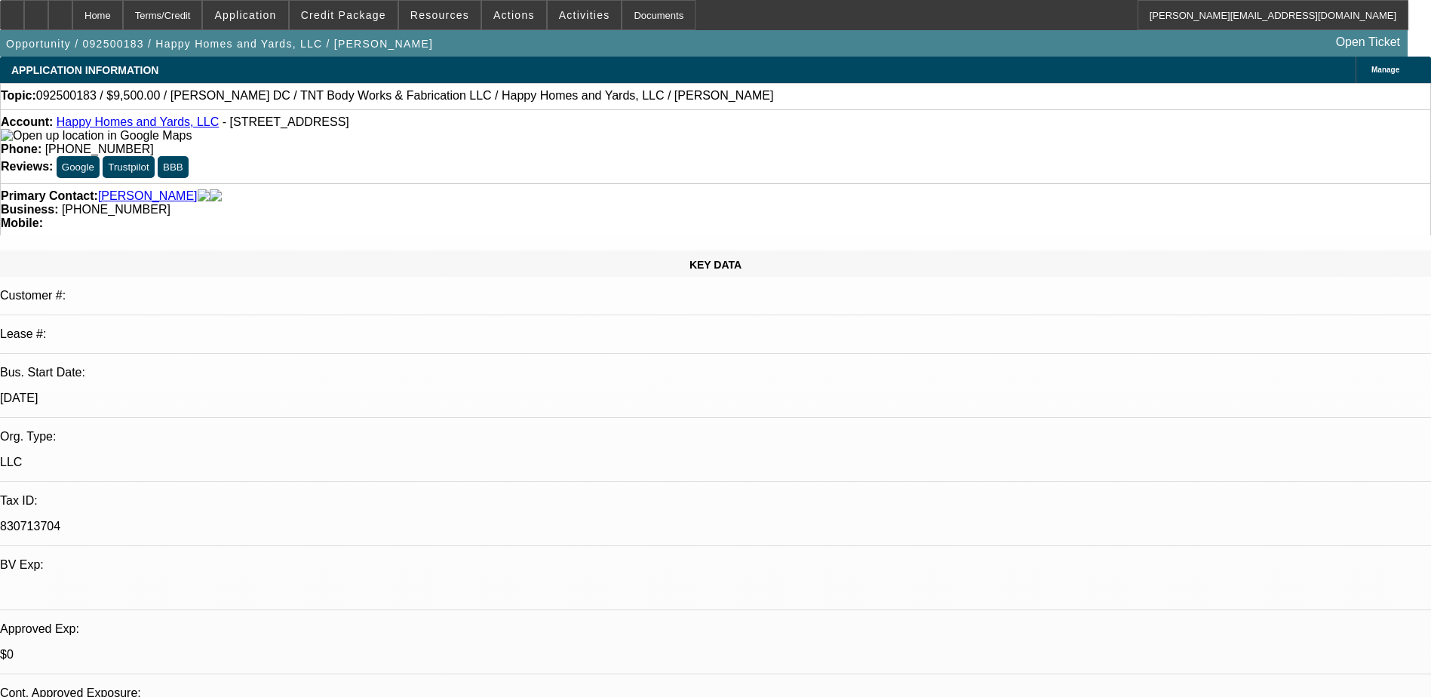
click at [60, 10] on icon at bounding box center [60, 10] width 0 height 0
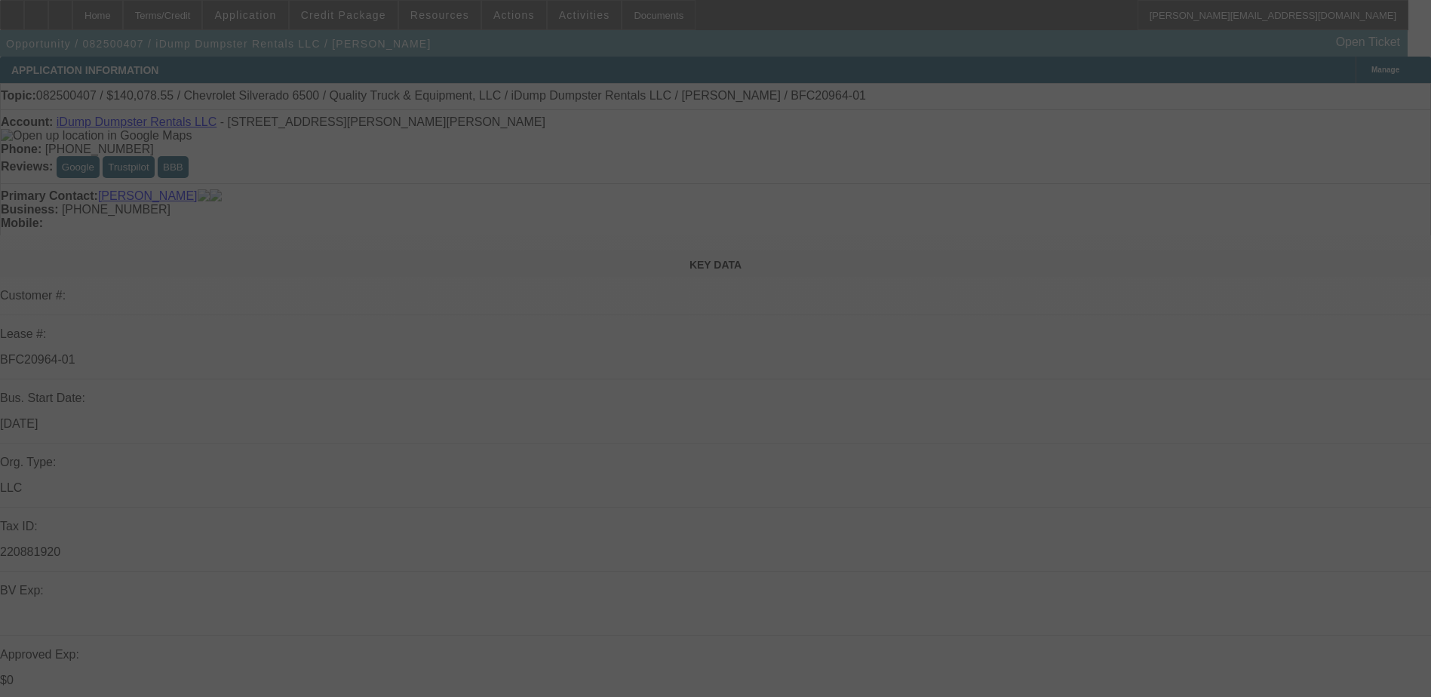
select select "0"
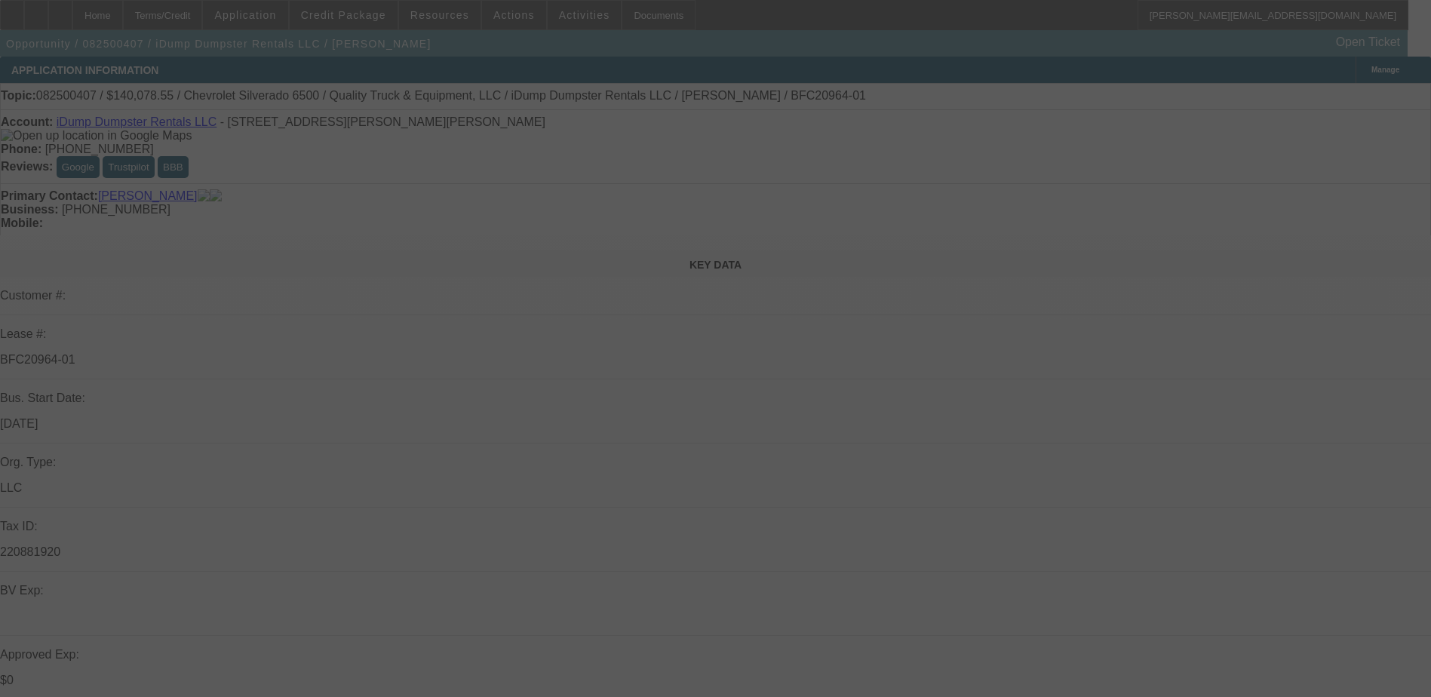
select select "0"
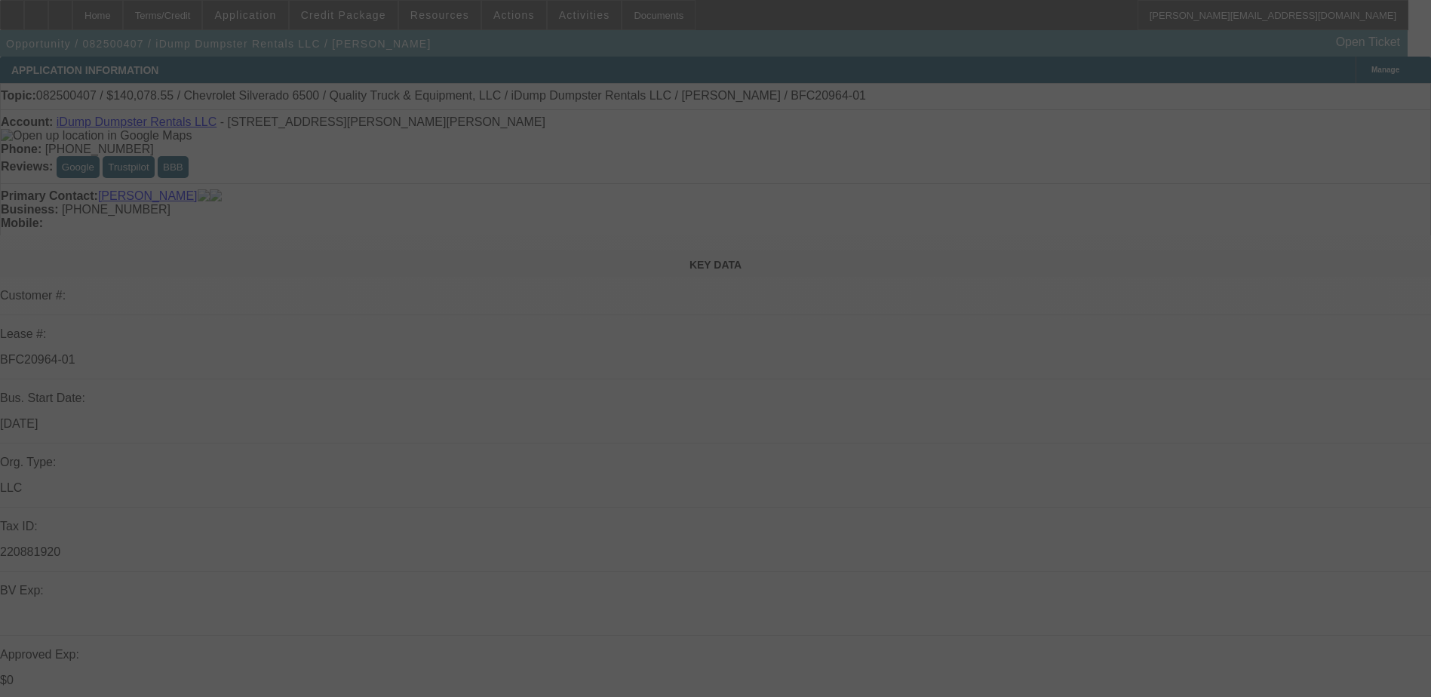
select select "0"
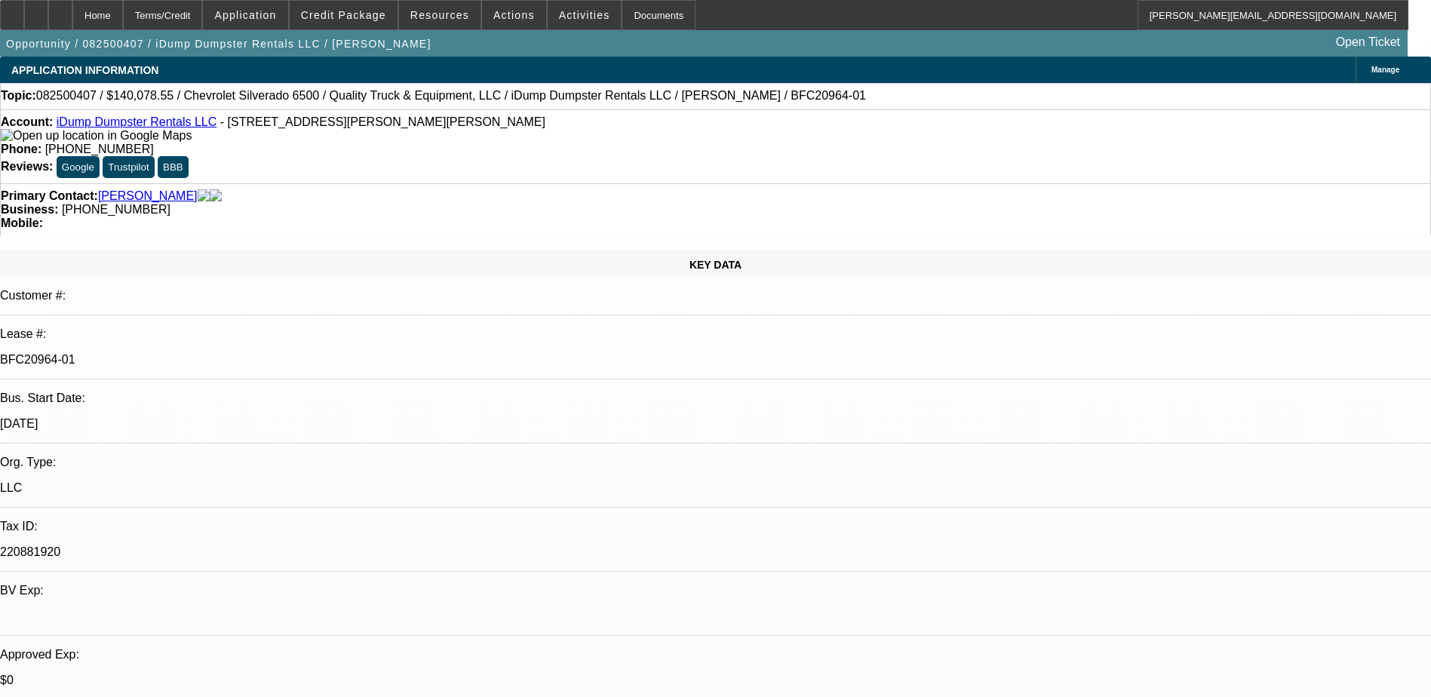
select select "1"
select select "6"
select select "1"
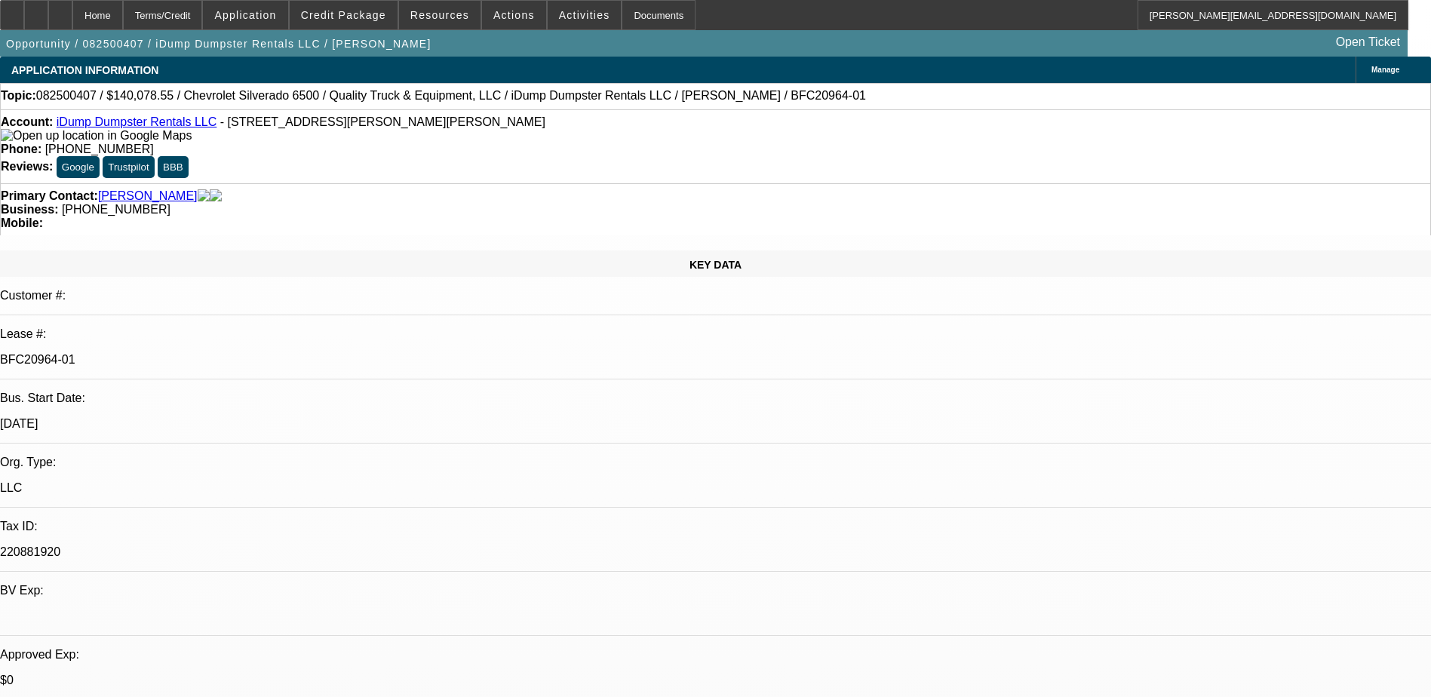
select select "6"
select select "1"
select select "6"
select select "1"
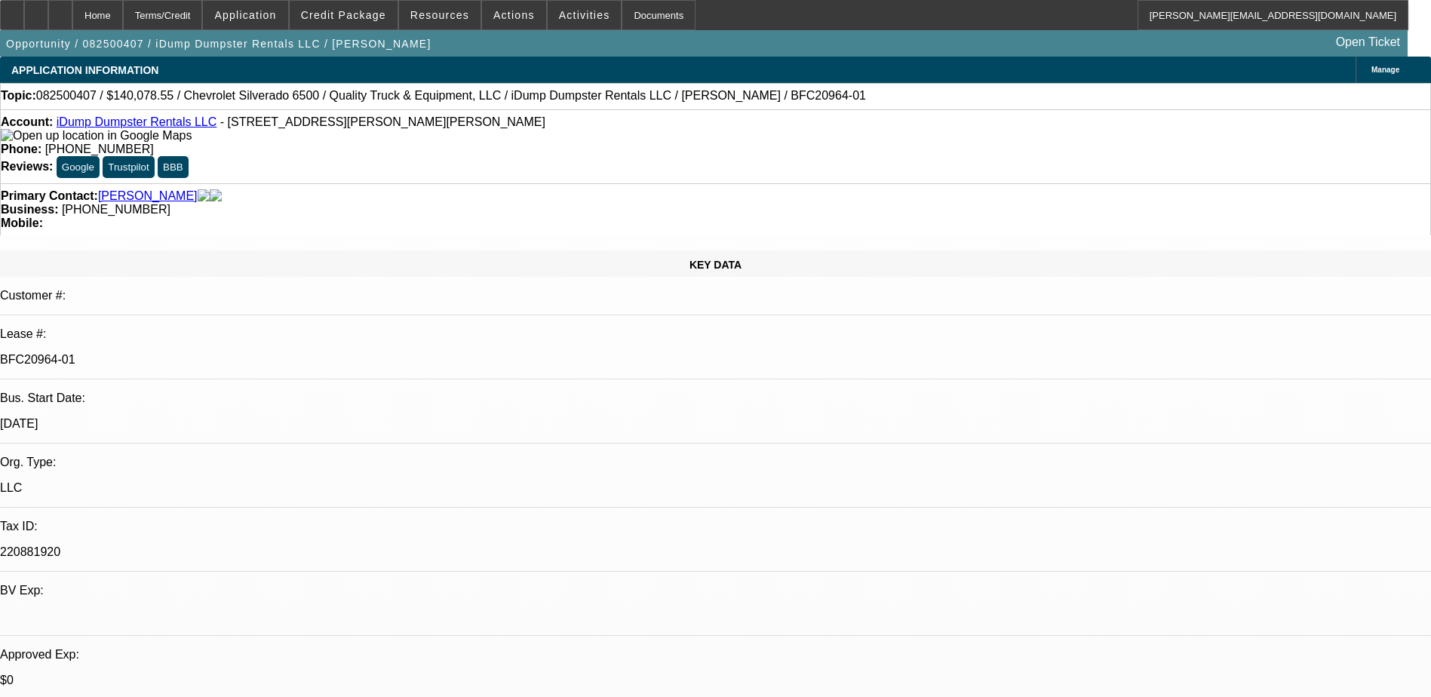
select select "1"
select select "6"
click at [72, 11] on div at bounding box center [60, 15] width 24 height 30
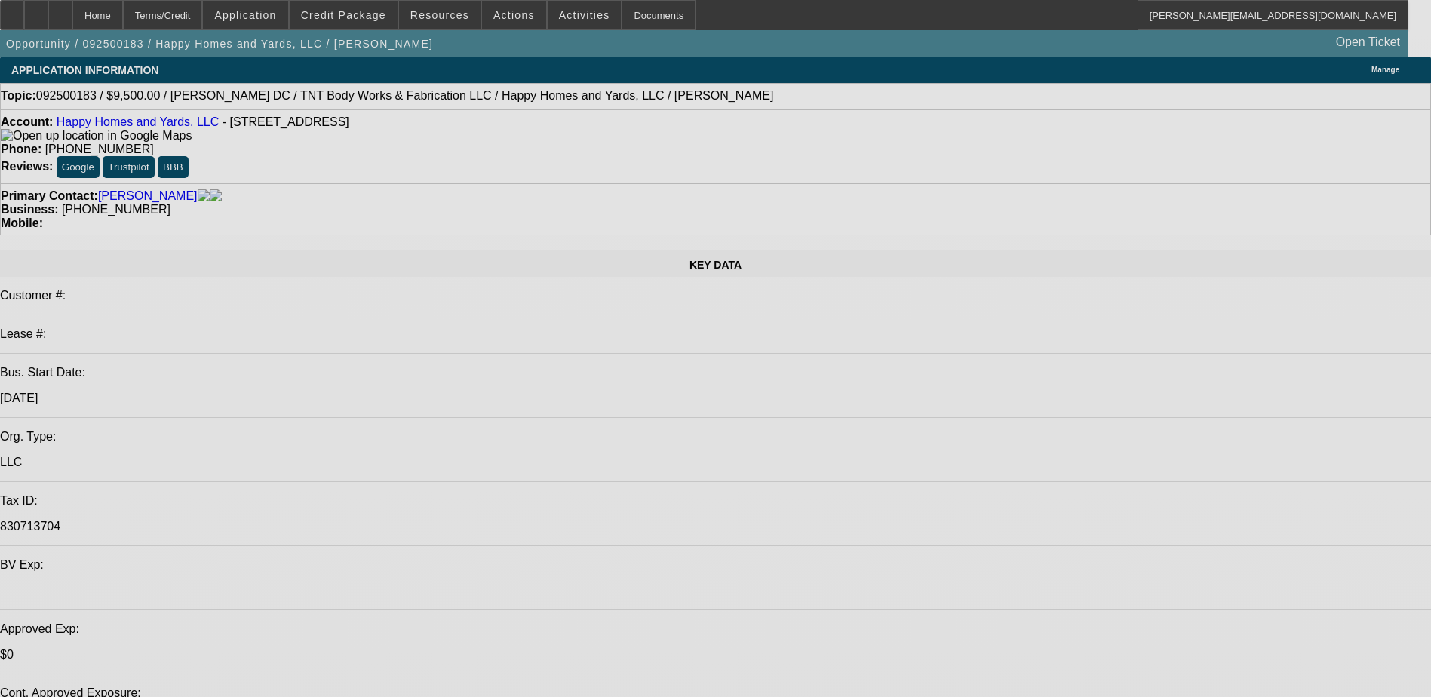
select select "0"
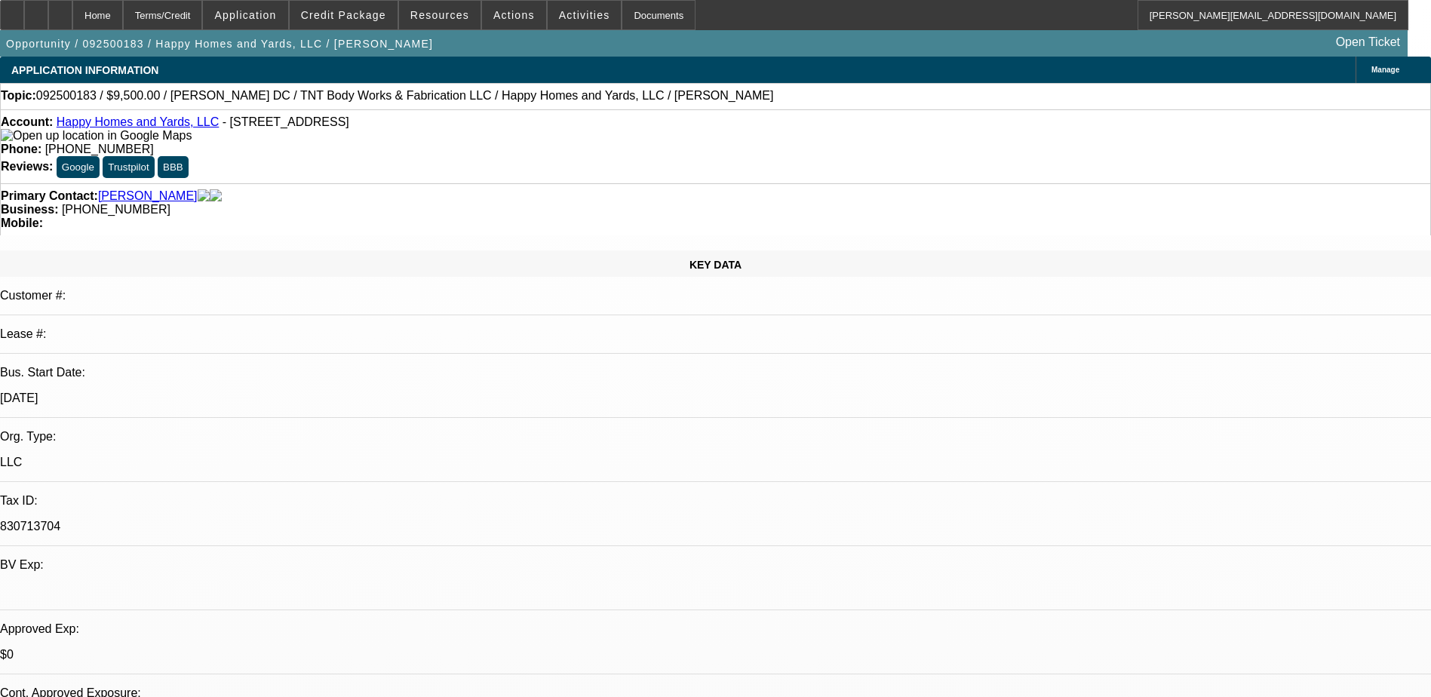
select select "0"
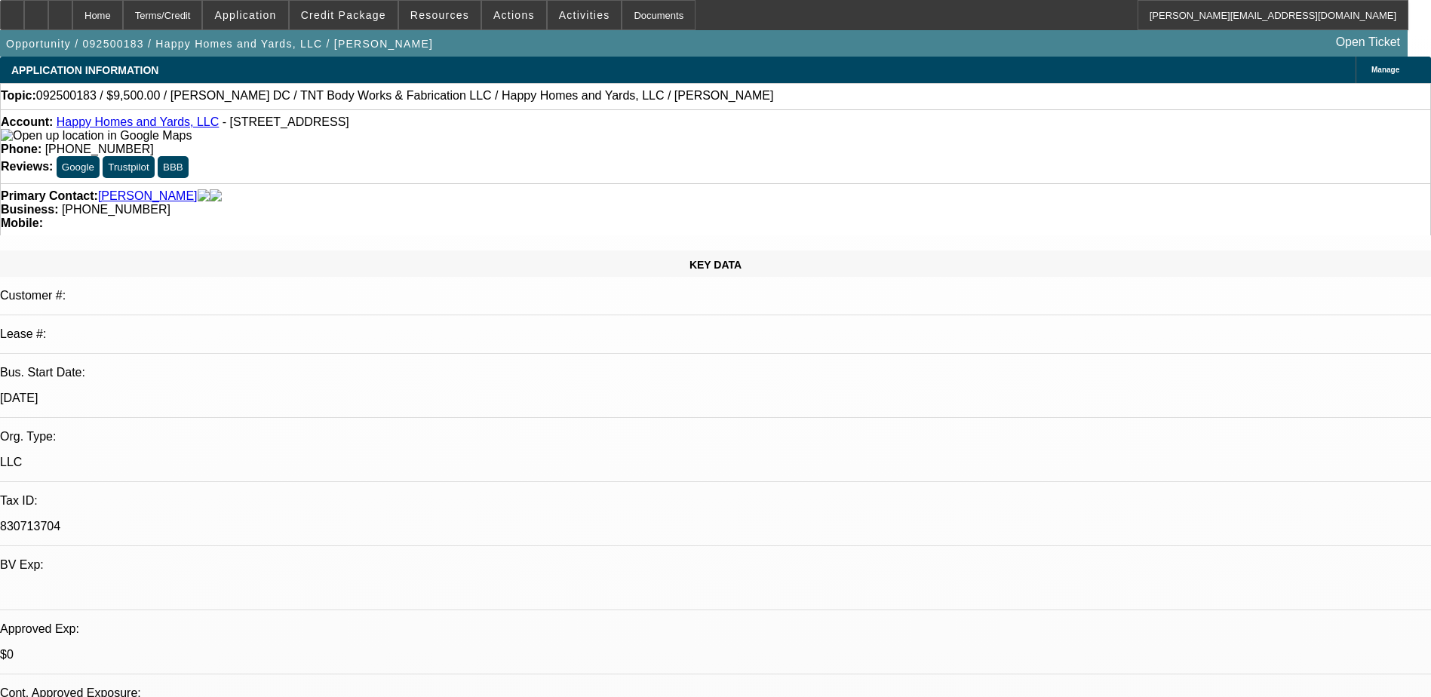
select select "0"
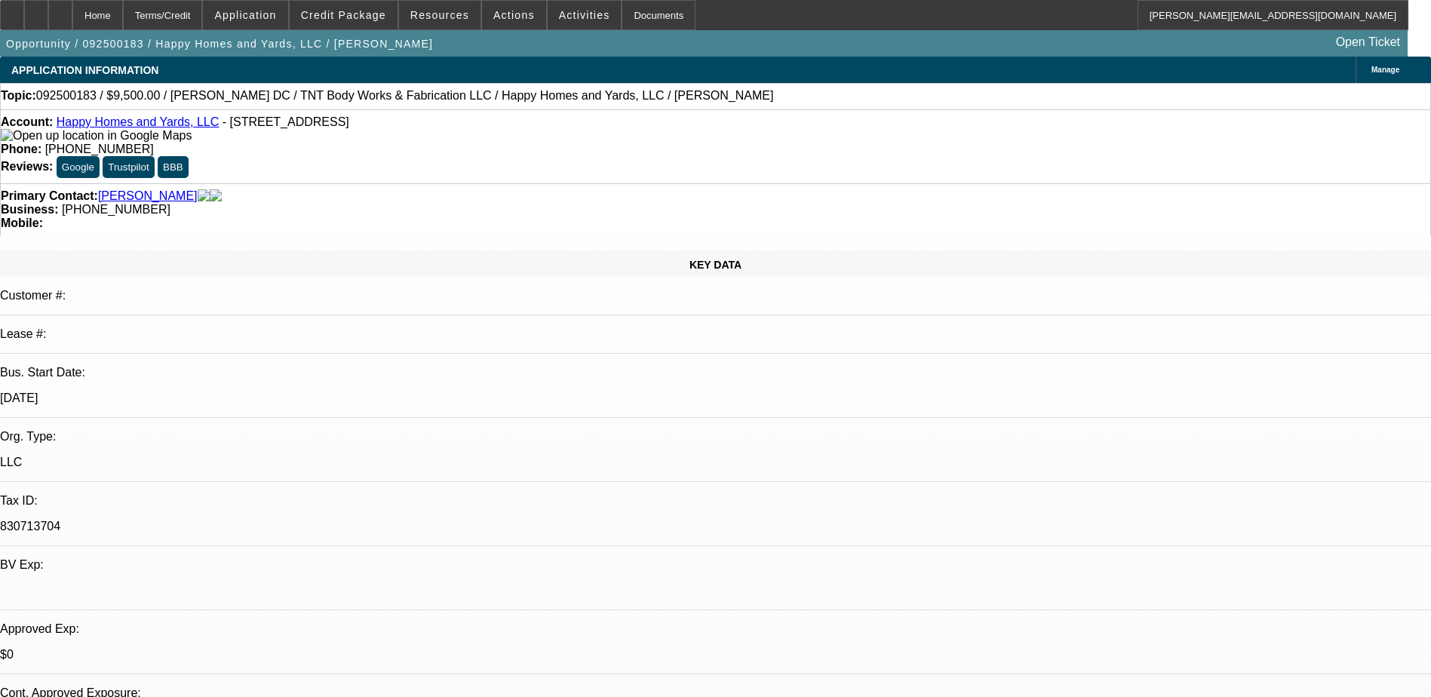
select select "0"
select select "1"
select select "6"
select select "1"
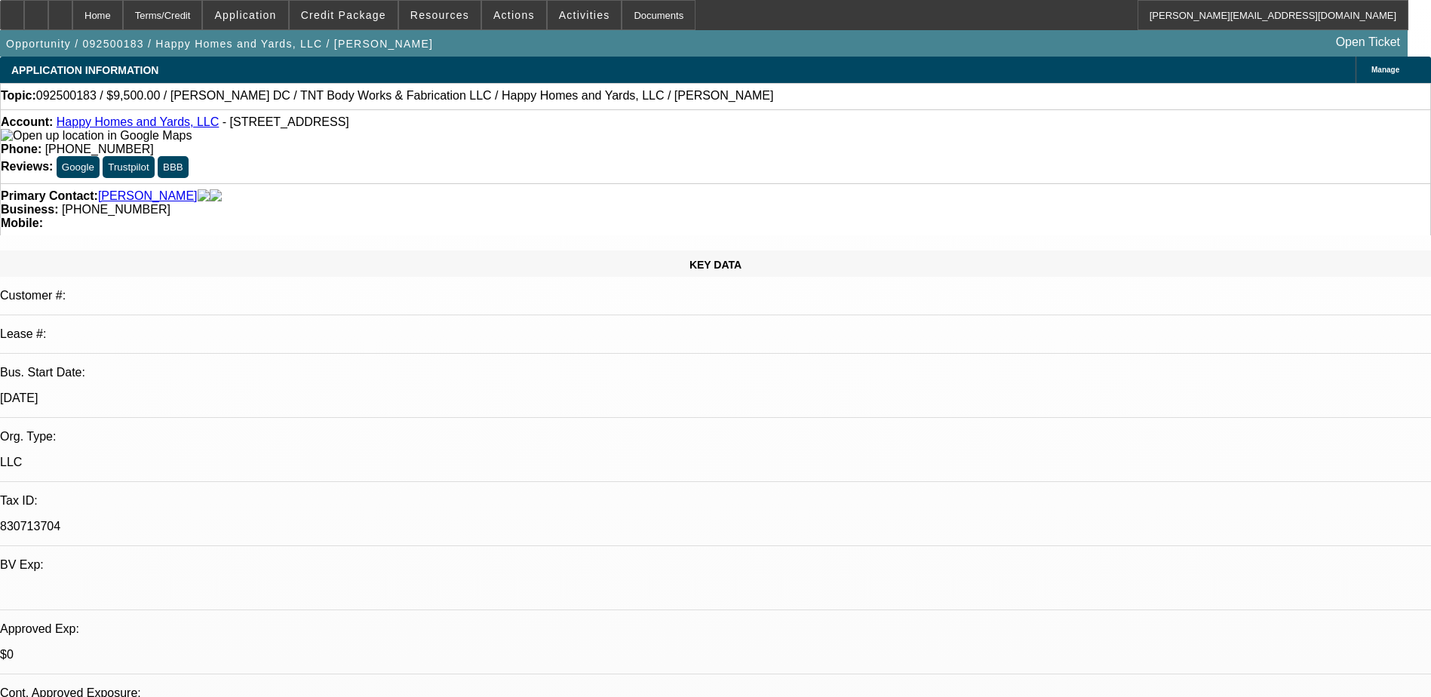
select select "1"
select select "6"
select select "1"
select select "6"
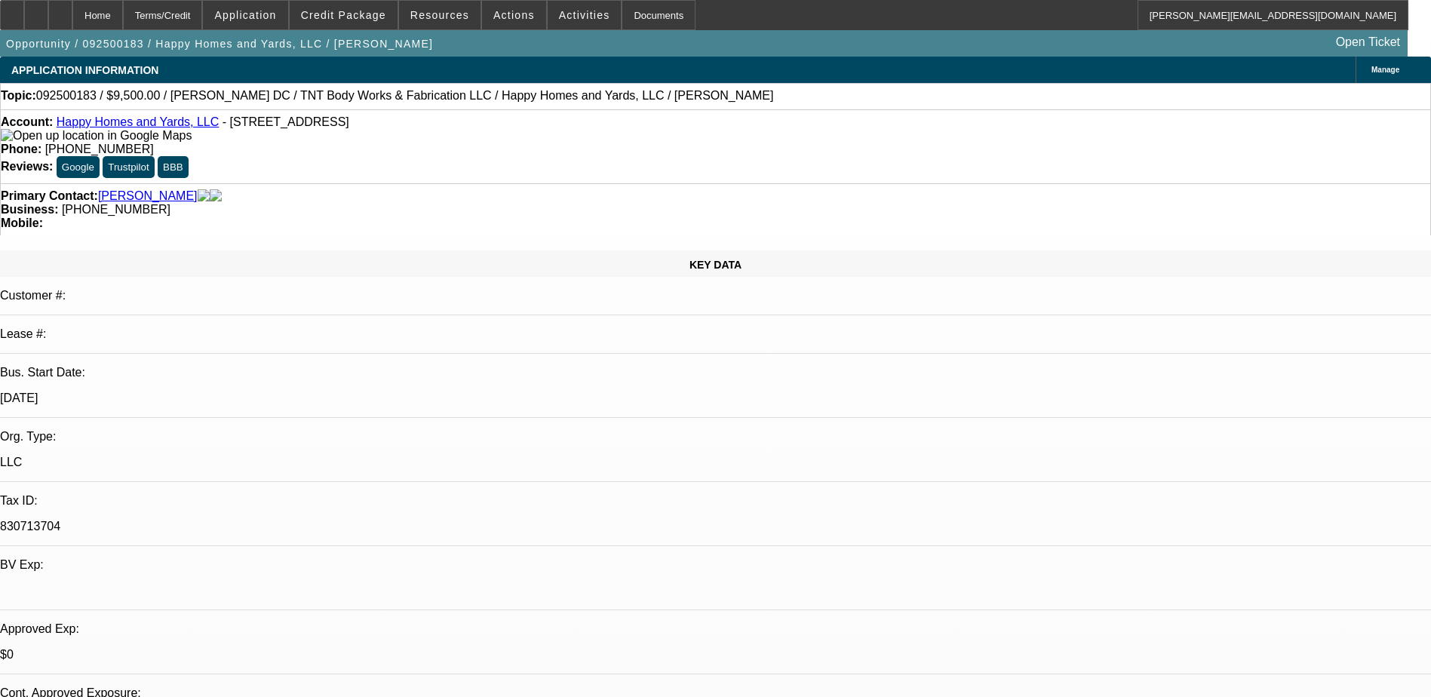
select select "1"
select select "6"
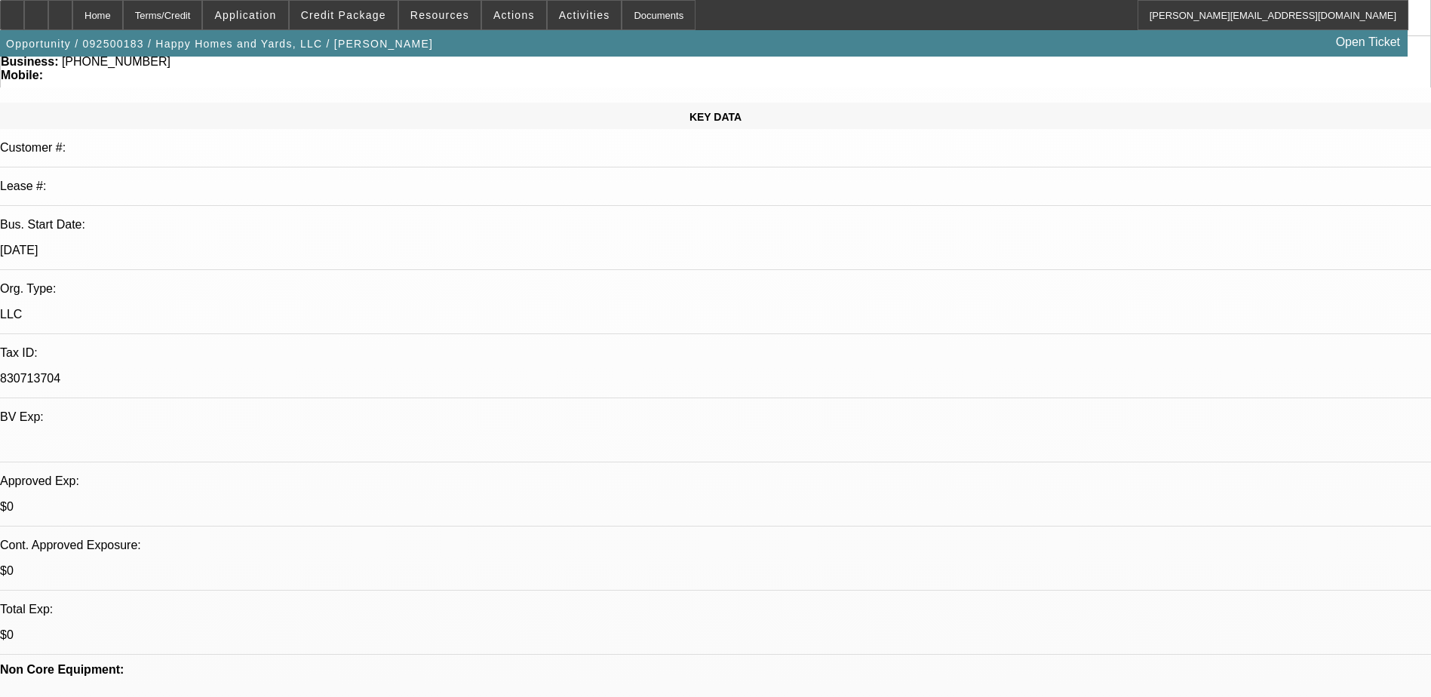
scroll to position [151, 0]
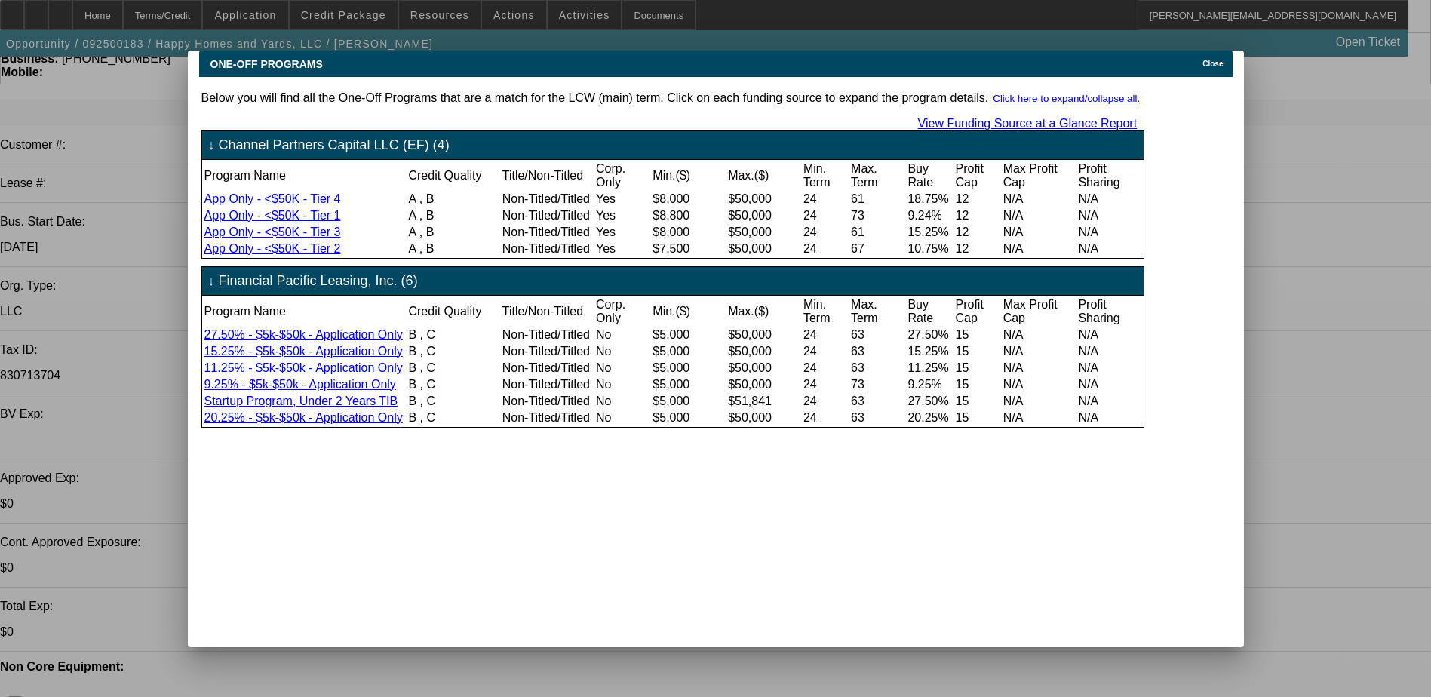
click at [1219, 60] on span "Close" at bounding box center [1213, 64] width 20 height 8
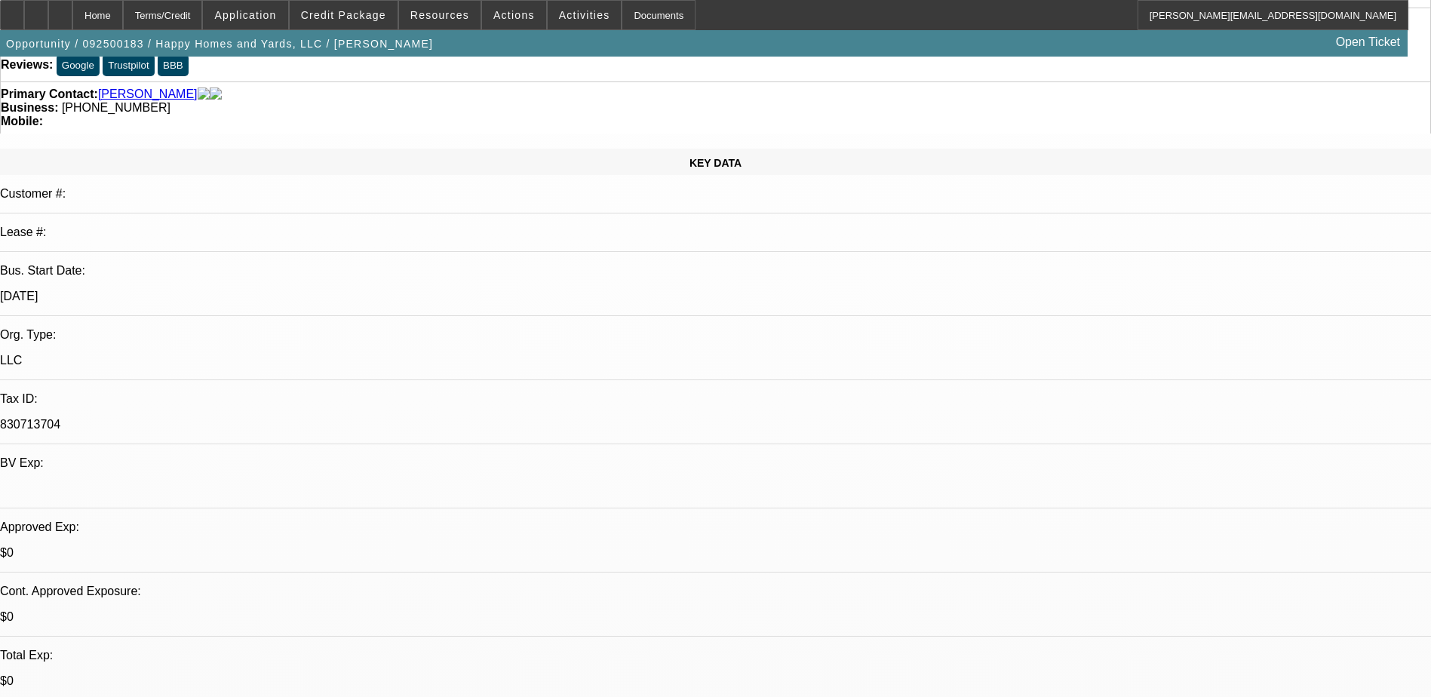
scroll to position [75, 0]
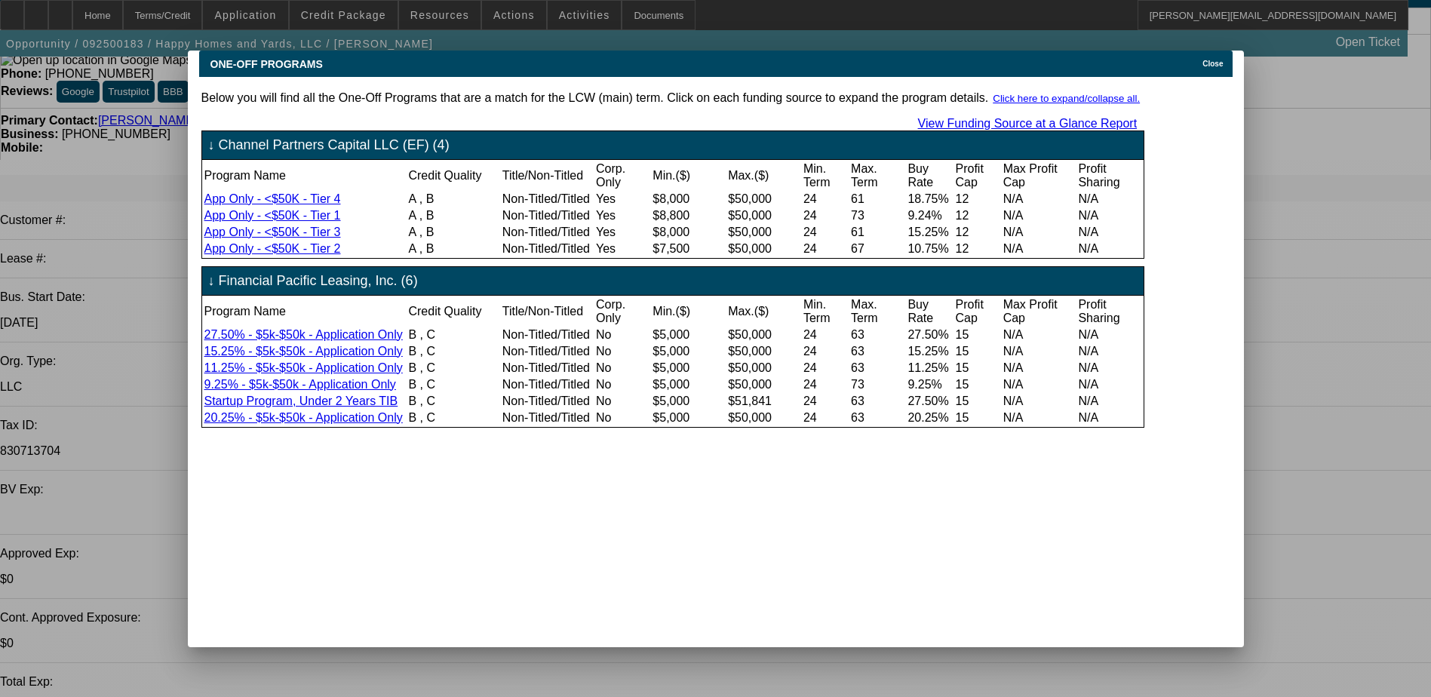
scroll to position [0, 0]
click at [1215, 60] on span "Close" at bounding box center [1213, 64] width 20 height 8
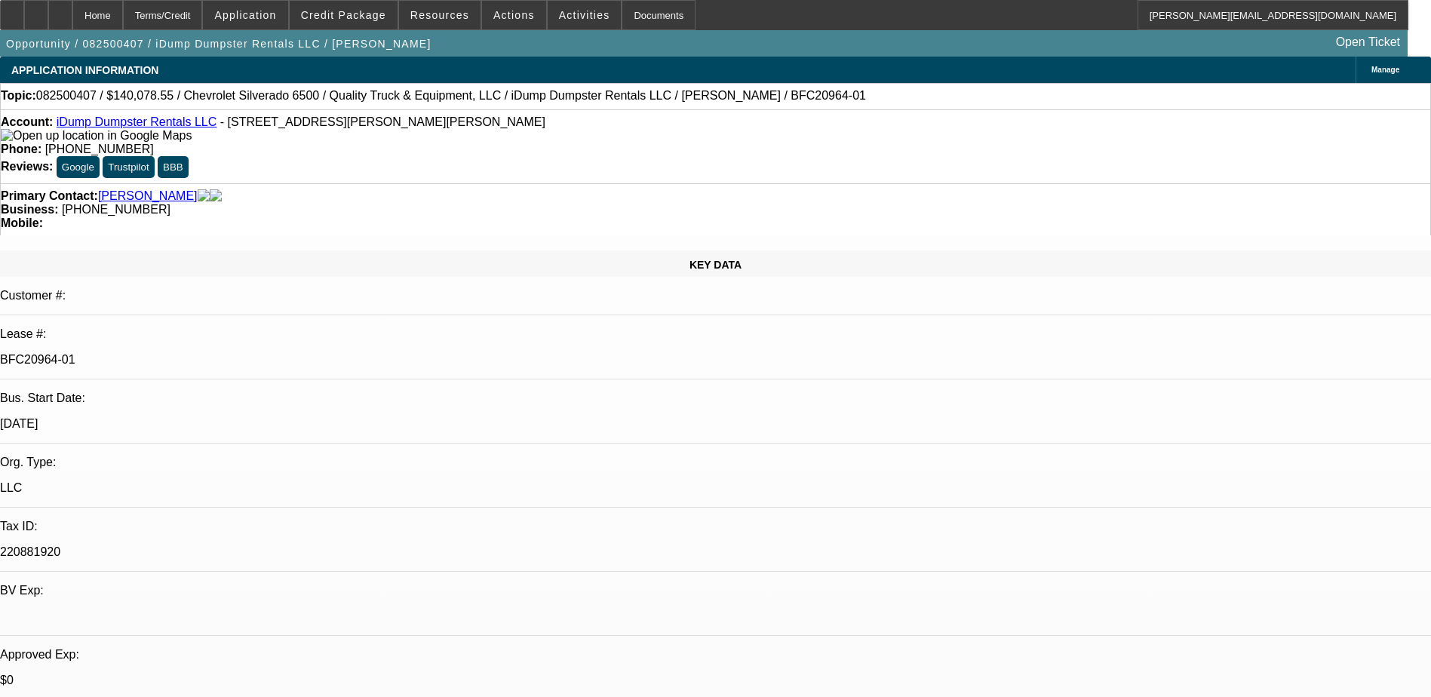
select select "0"
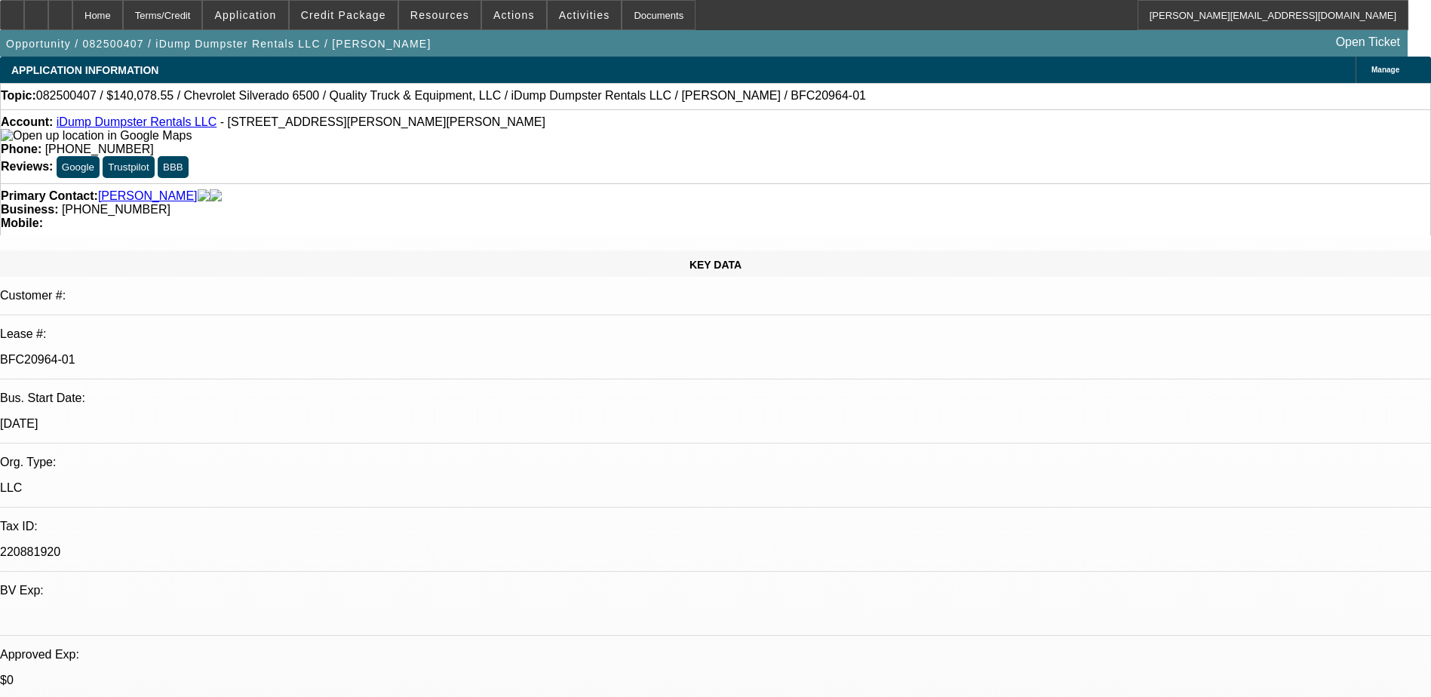
select select "0"
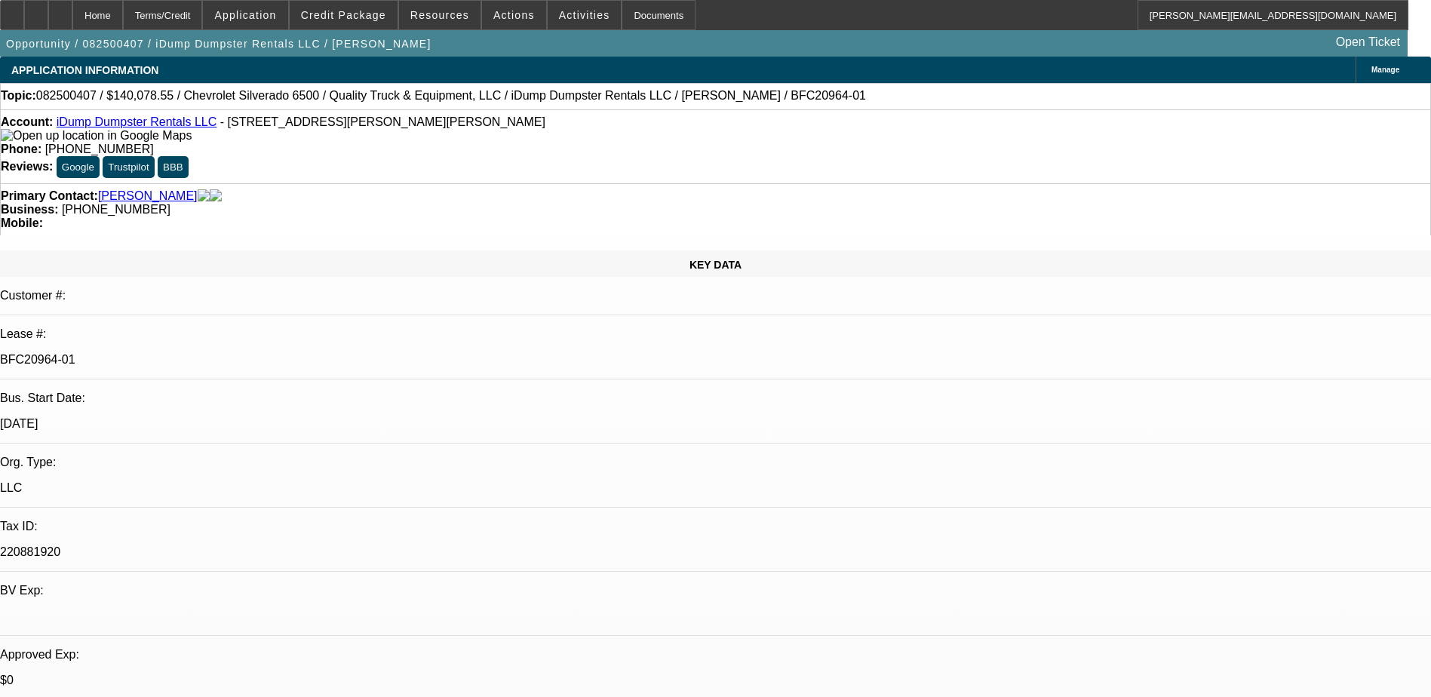
select select "0"
select select "1"
select select "6"
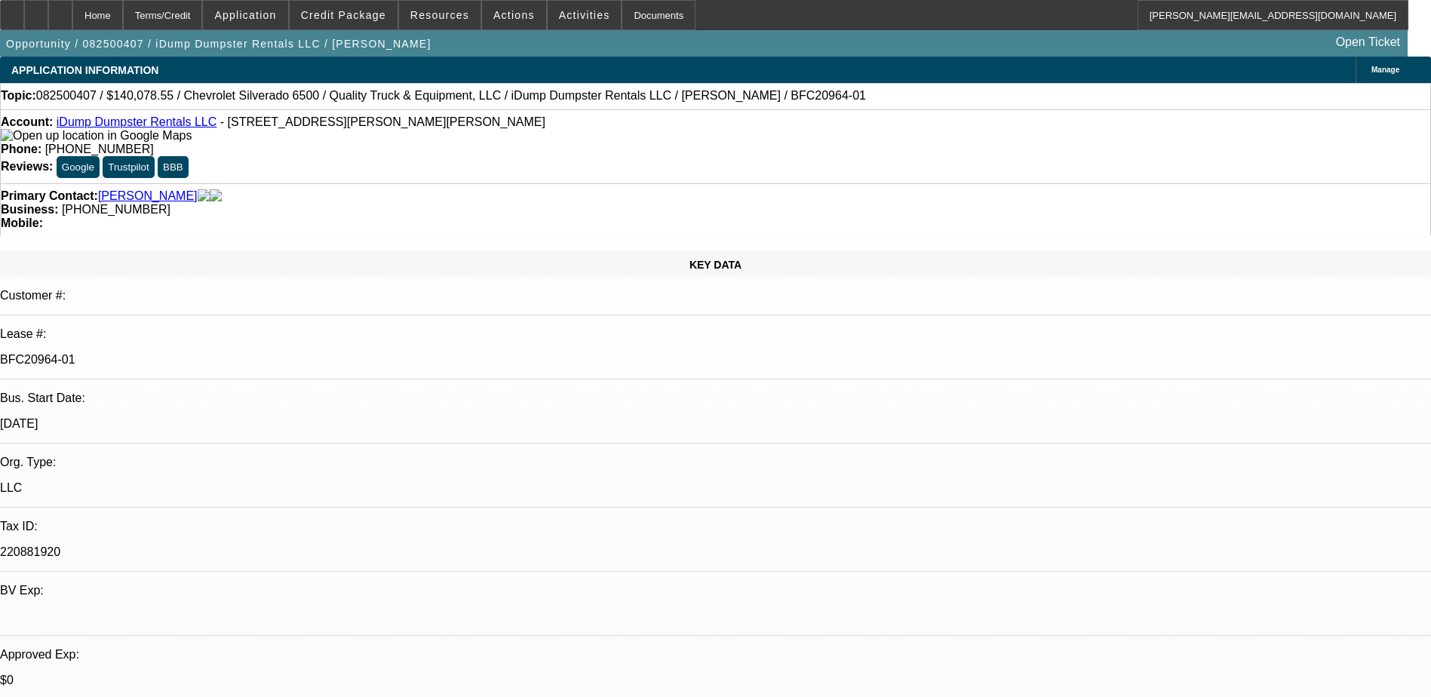
select select "1"
select select "6"
select select "1"
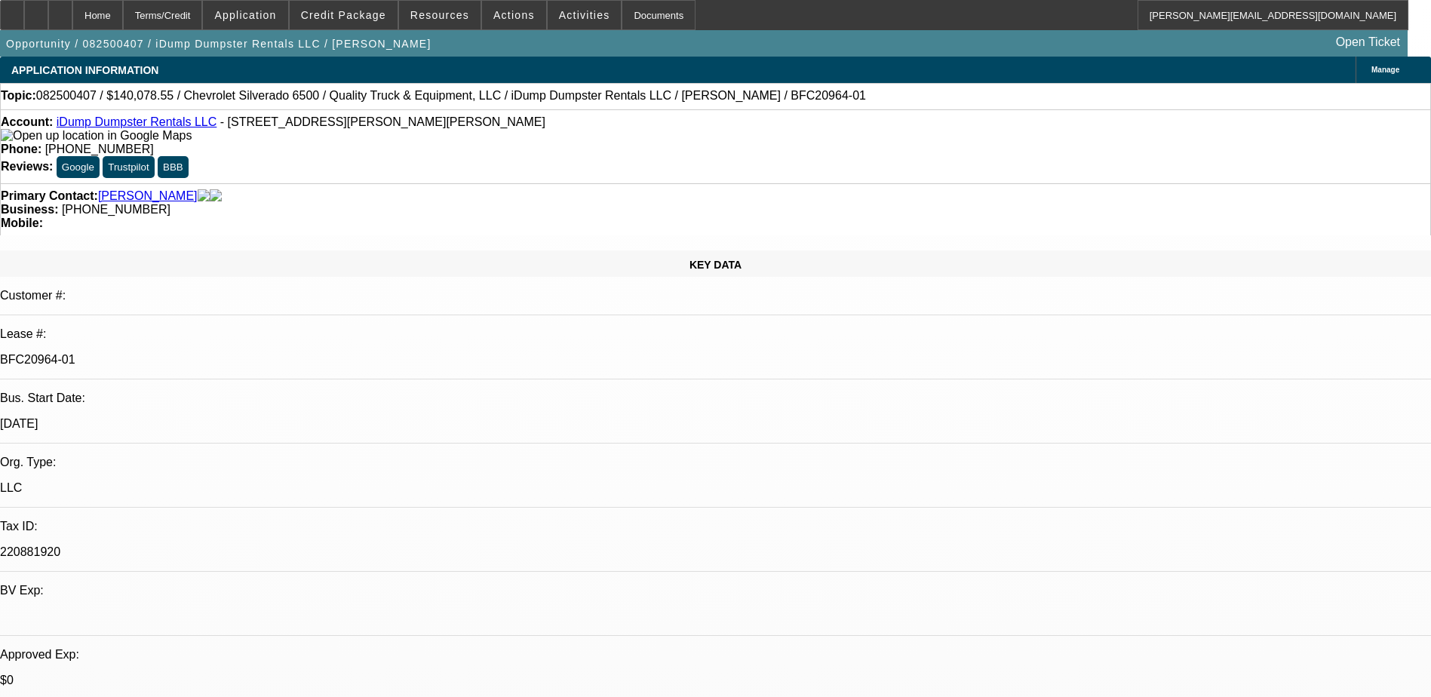
select select "6"
select select "1"
select select "6"
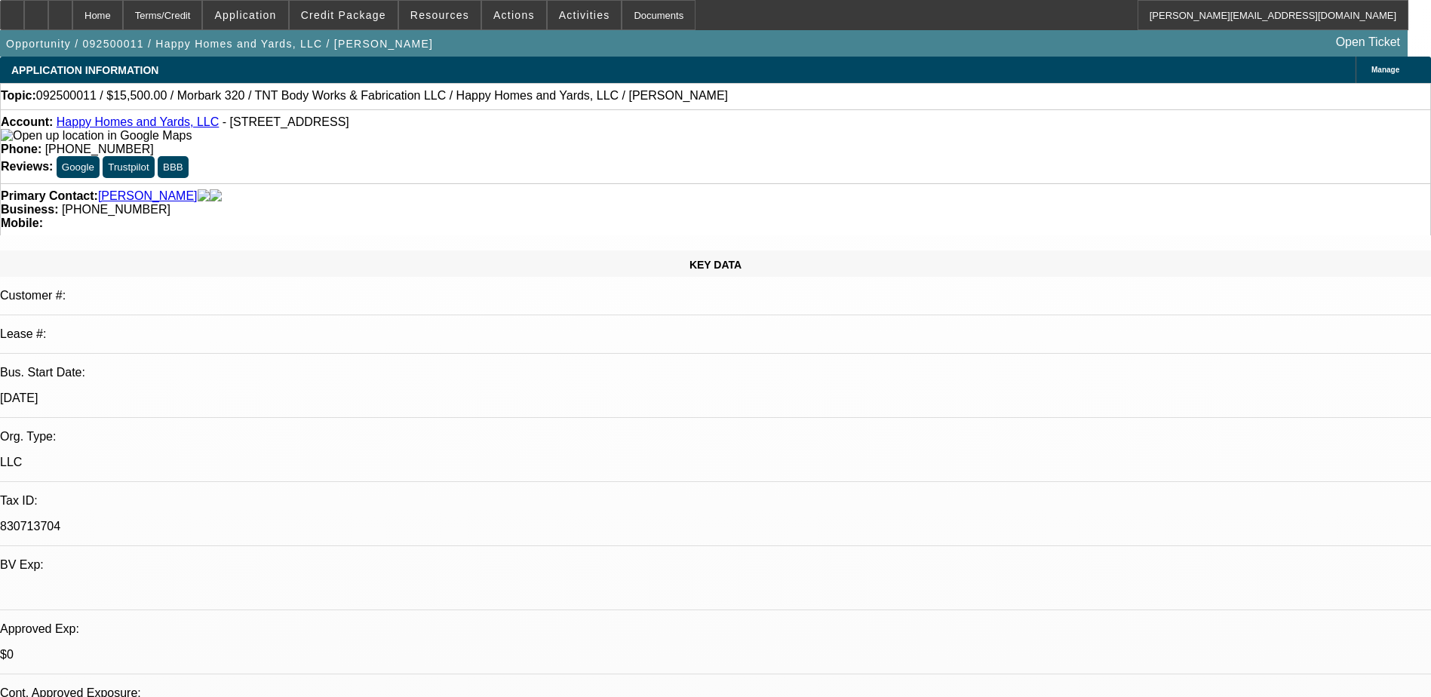
select select "0"
select select "6"
select select "0"
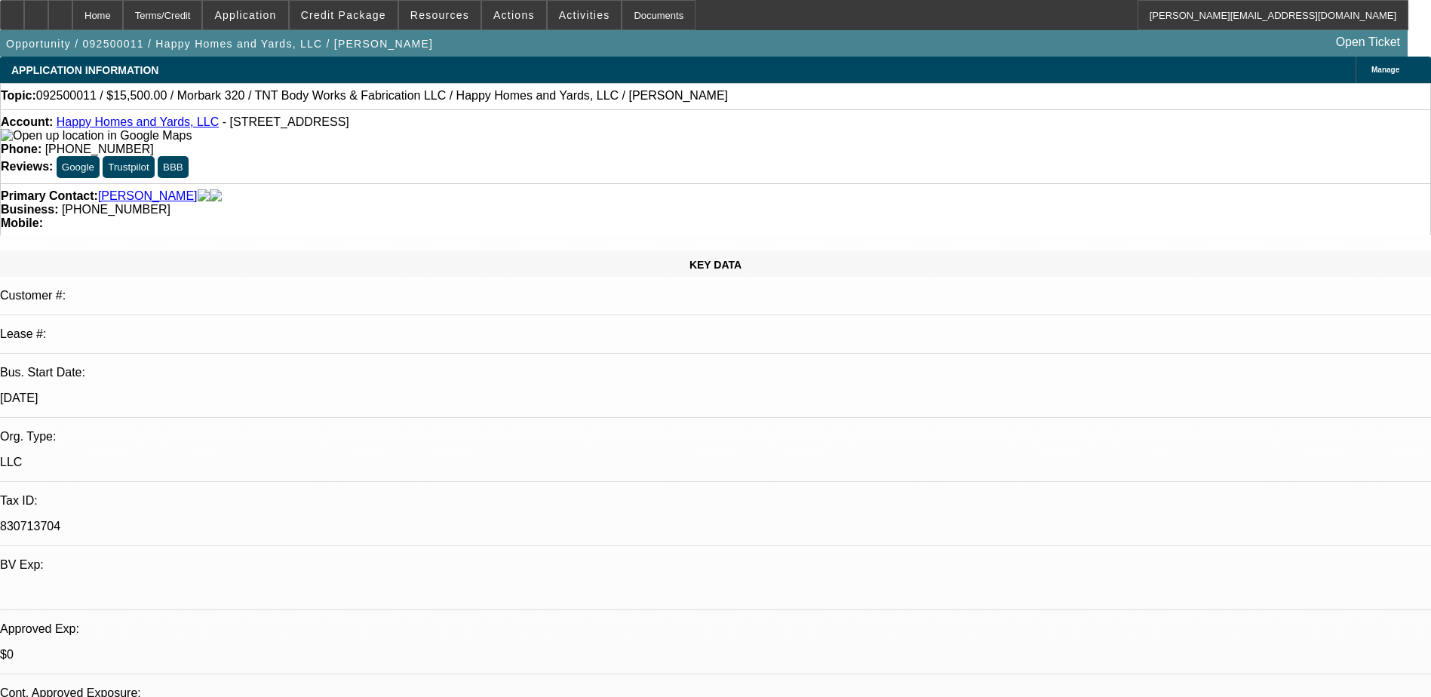
select select "0"
select select "6"
select select "0"
select select "2"
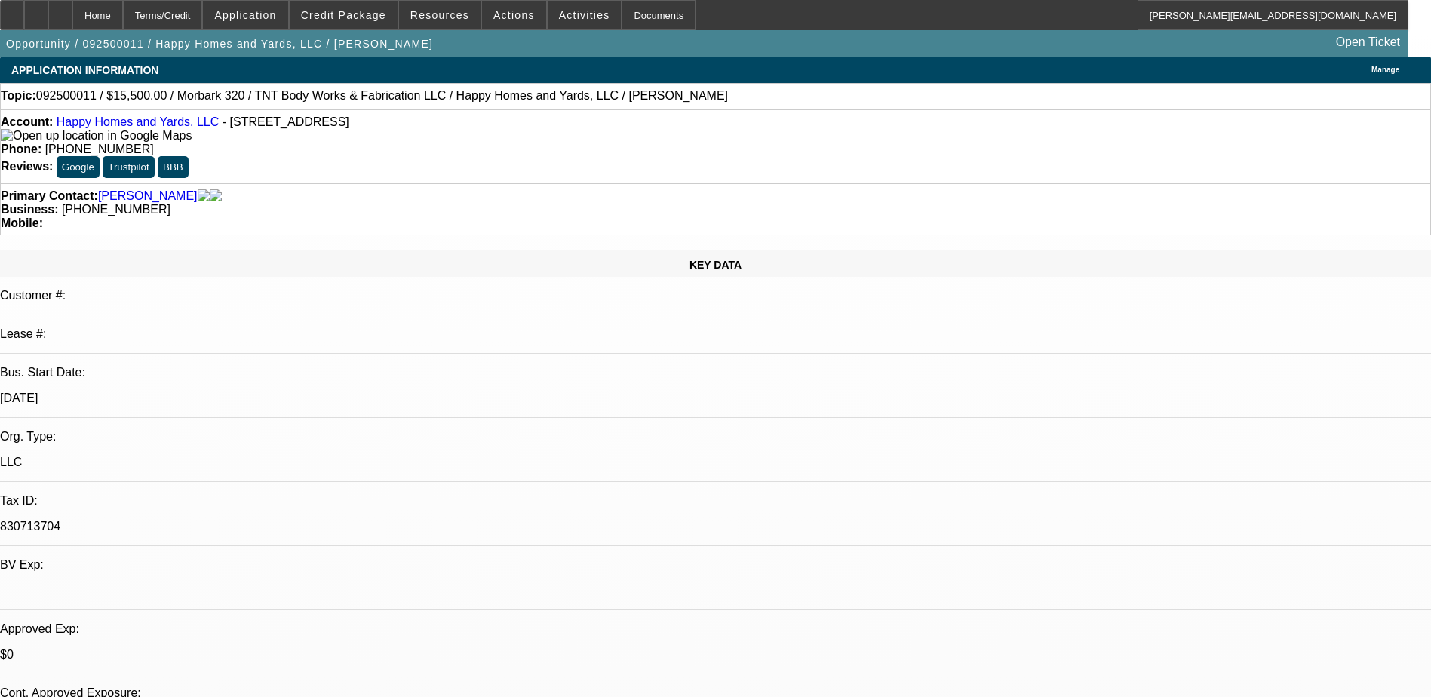
select select "2"
select select "0"
select select "6"
select select "0"
select select "2"
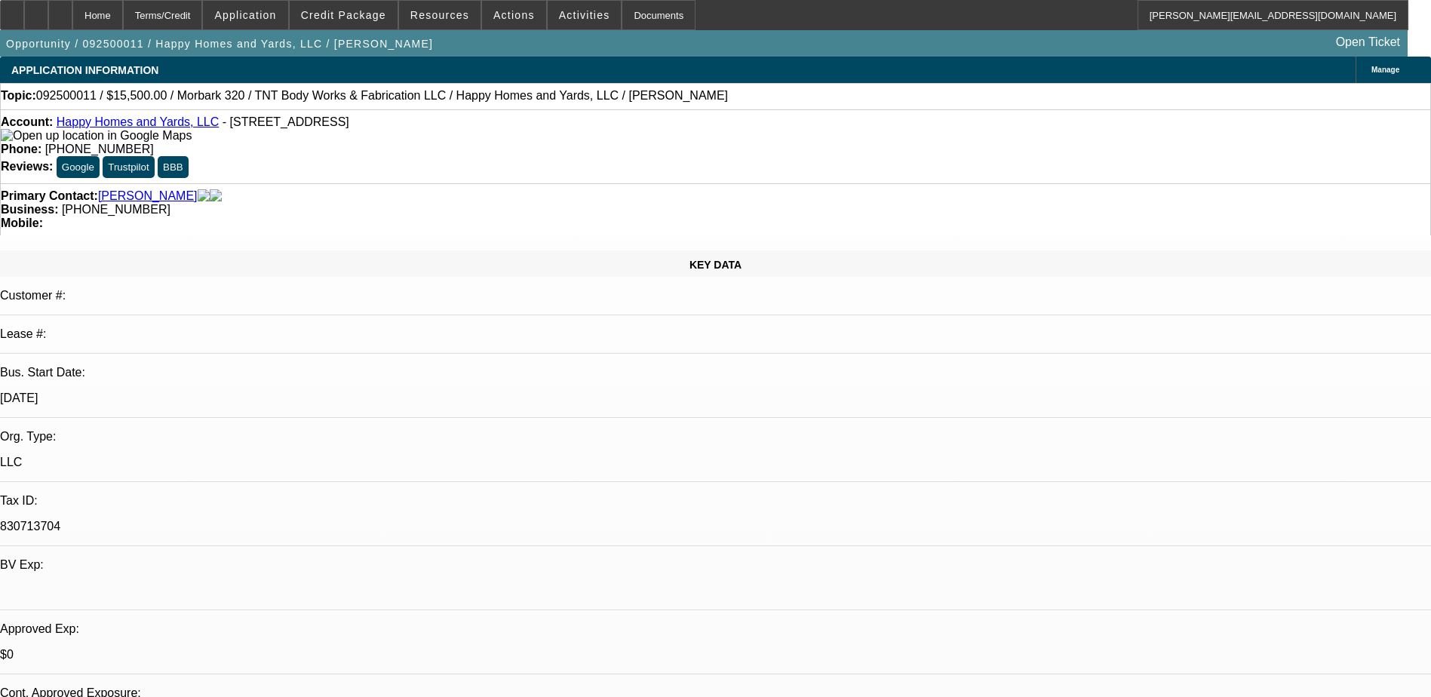
select select "2"
select select "0"
select select "6"
select select "0"
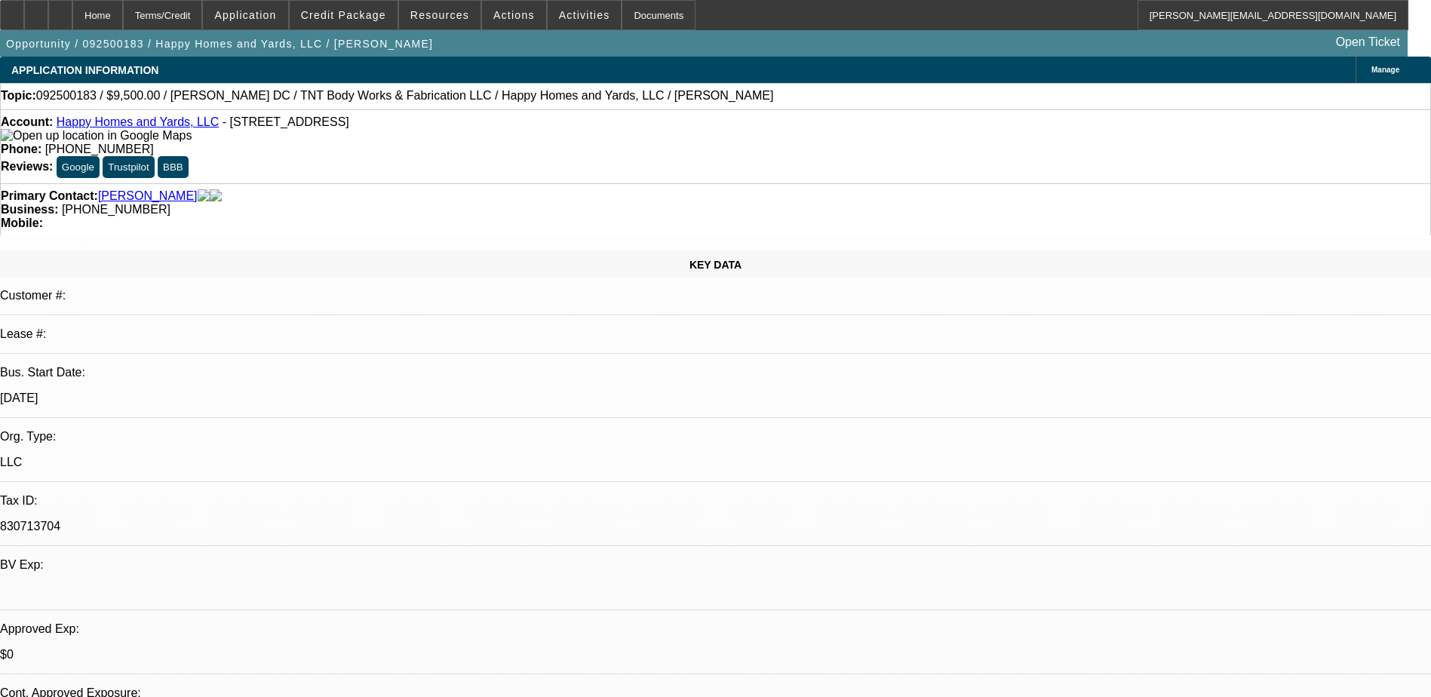
select select "0"
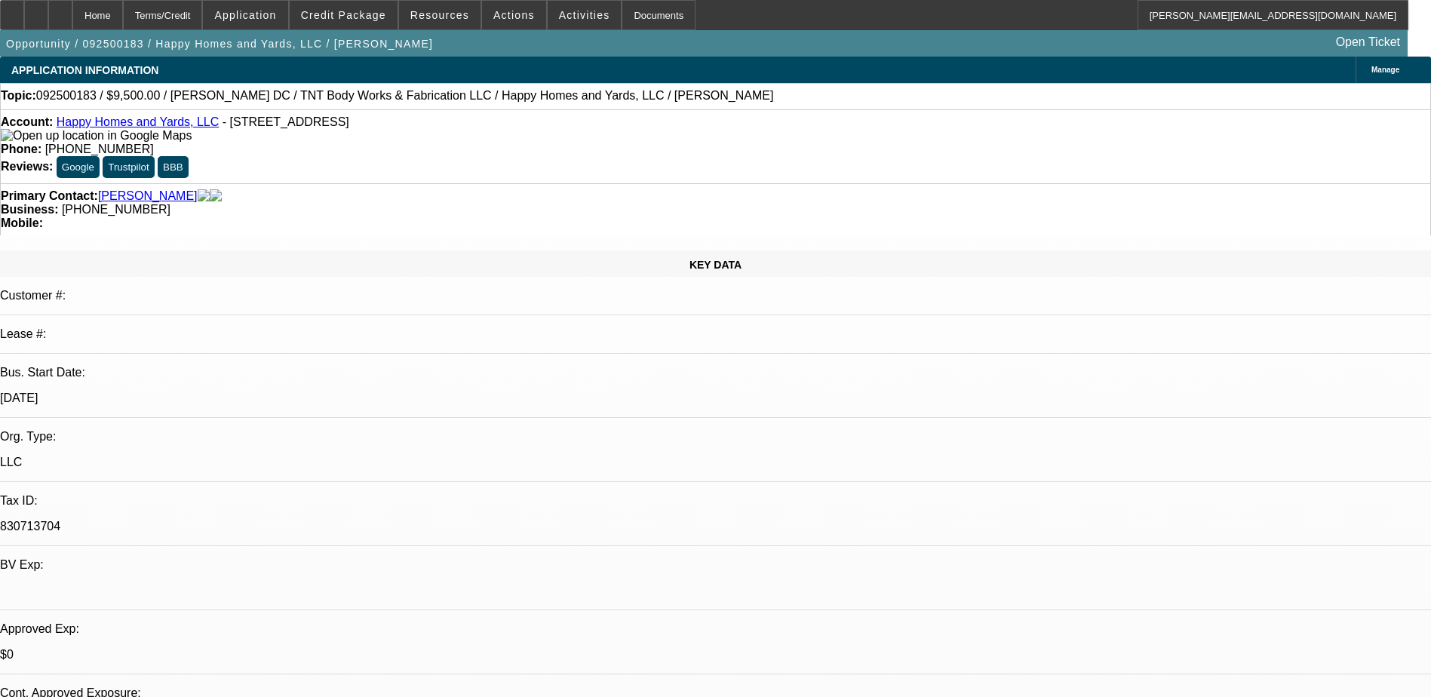
select select "0"
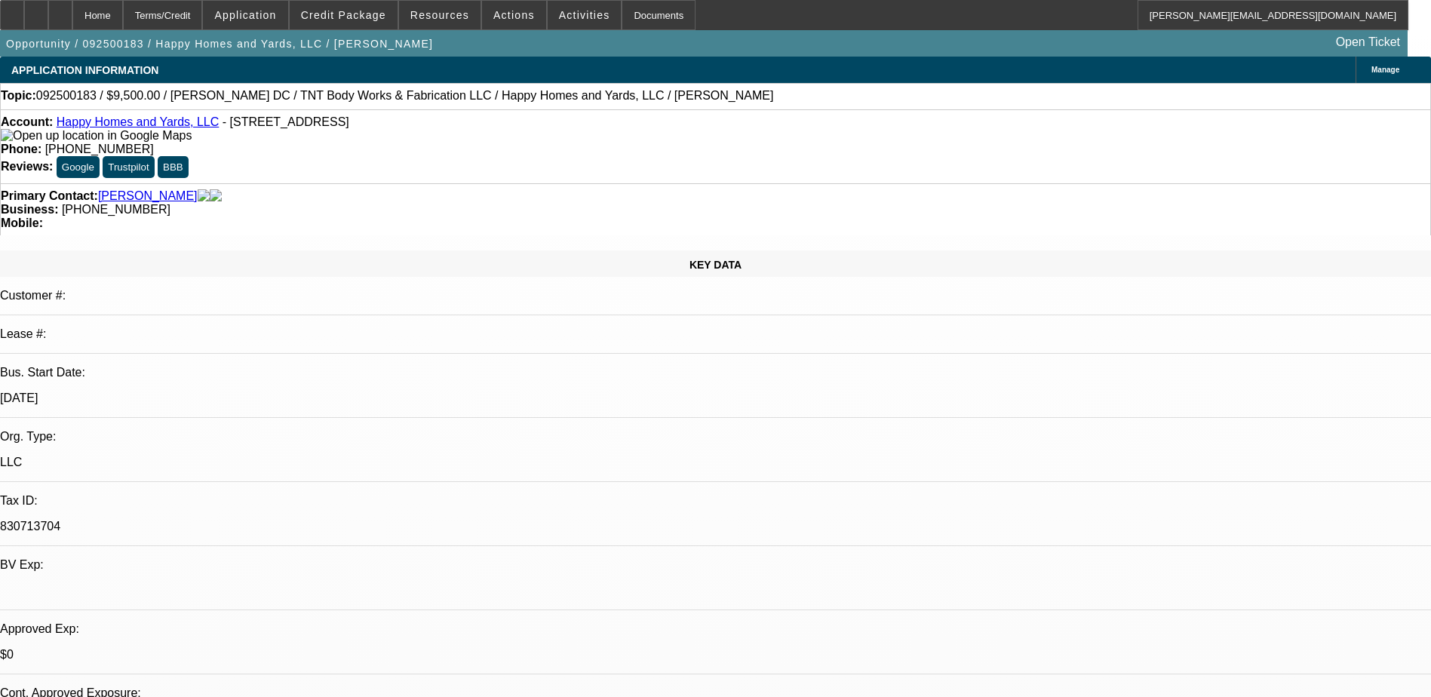
select select "1"
select select "6"
select select "1"
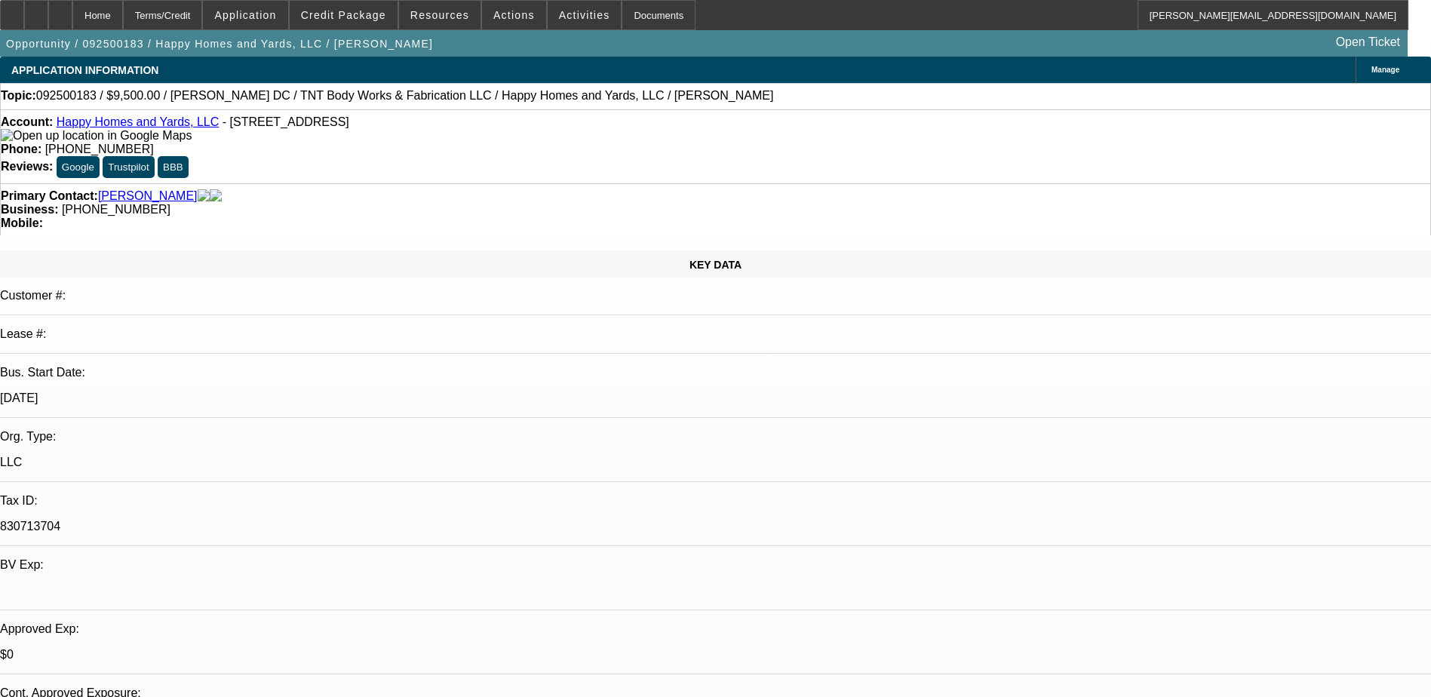
select select "6"
select select "1"
select select "6"
select select "1"
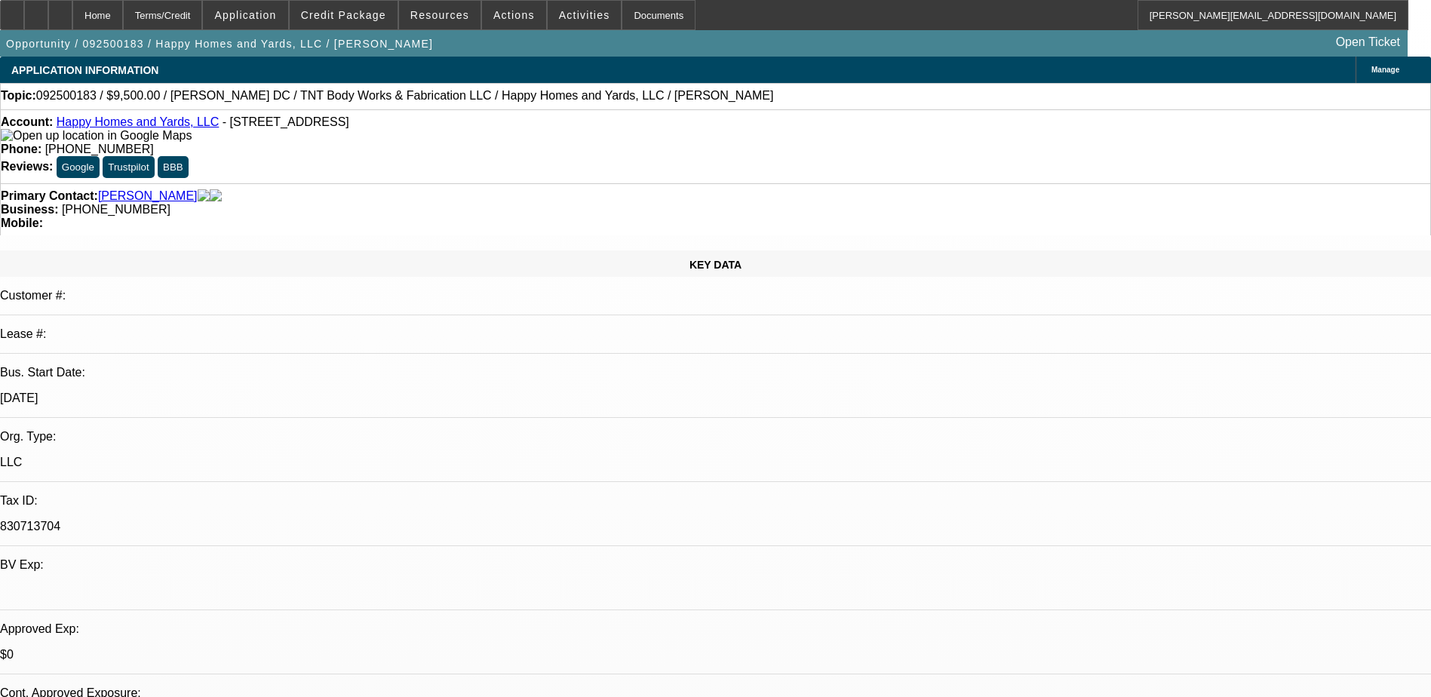
select select "1"
select select "6"
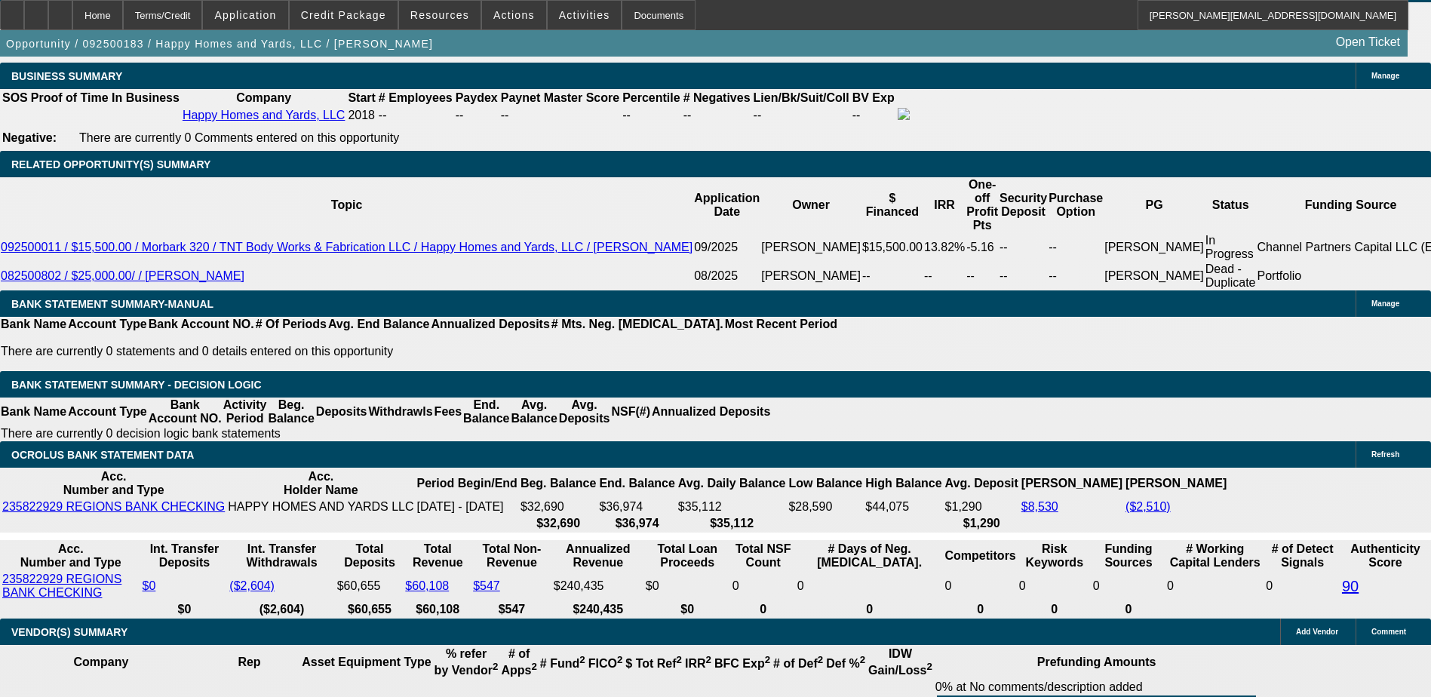
scroll to position [2490, 0]
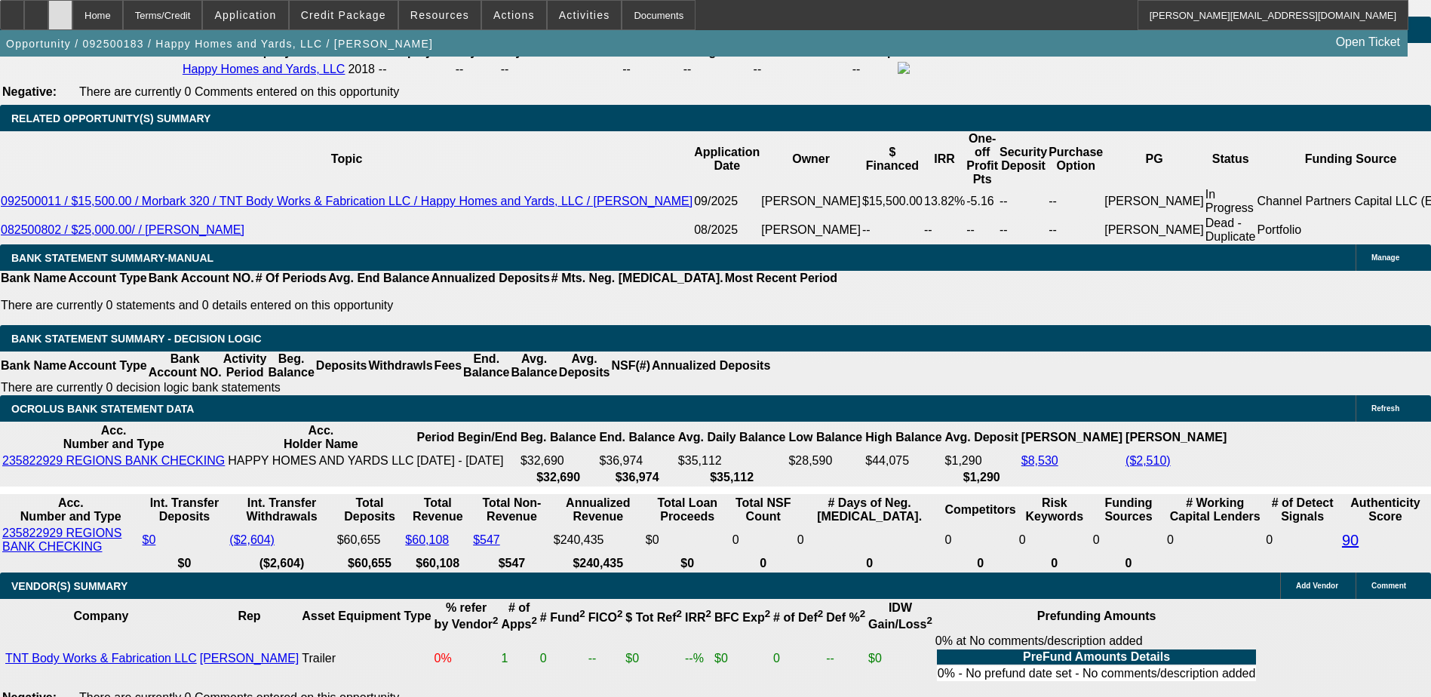
click at [60, 10] on icon at bounding box center [60, 10] width 0 height 0
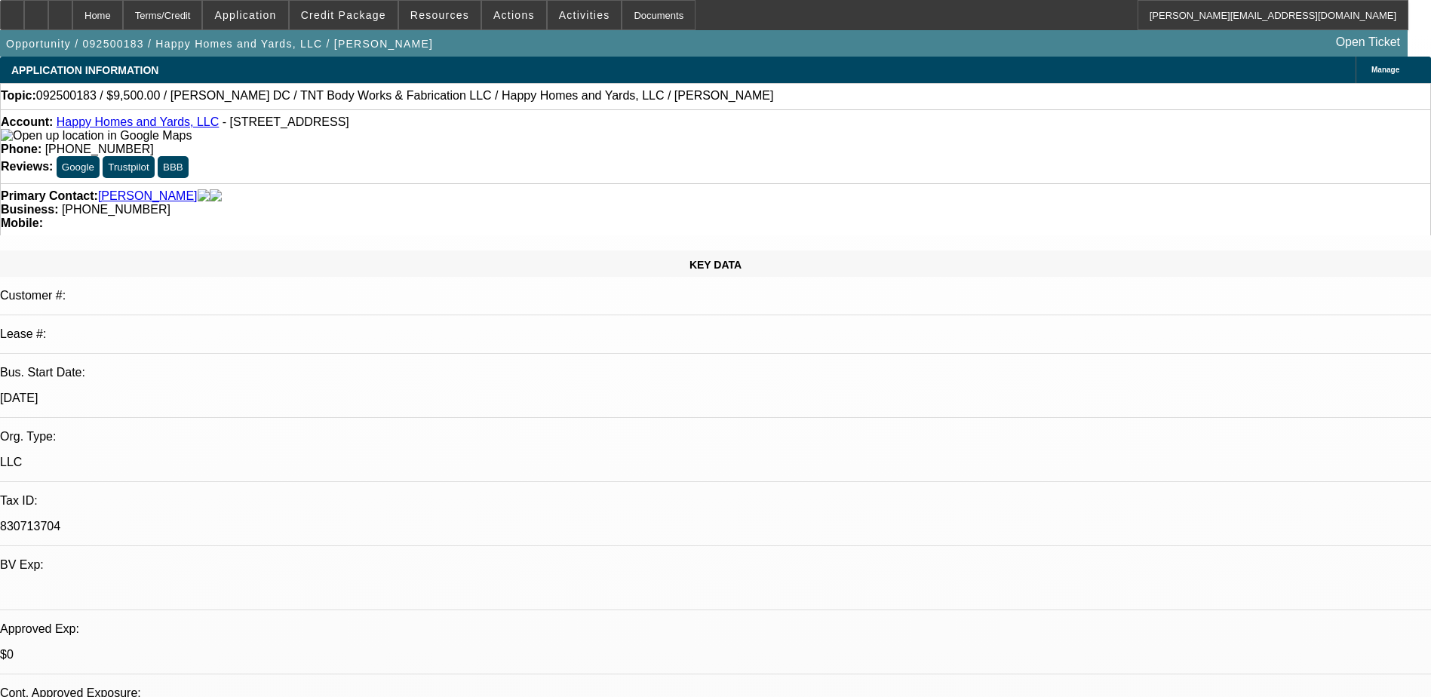
select select "0"
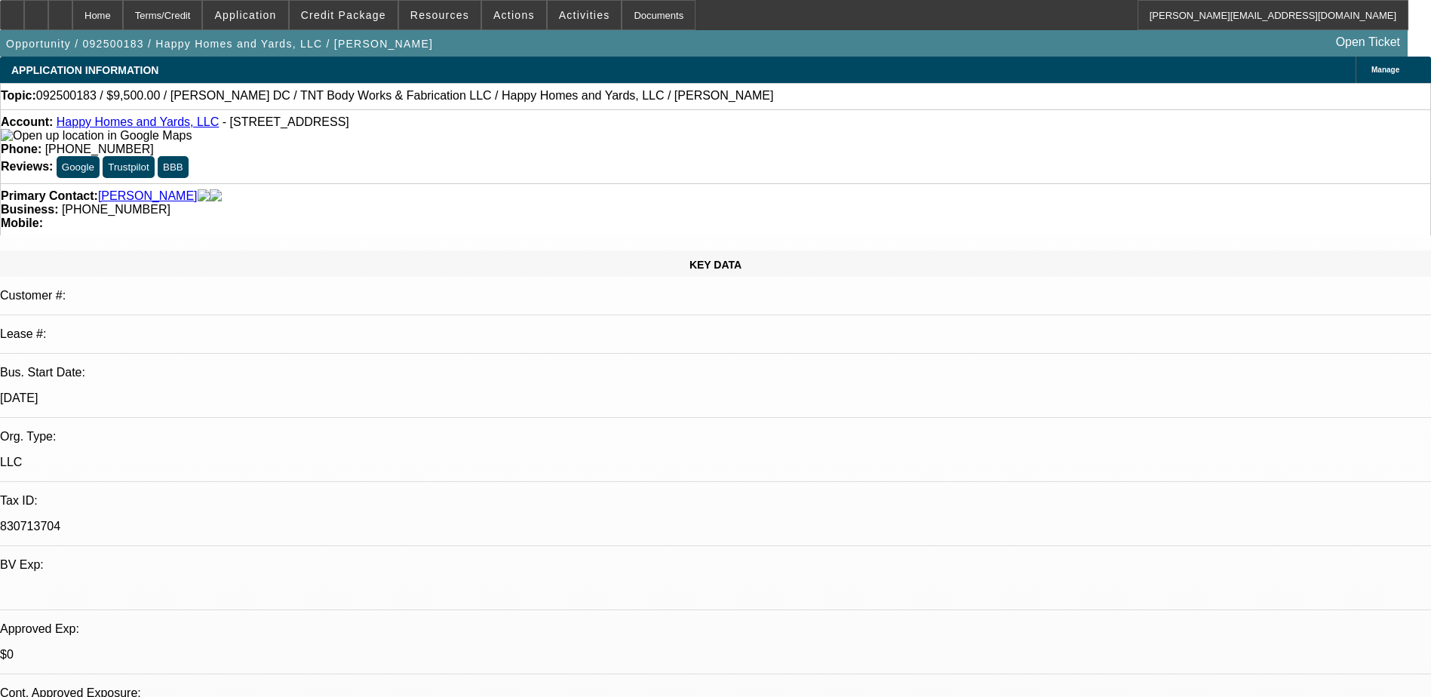
select select "0"
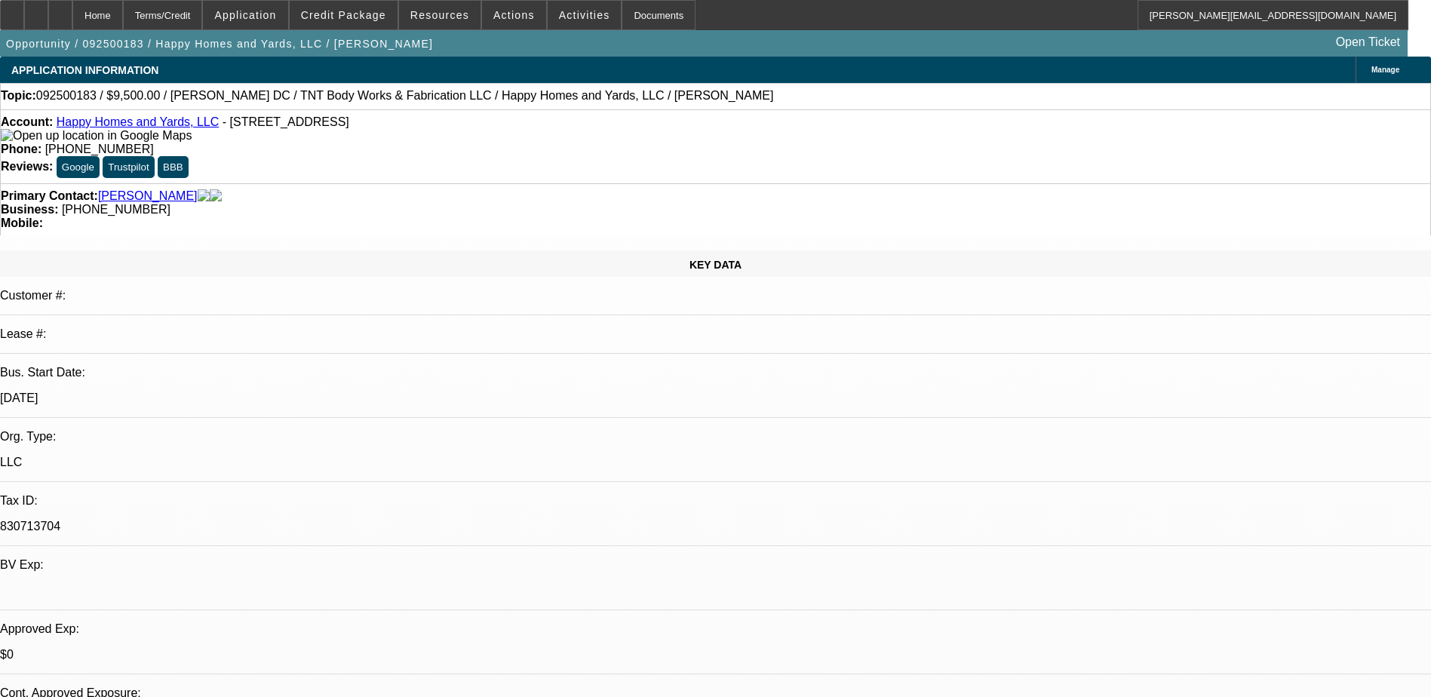
select select "0"
select select "1"
select select "6"
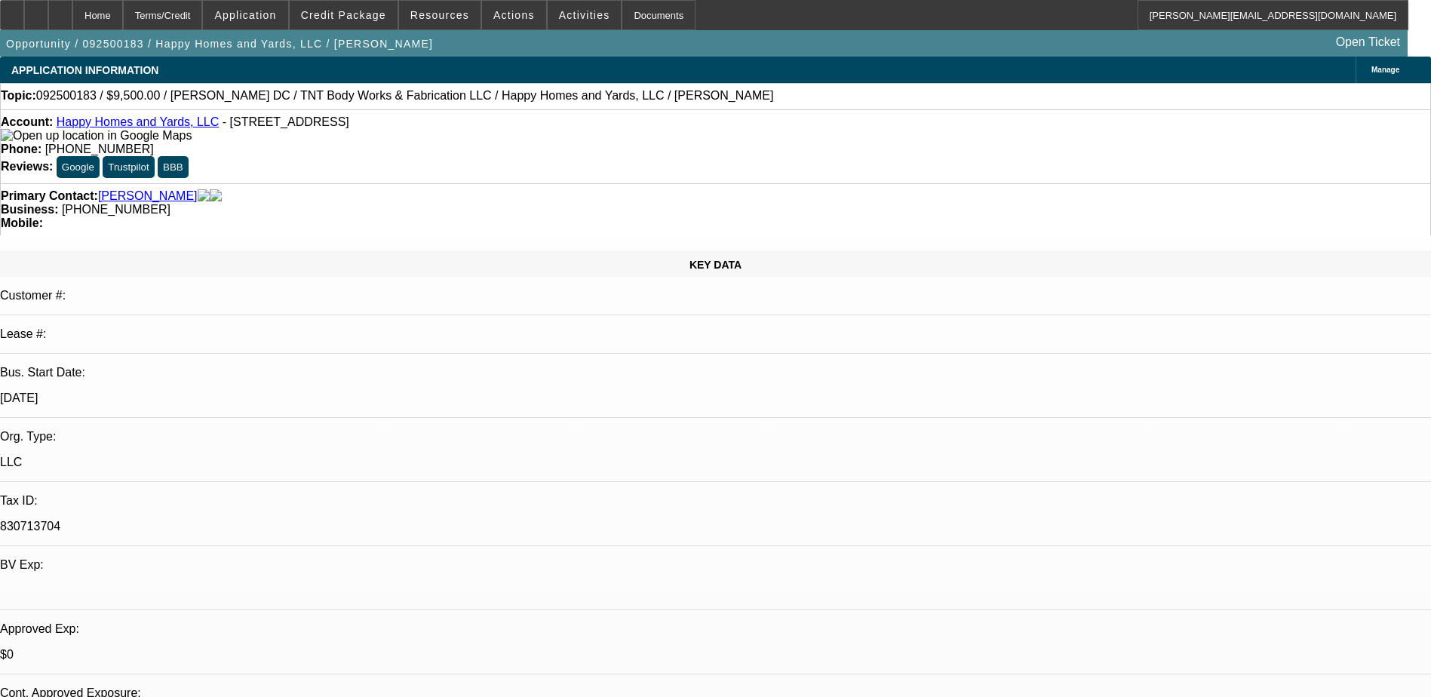
select select "1"
select select "6"
select select "1"
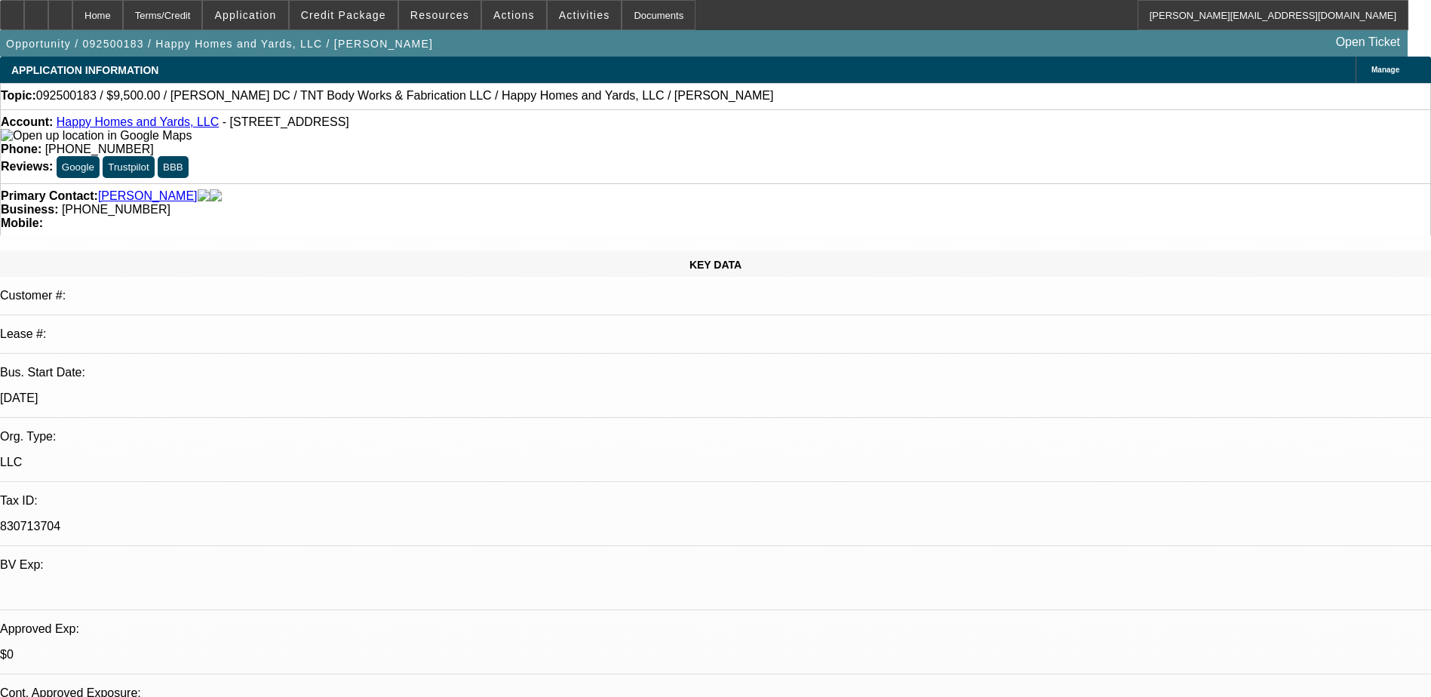
select select "6"
select select "1"
select select "6"
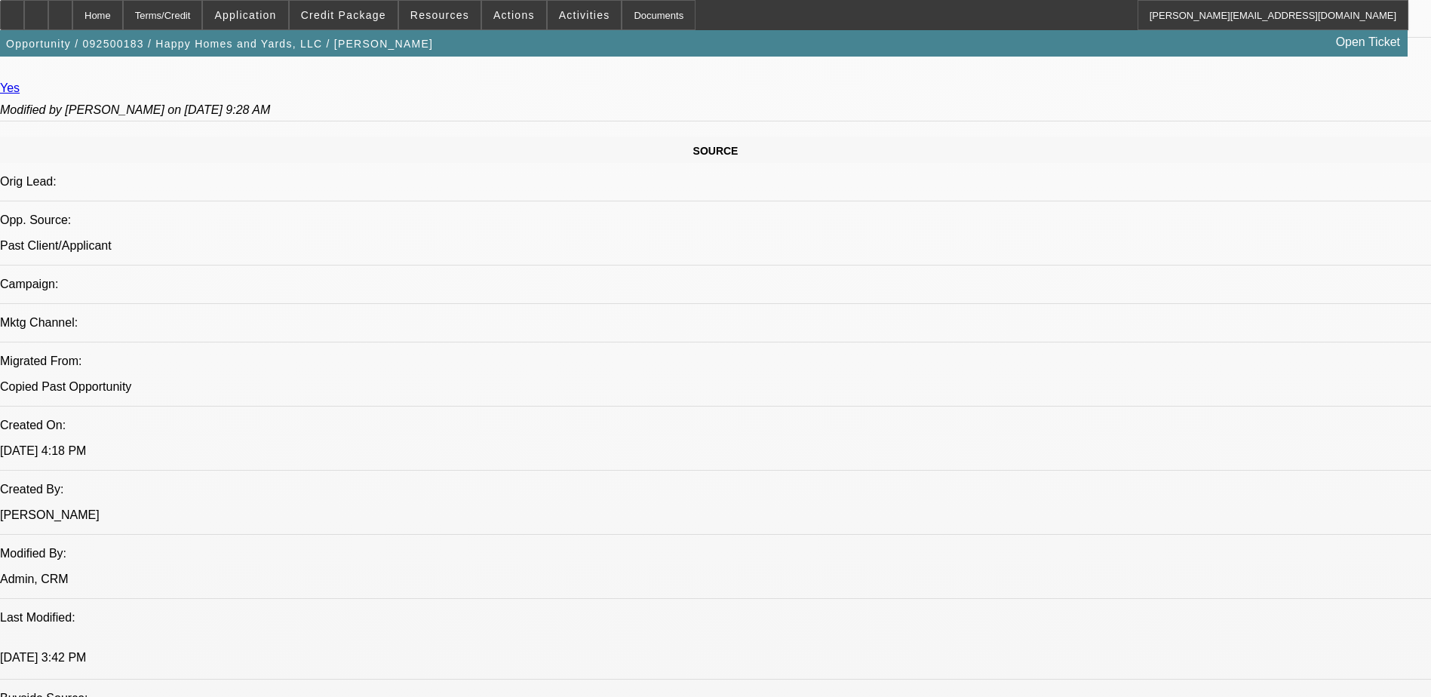
scroll to position [453, 0]
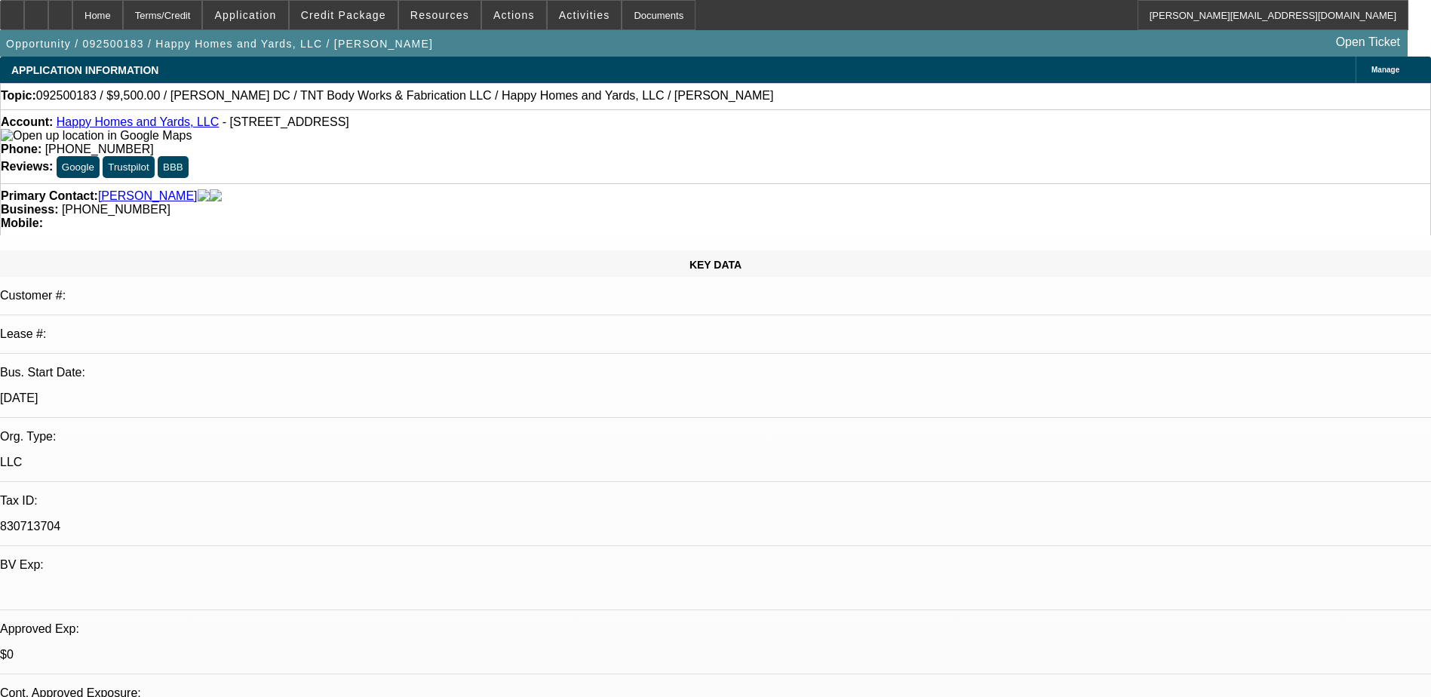
select select "0"
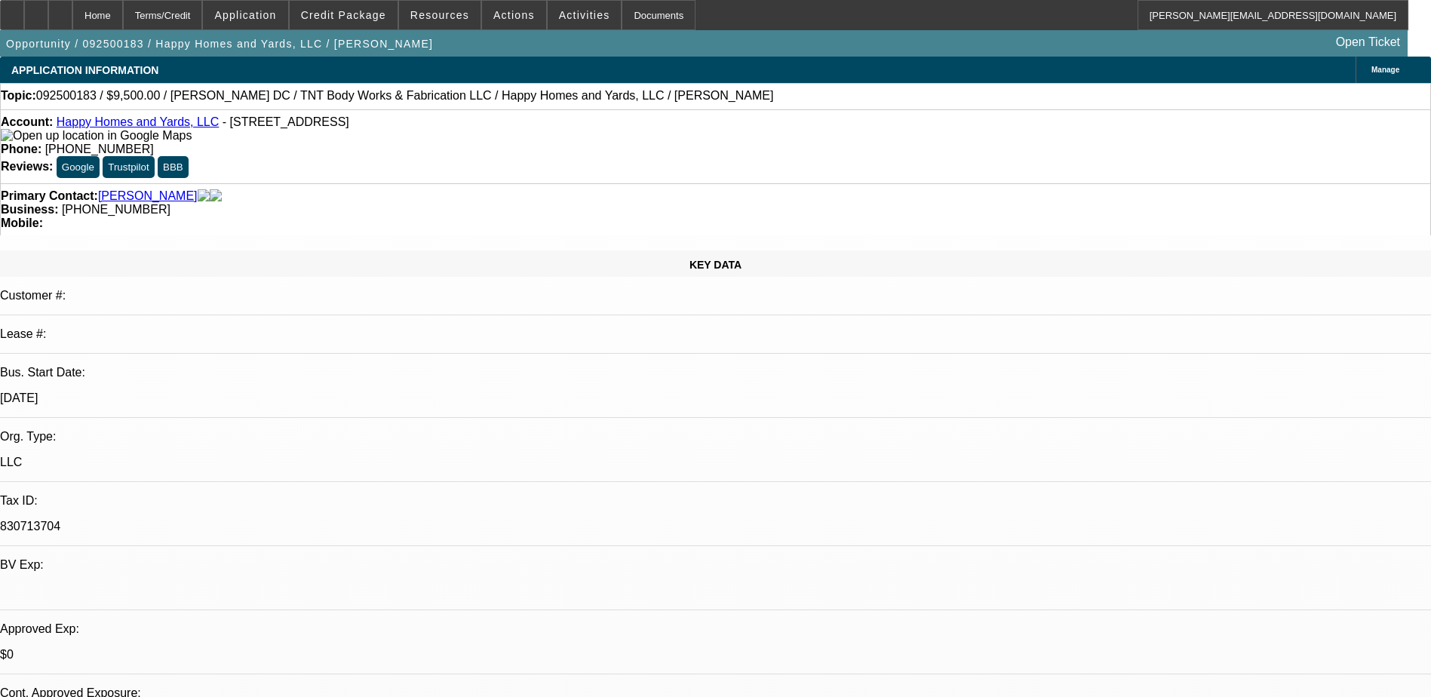
select select "0"
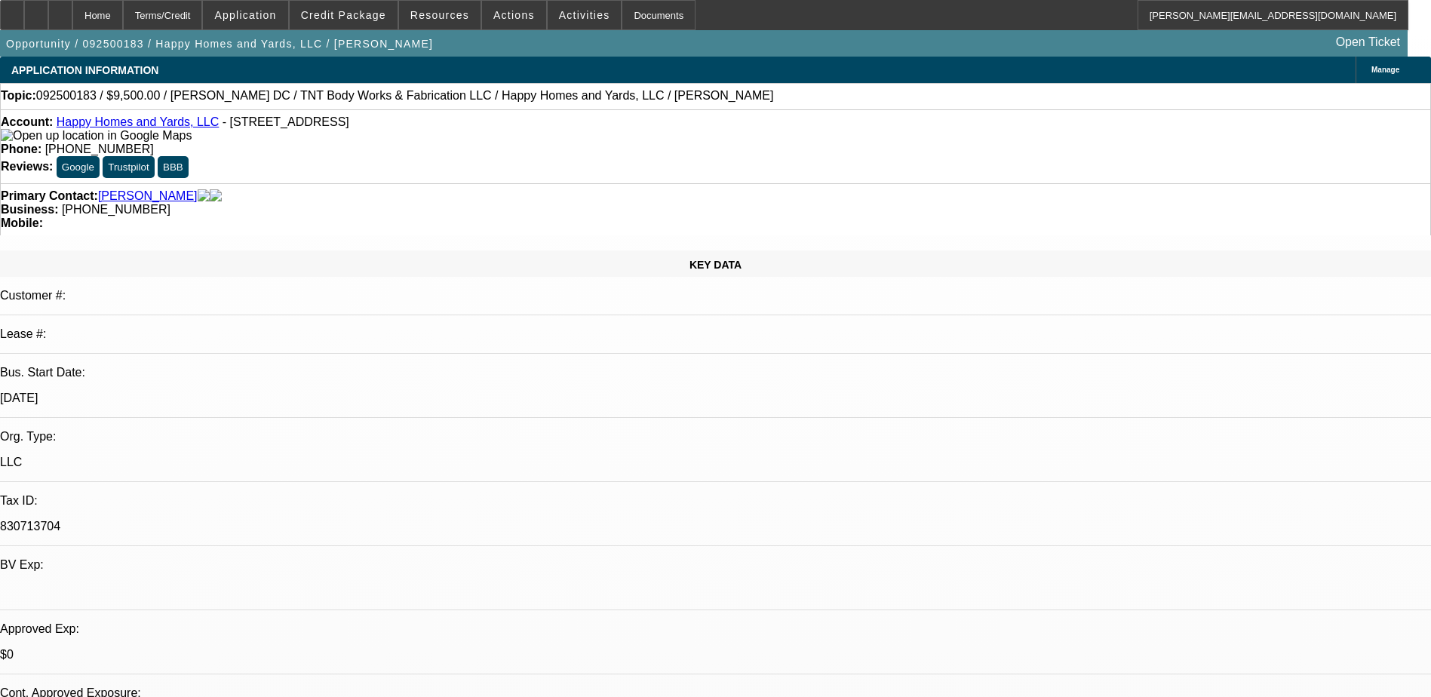
select select "0"
select select "1"
select select "6"
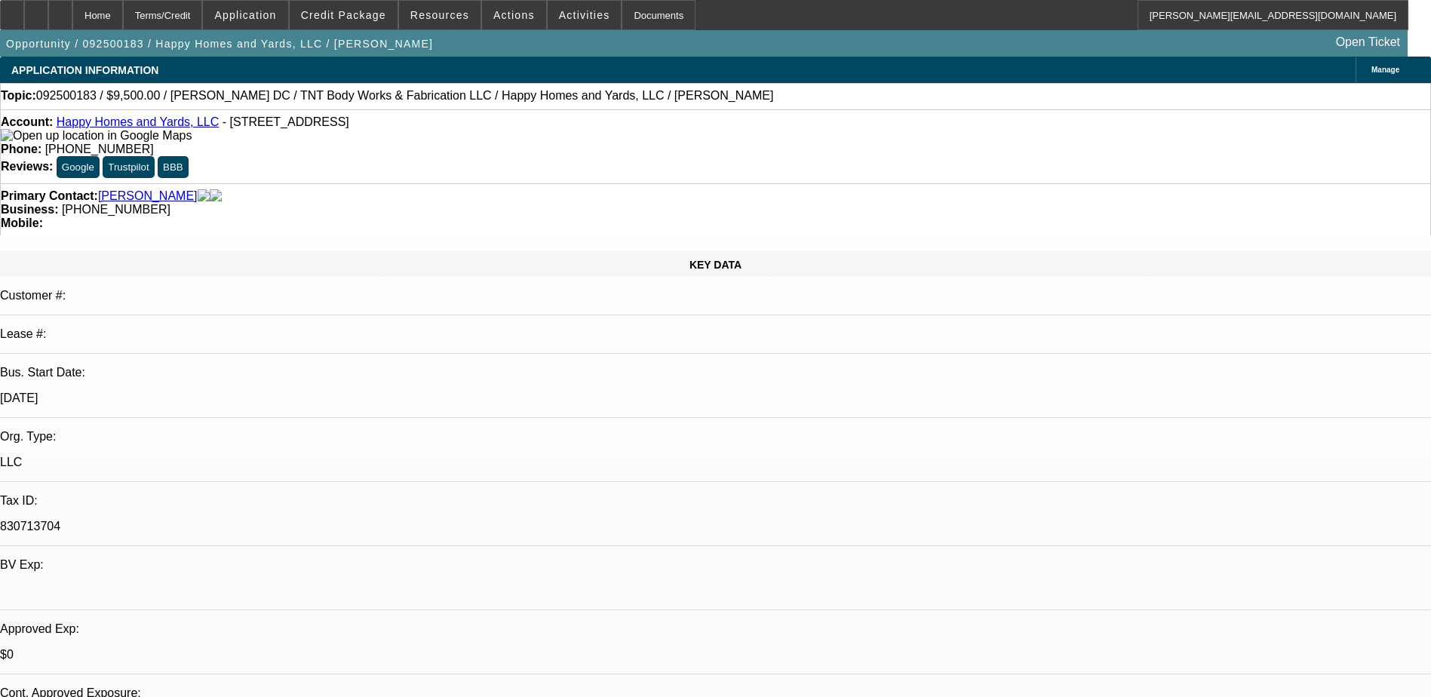
select select "1"
select select "6"
select select "1"
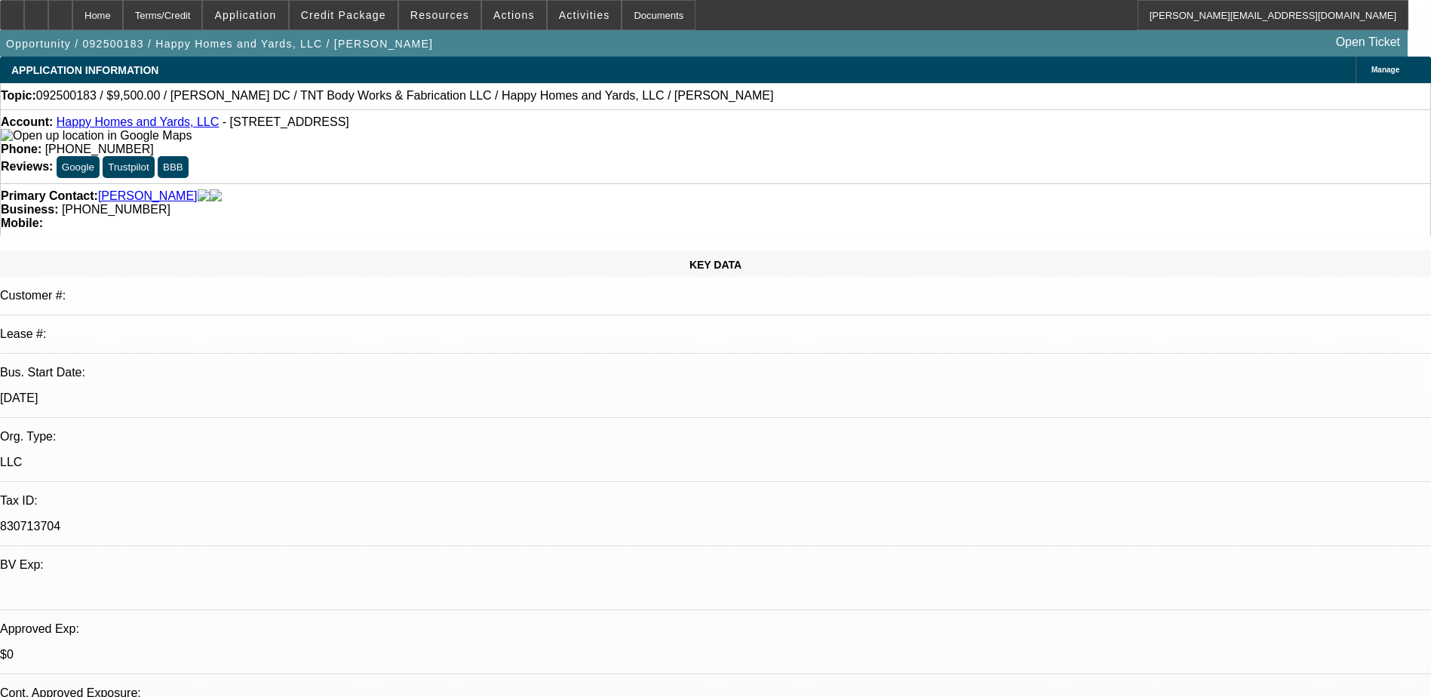
select select "6"
select select "1"
select select "6"
select select "0"
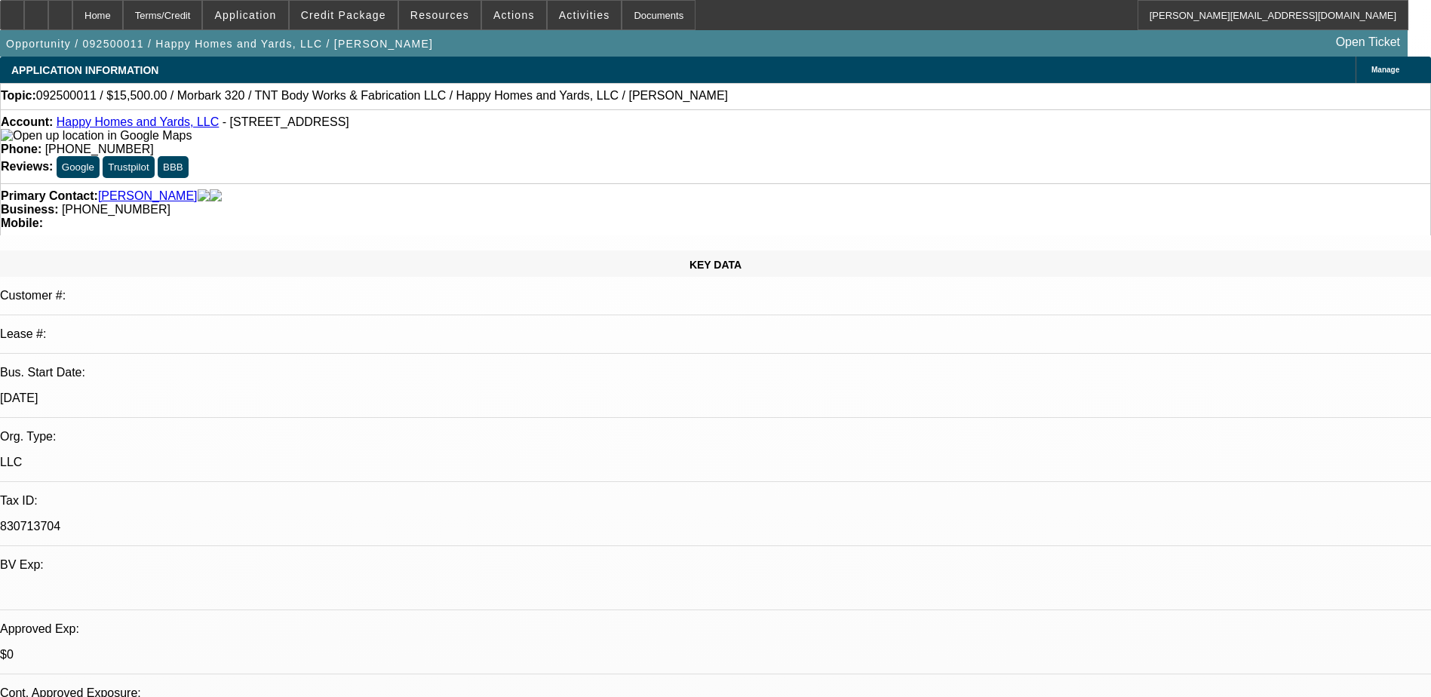
select select "0"
select select "6"
select select "0"
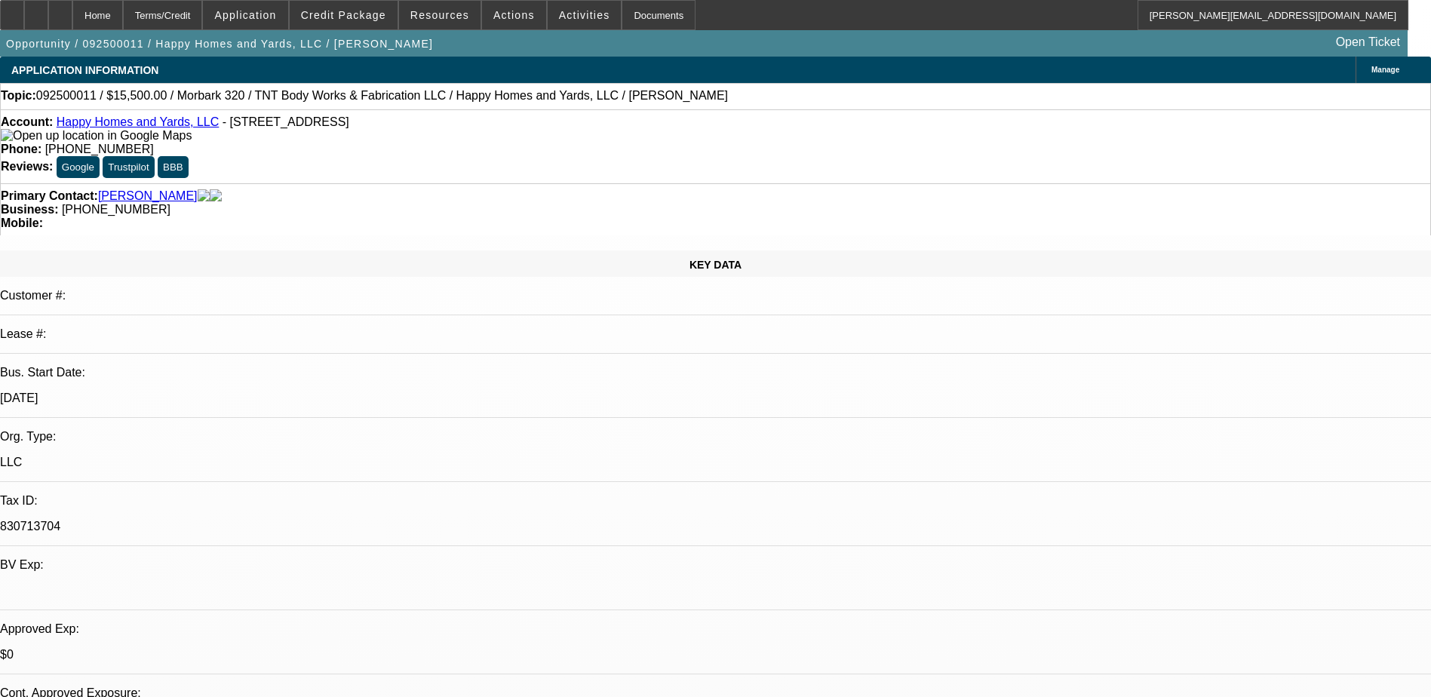
select select "0"
select select "6"
select select "0"
select select "2"
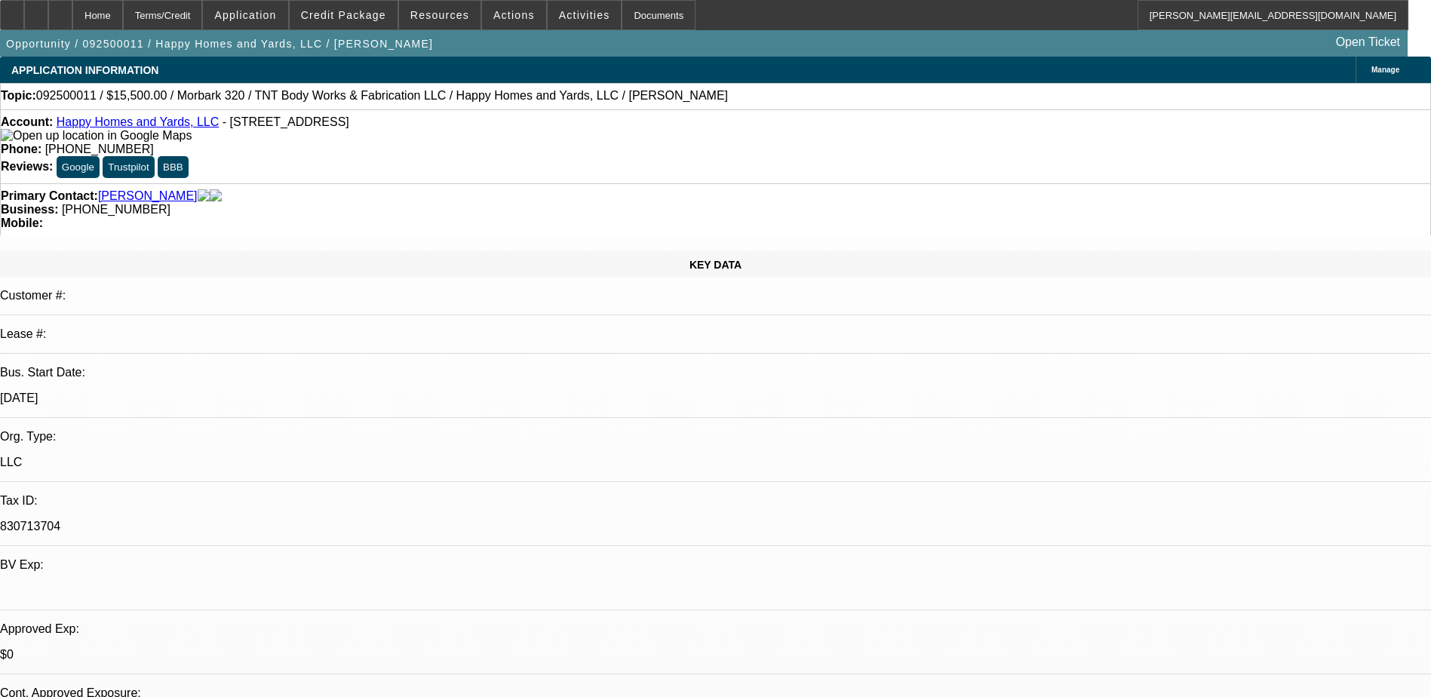
select select "0"
select select "6"
select select "0"
select select "2"
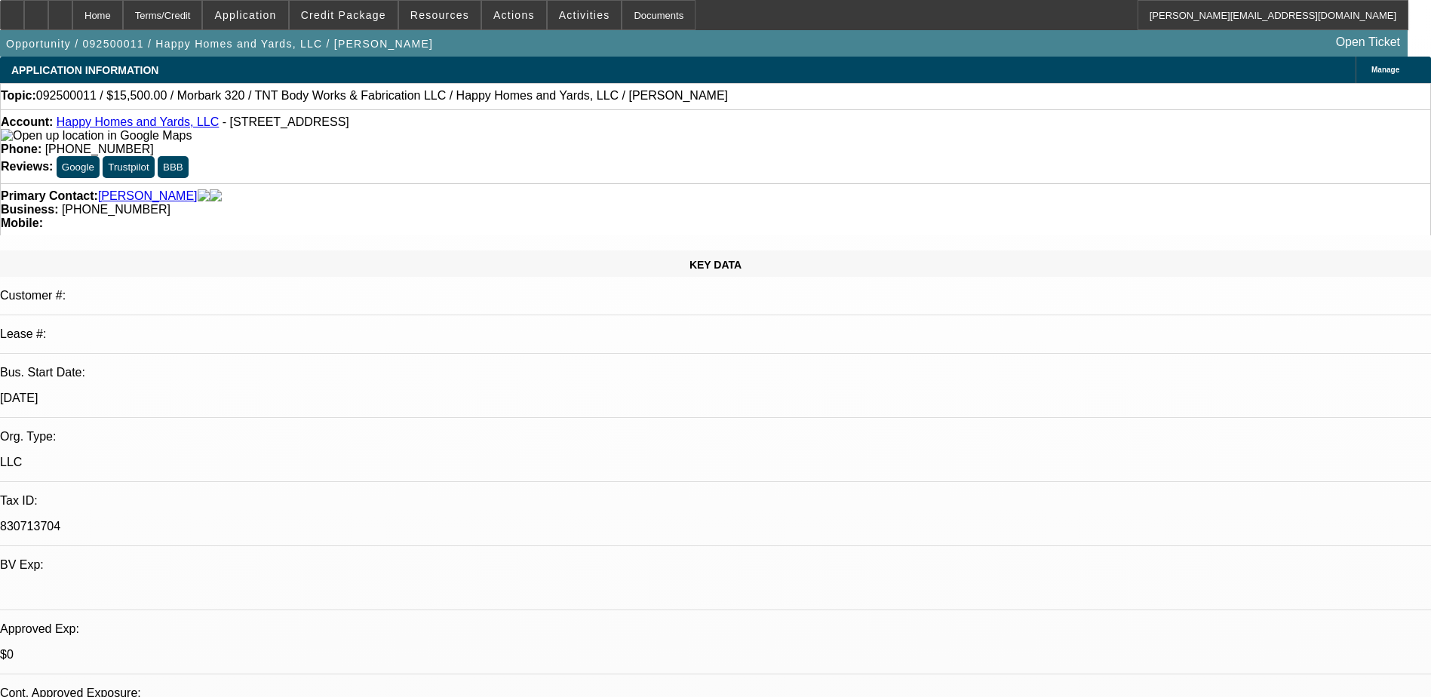
select select "0"
select select "6"
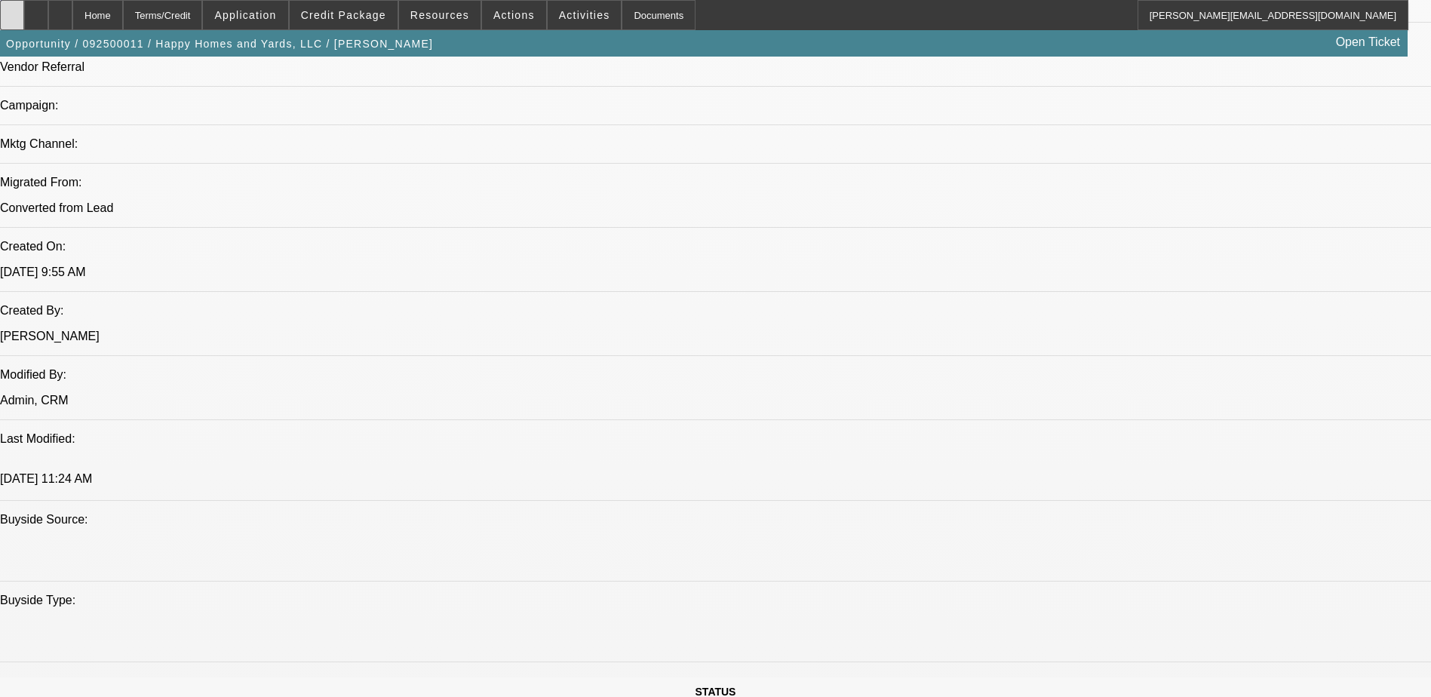
scroll to position [981, 0]
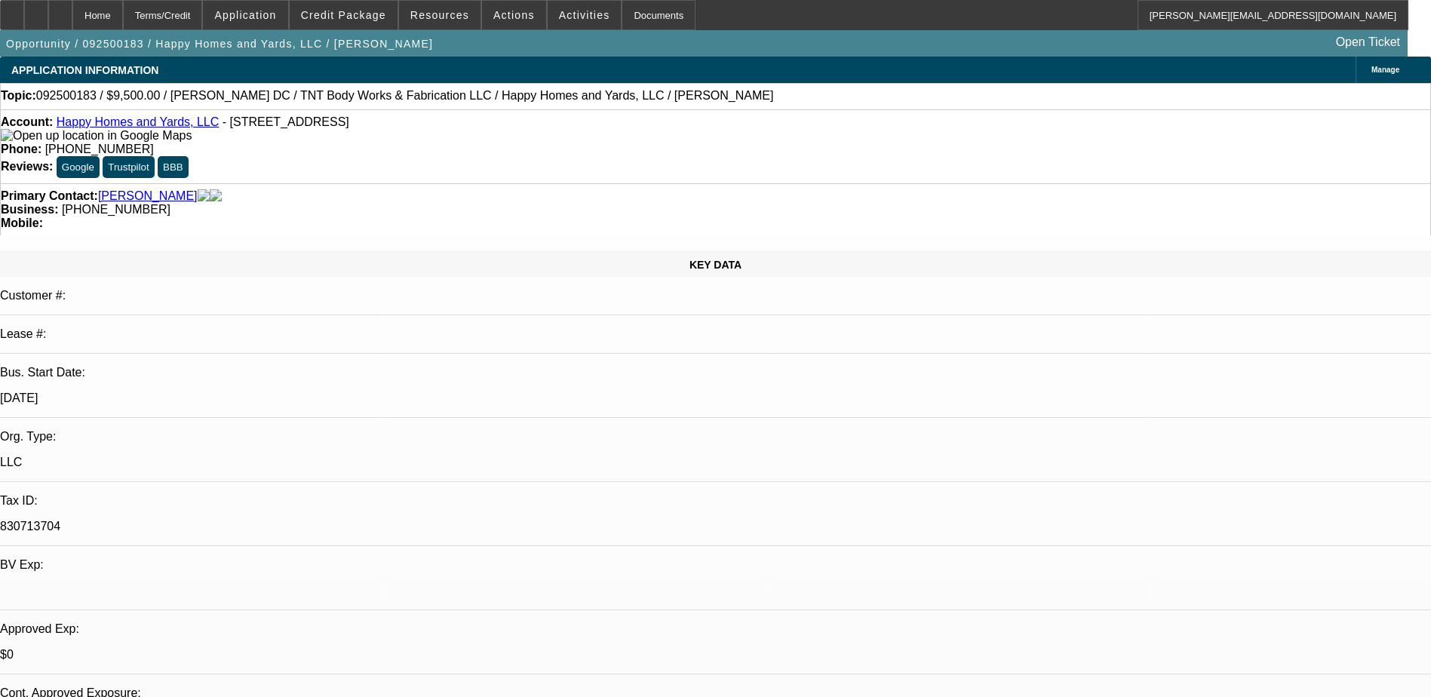
select select "0"
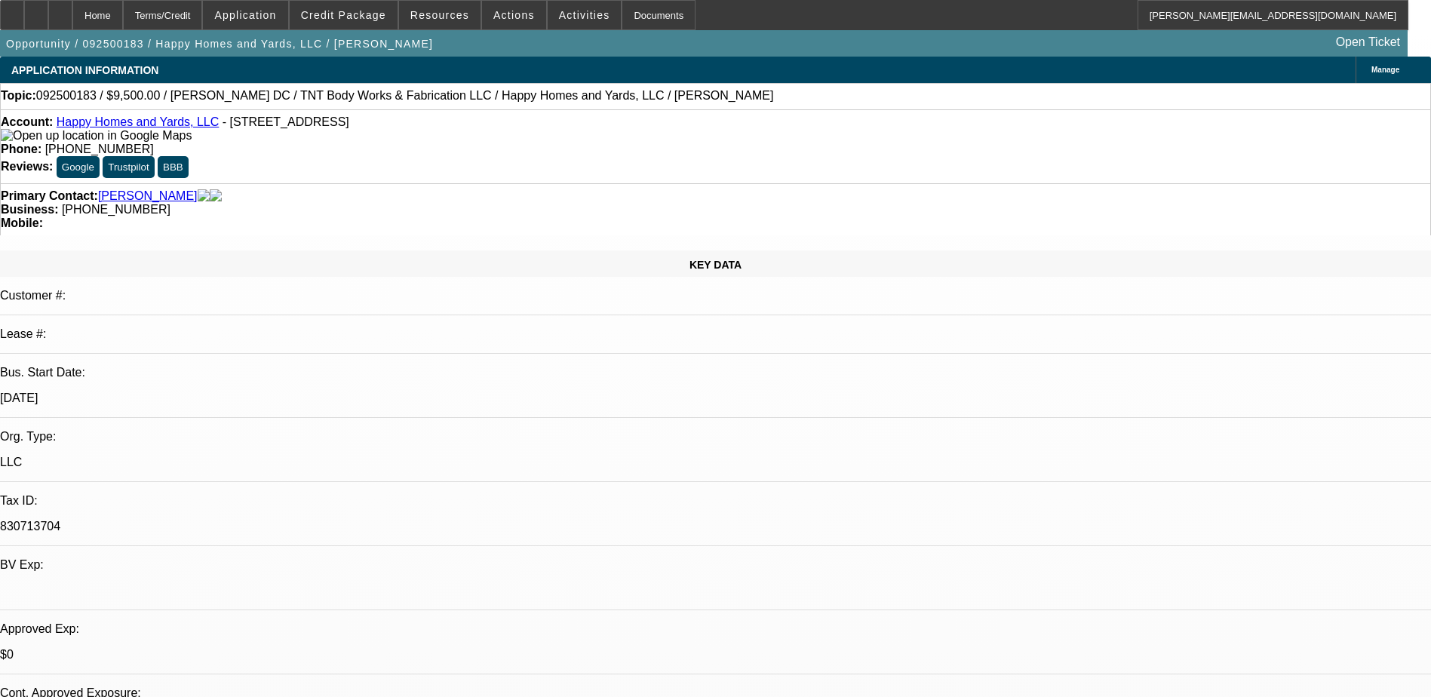
select select "0"
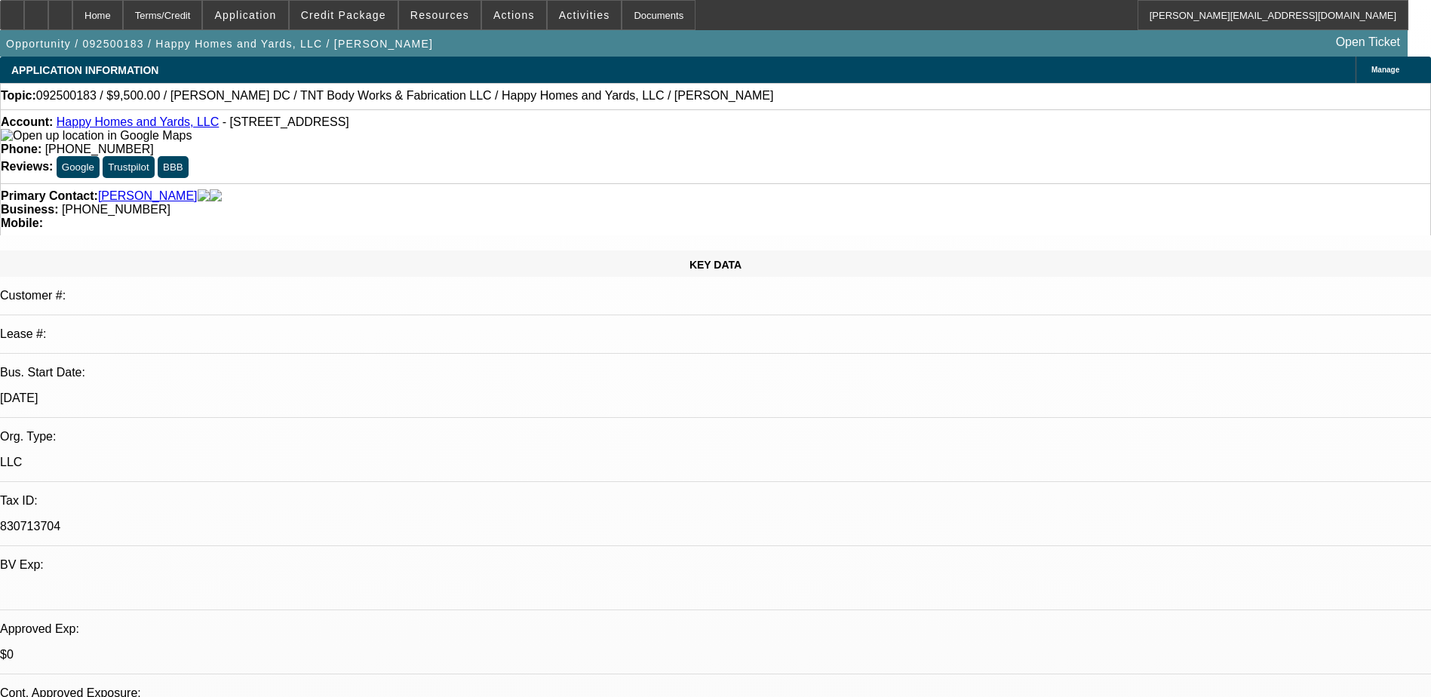
select select "0"
select select "1"
select select "6"
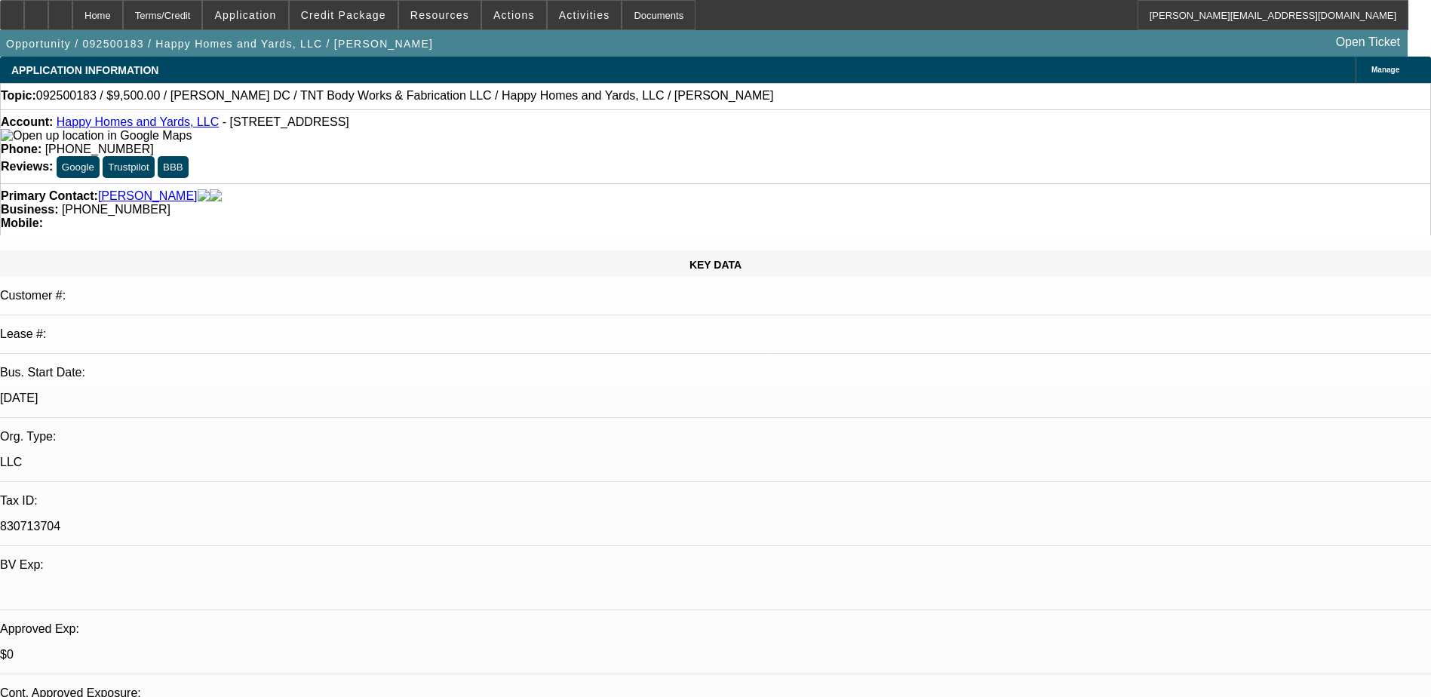
select select "1"
select select "6"
select select "1"
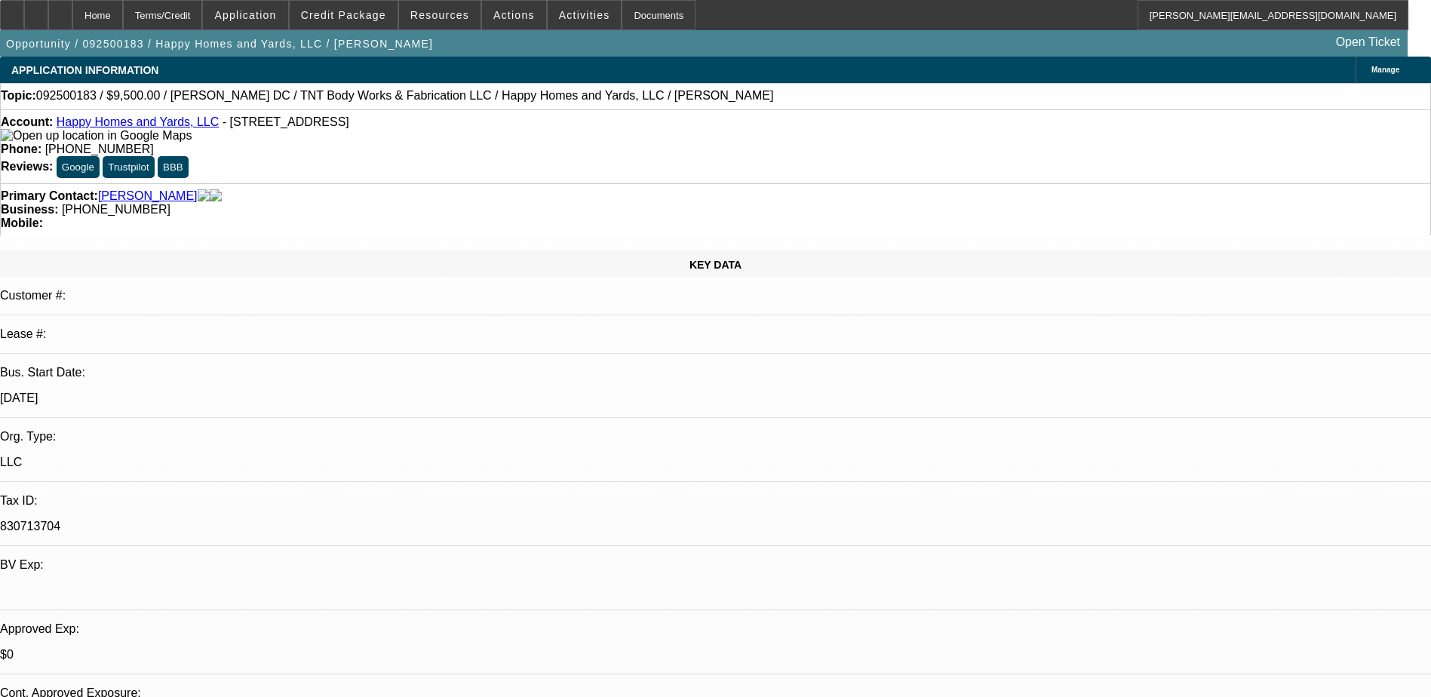
select select "6"
select select "1"
select select "6"
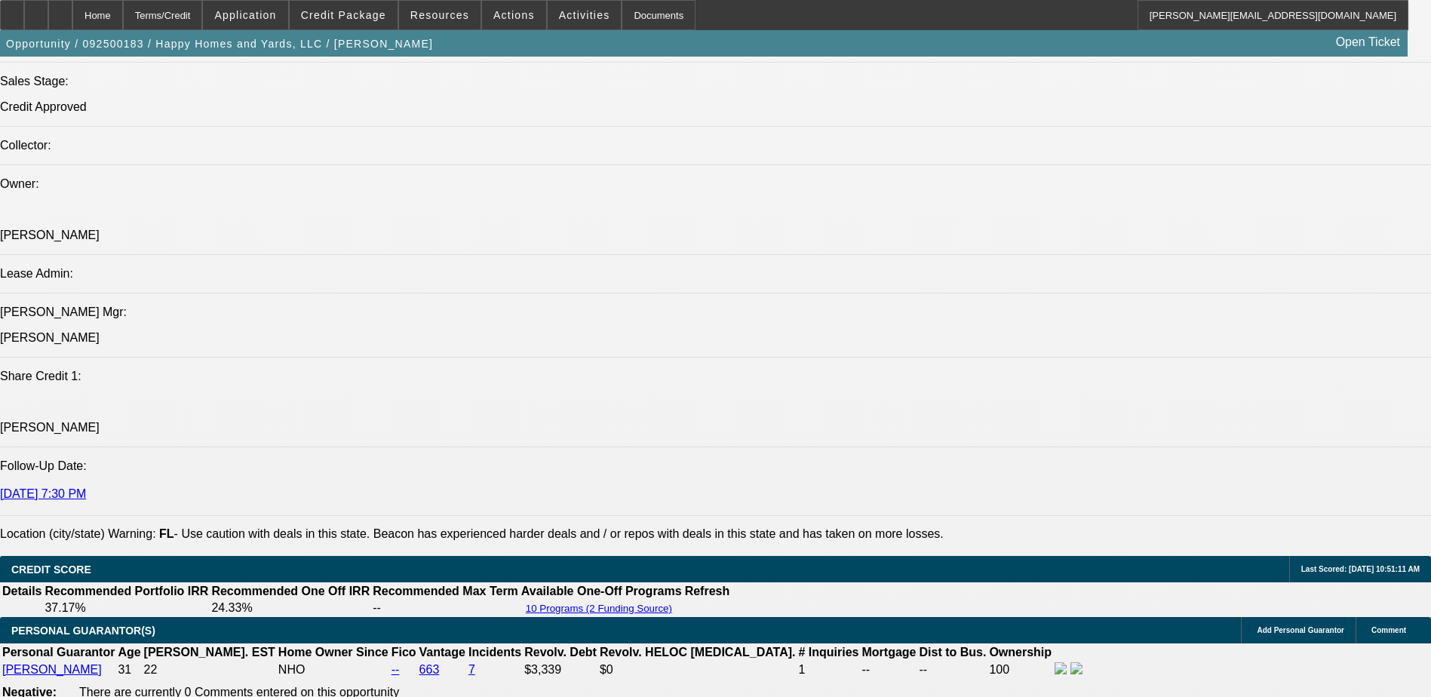
scroll to position [1434, 0]
